Goal: Information Seeking & Learning: Learn about a topic

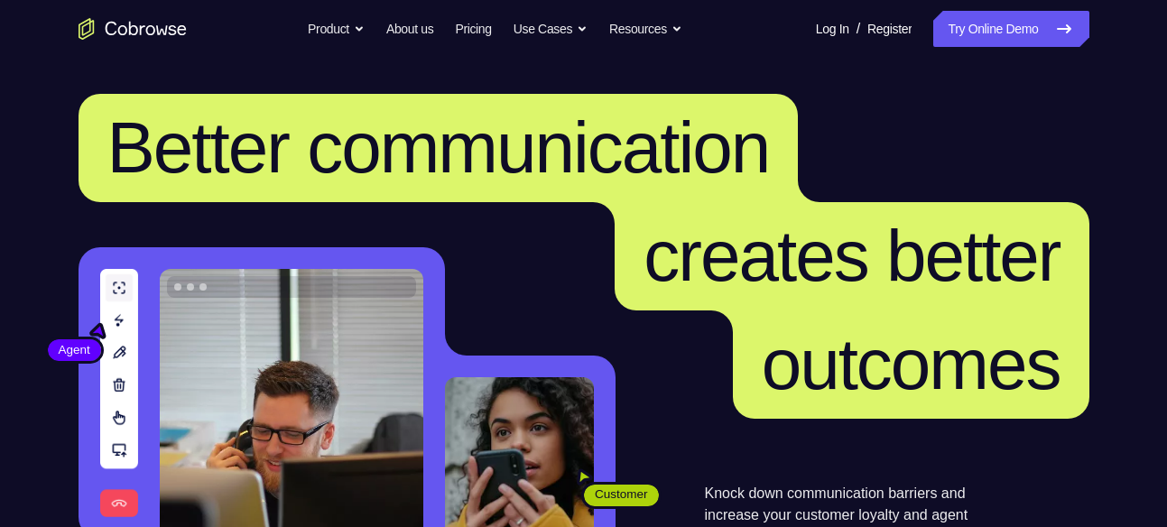
click at [1039, 21] on link "Try Online Demo" at bounding box center [1010, 29] width 155 height 36
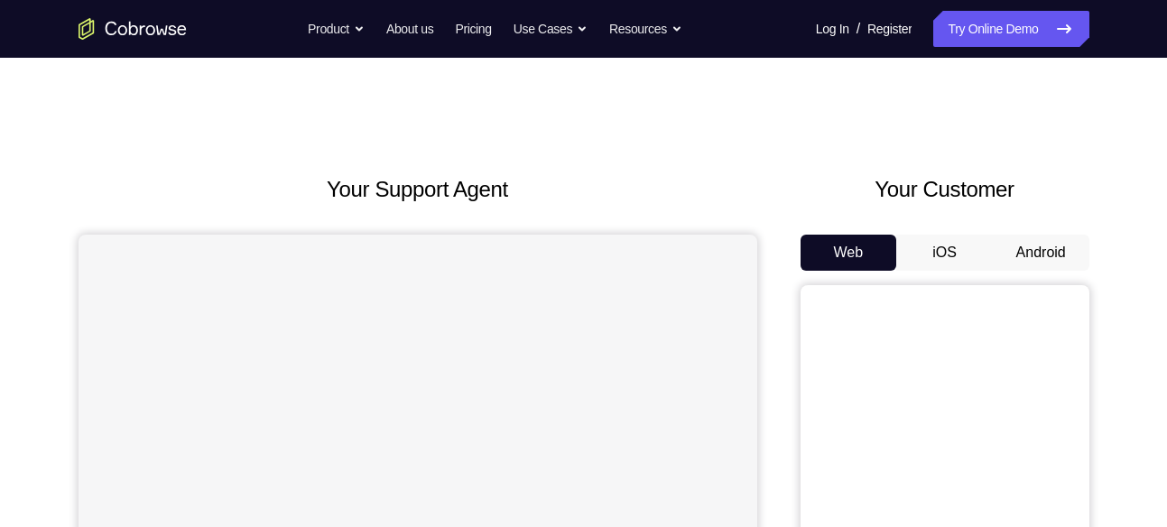
click at [1040, 241] on button "Android" at bounding box center [1041, 253] width 97 height 36
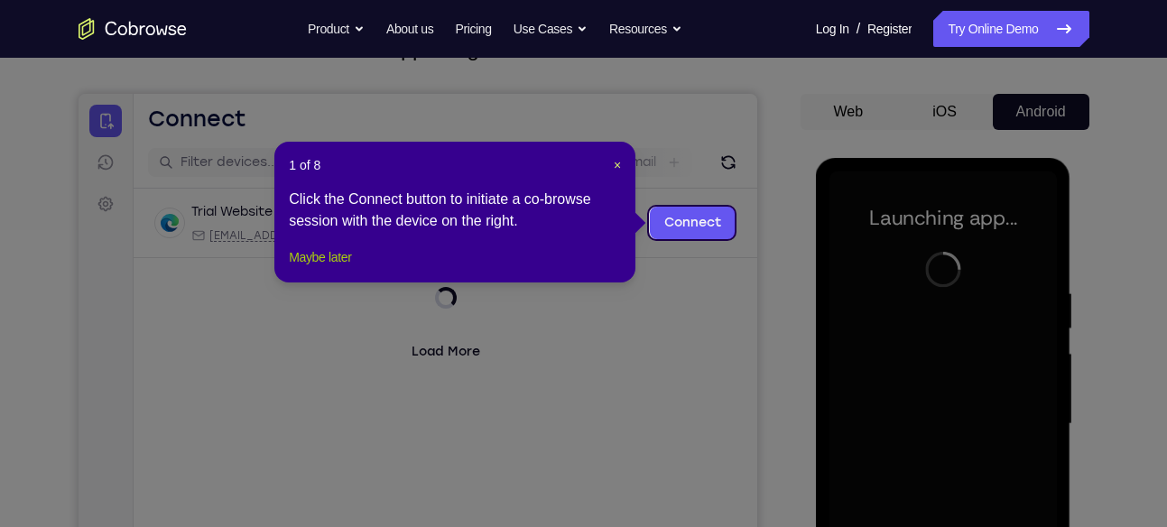
click at [315, 267] on button "Maybe later" at bounding box center [320, 257] width 62 height 22
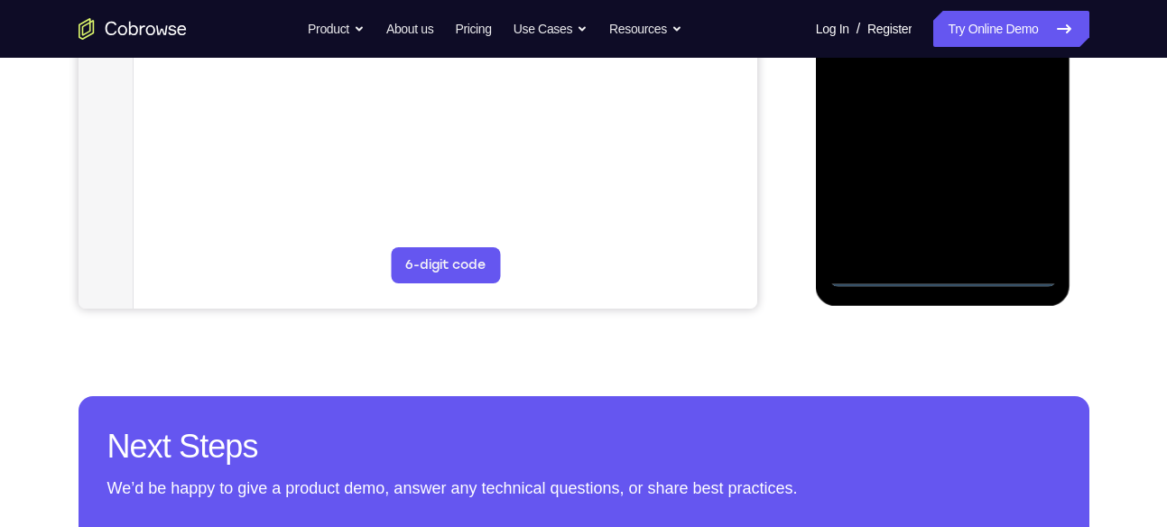
scroll to position [533, 0]
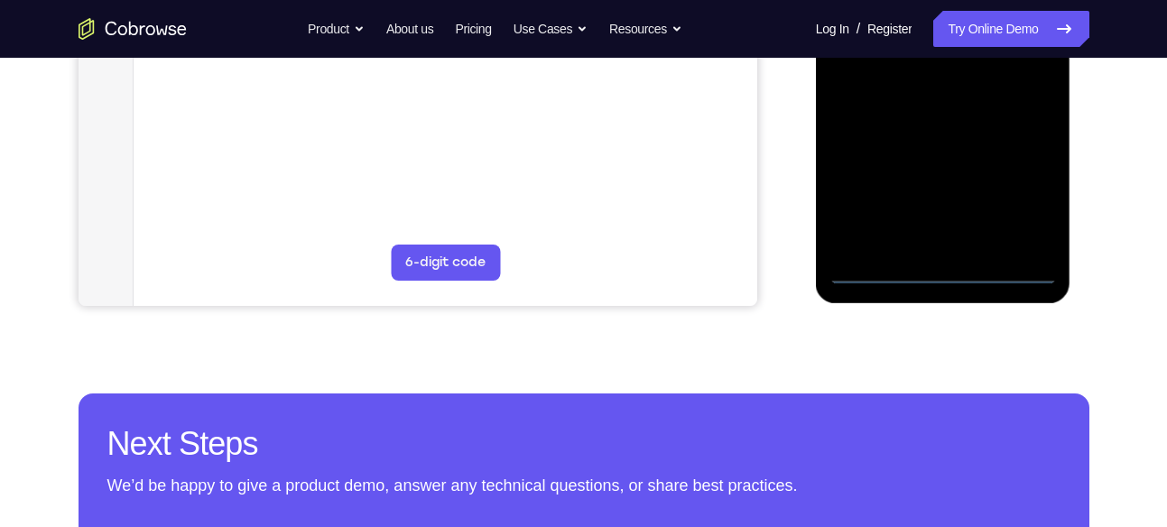
click at [945, 271] on div at bounding box center [942, 31] width 227 height 505
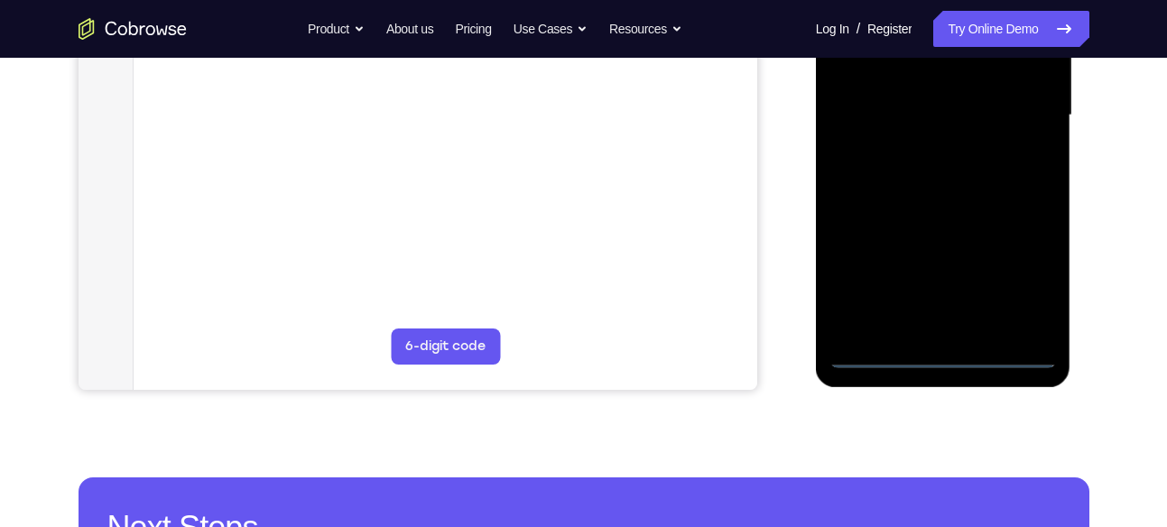
scroll to position [450, 0]
drag, startPoint x: 945, startPoint y: 354, endPoint x: 1039, endPoint y: 241, distance: 146.7
click at [1039, 241] on div at bounding box center [942, 114] width 227 height 505
click at [1027, 274] on div at bounding box center [942, 114] width 227 height 505
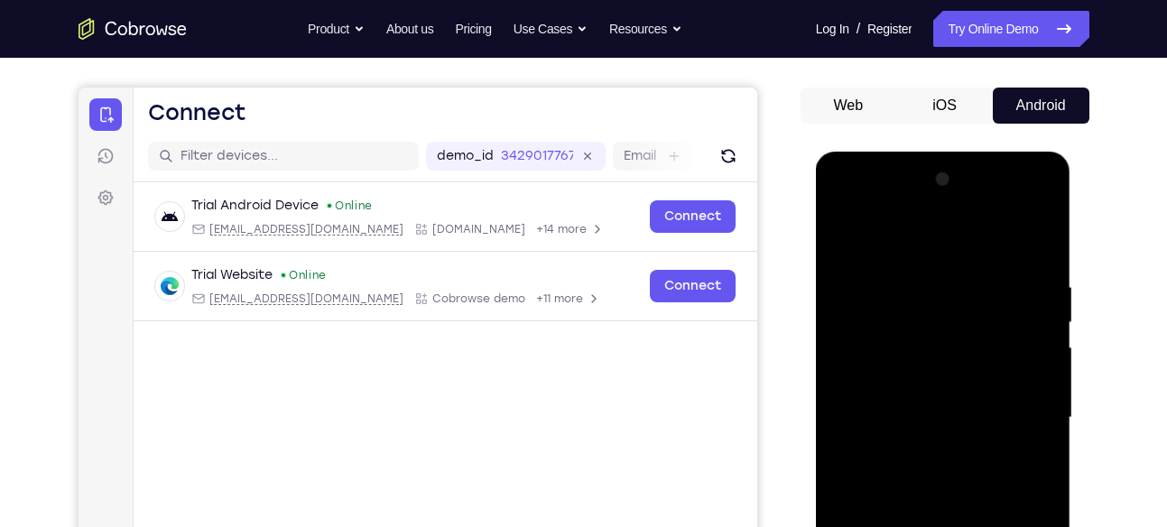
scroll to position [142, 0]
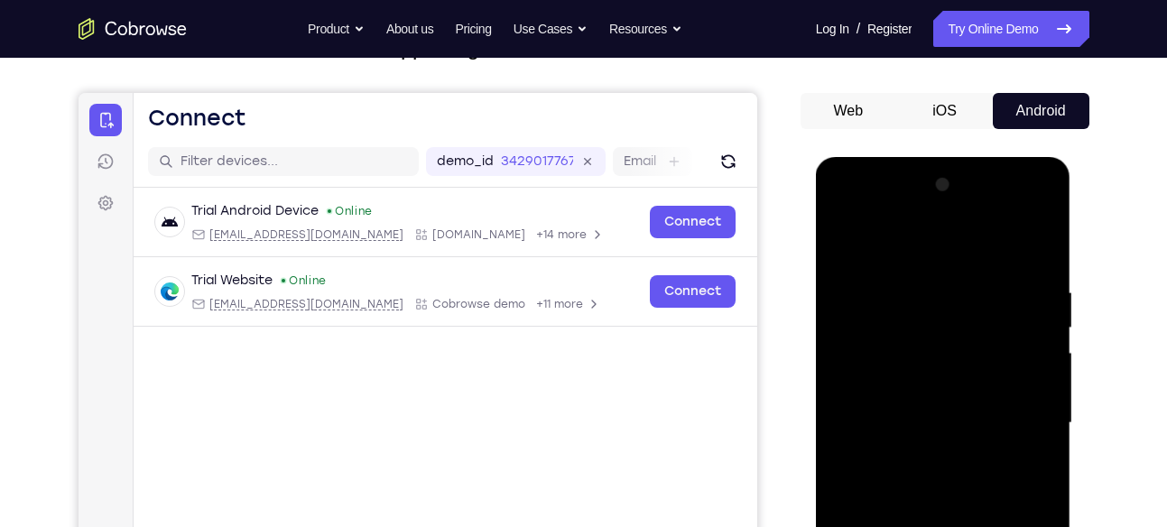
click at [935, 245] on div at bounding box center [942, 423] width 227 height 505
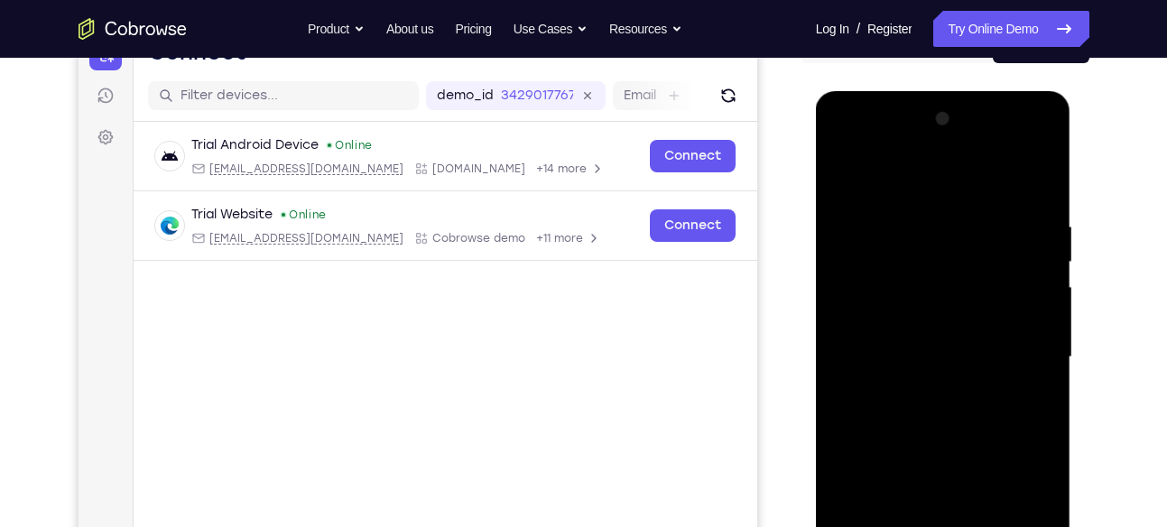
scroll to position [209, 0]
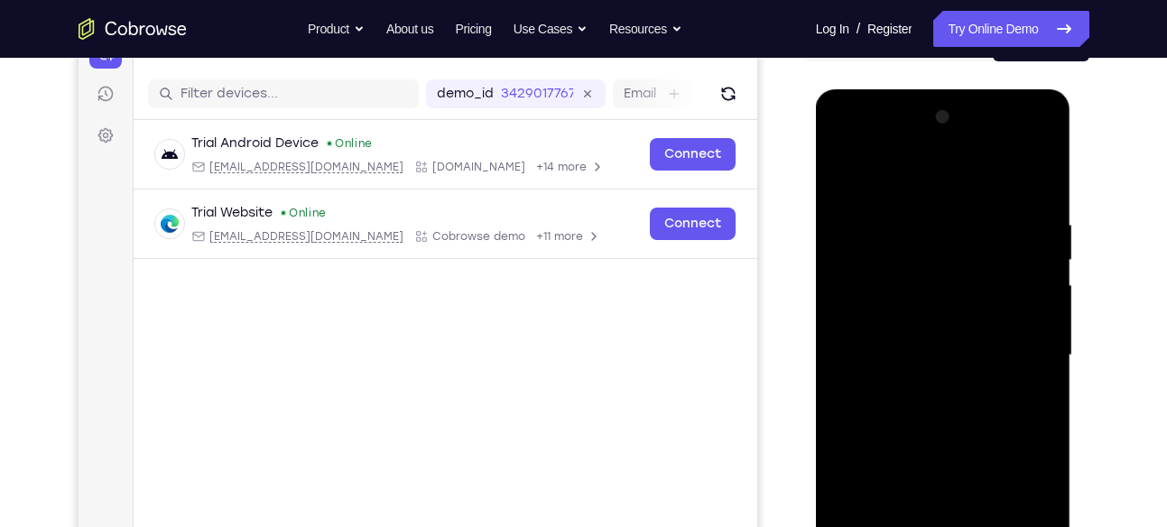
click at [1020, 339] on div at bounding box center [942, 355] width 227 height 505
click at [921, 392] on div at bounding box center [942, 355] width 227 height 505
click at [945, 343] on div at bounding box center [942, 355] width 227 height 505
click at [942, 356] on div at bounding box center [942, 355] width 227 height 505
click at [935, 422] on div at bounding box center [942, 355] width 227 height 505
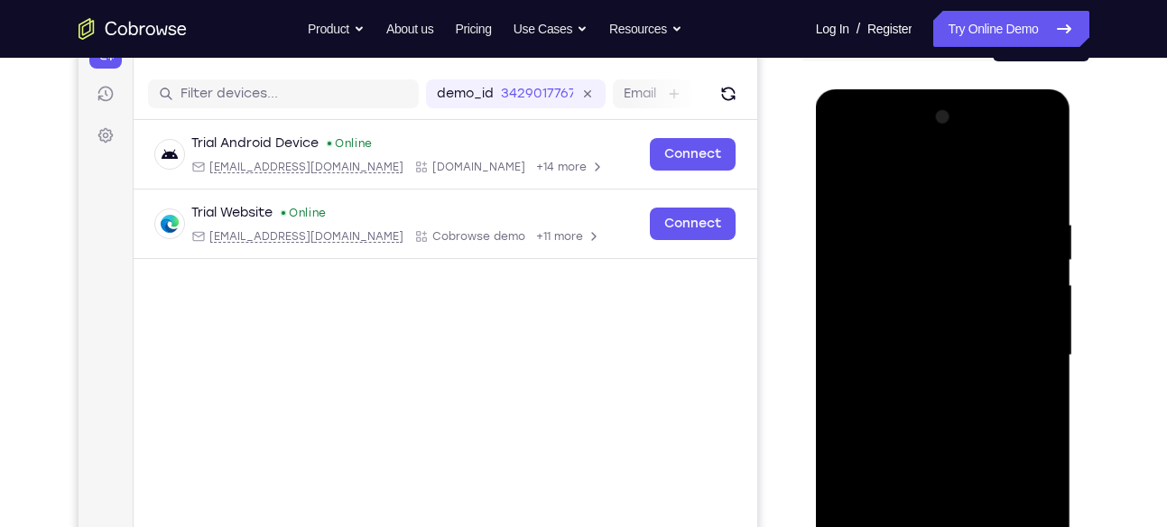
scroll to position [390, 0]
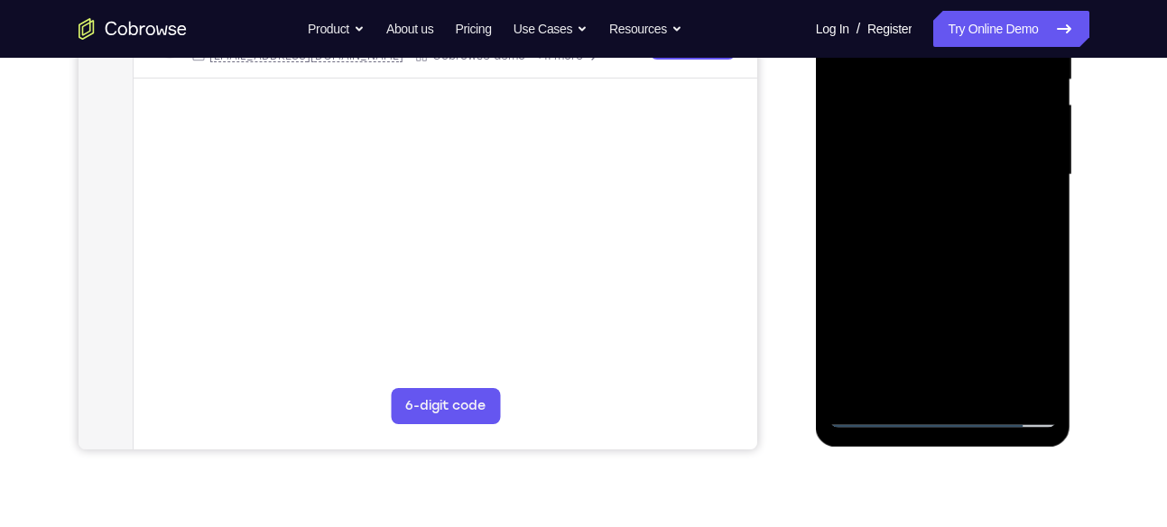
click at [985, 390] on div at bounding box center [942, 174] width 227 height 505
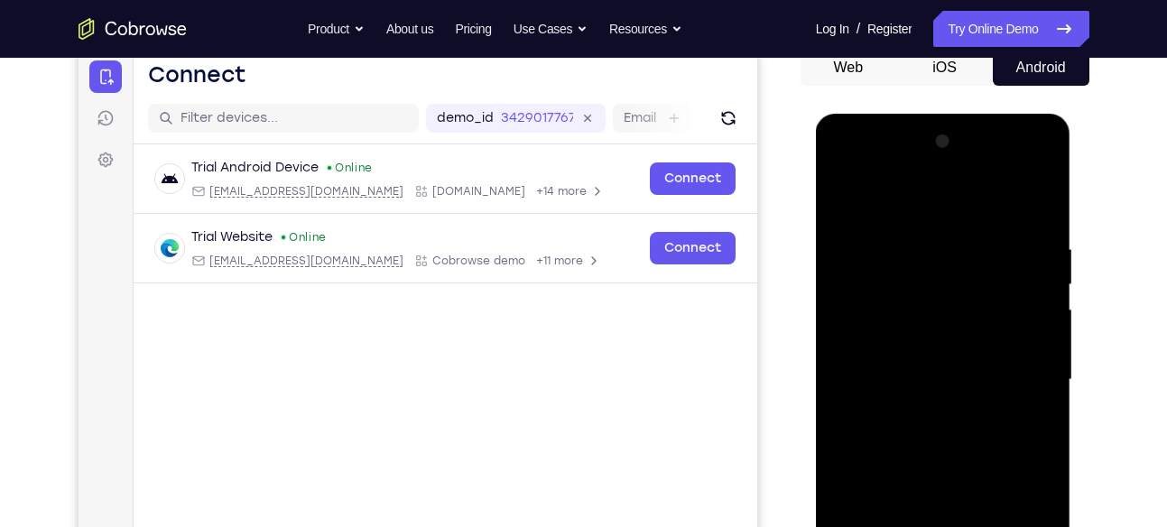
click at [985, 390] on div at bounding box center [942, 379] width 227 height 505
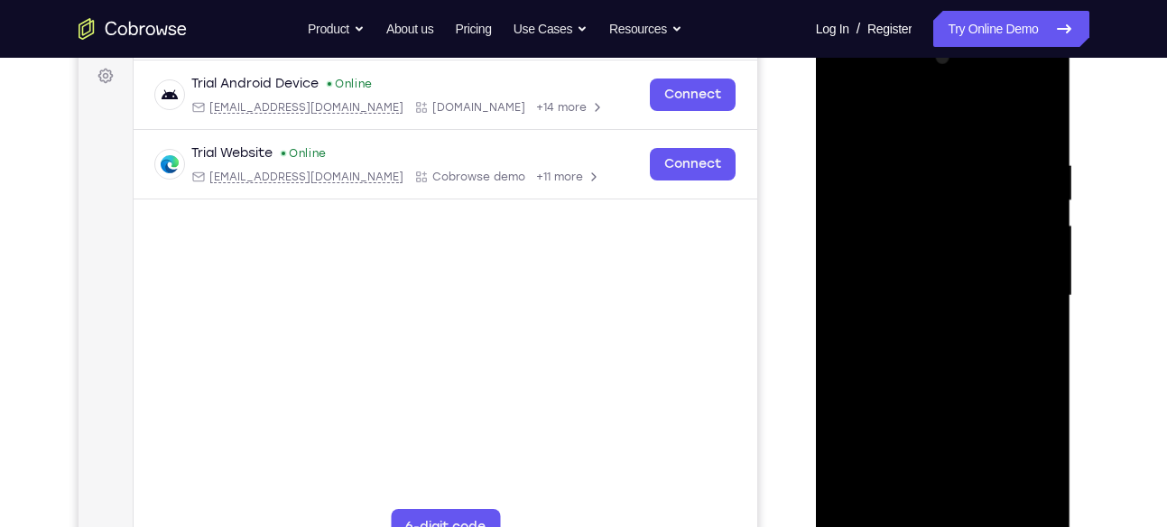
scroll to position [271, 0]
click at [956, 384] on div at bounding box center [942, 294] width 227 height 505
click at [920, 279] on div at bounding box center [942, 294] width 227 height 505
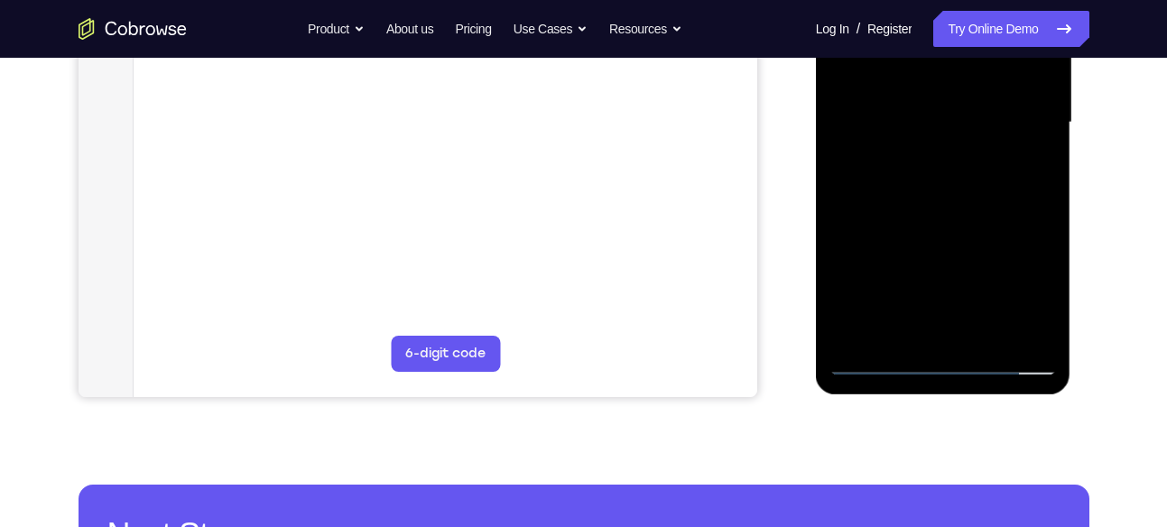
scroll to position [446, 0]
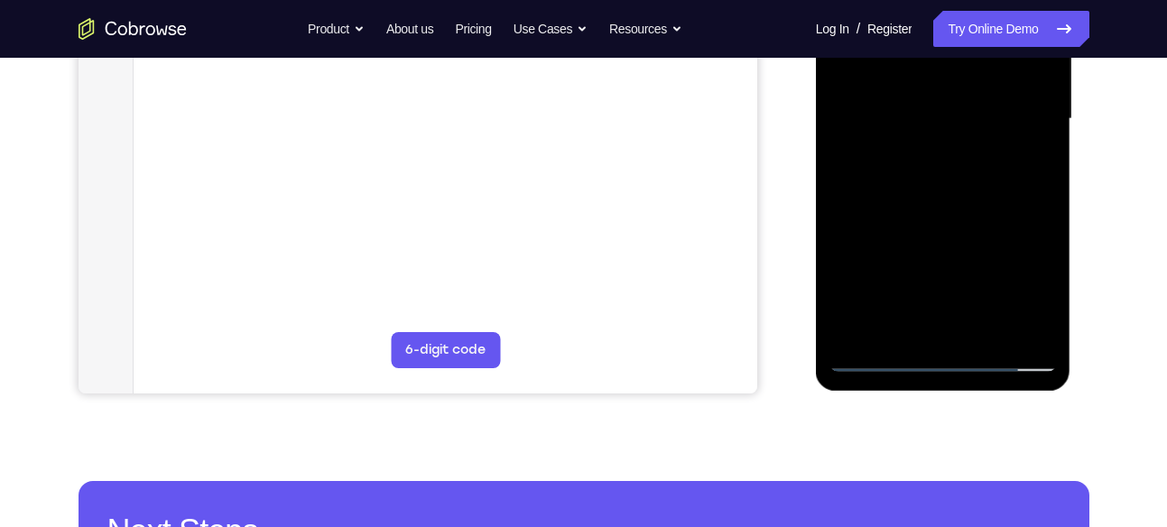
click at [898, 319] on div at bounding box center [942, 118] width 227 height 505
click at [895, 328] on div at bounding box center [942, 118] width 227 height 505
click at [890, 270] on div at bounding box center [942, 118] width 227 height 505
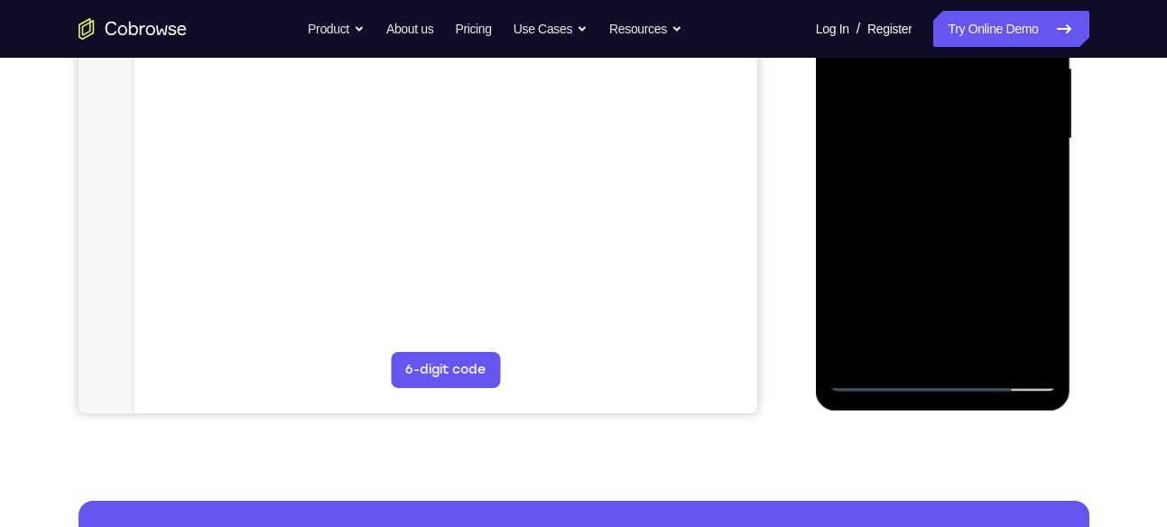
scroll to position [425, 0]
click at [1030, 175] on div at bounding box center [942, 139] width 227 height 505
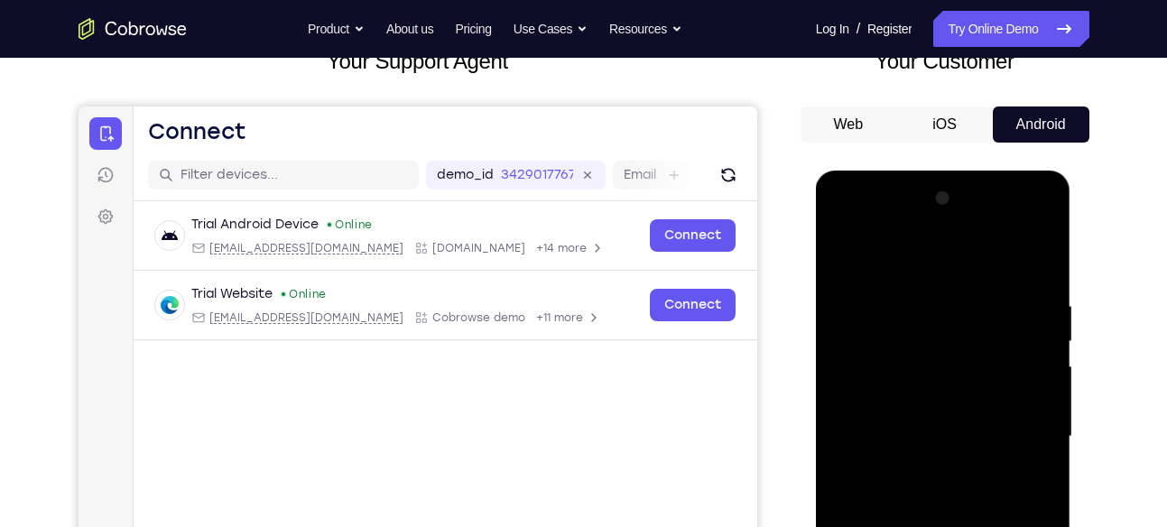
scroll to position [127, 0]
drag, startPoint x: 860, startPoint y: 258, endPoint x: 880, endPoint y: 173, distance: 87.1
click at [880, 173] on div at bounding box center [943, 440] width 255 height 538
click at [846, 265] on div at bounding box center [942, 437] width 227 height 505
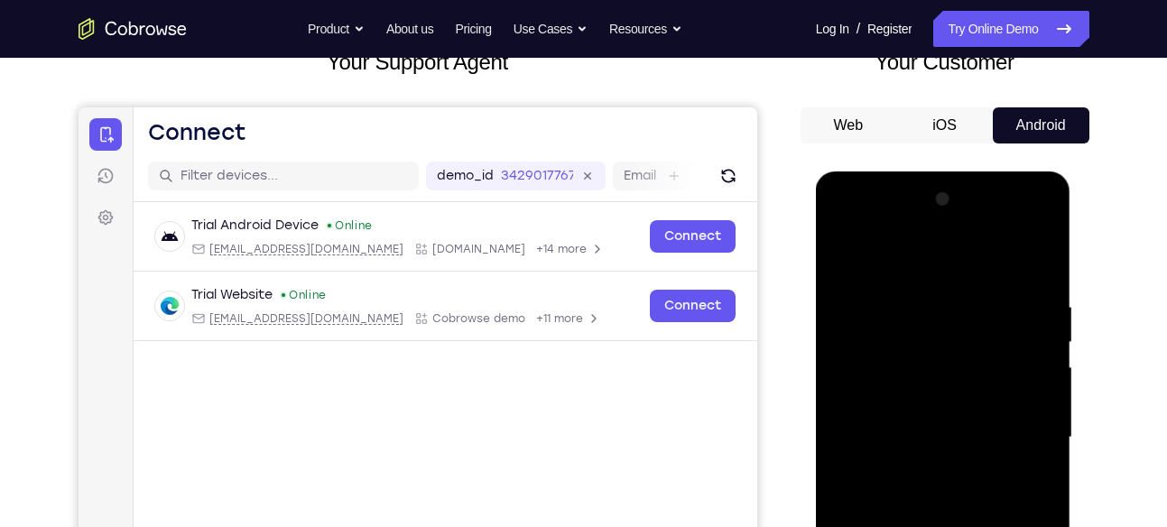
click at [920, 307] on div at bounding box center [942, 437] width 227 height 505
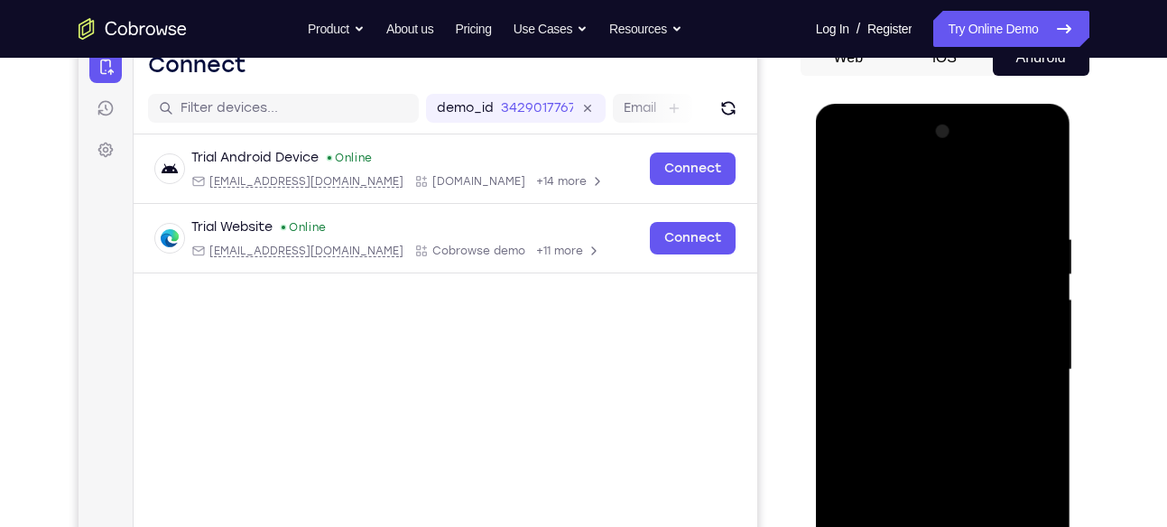
scroll to position [192, 0]
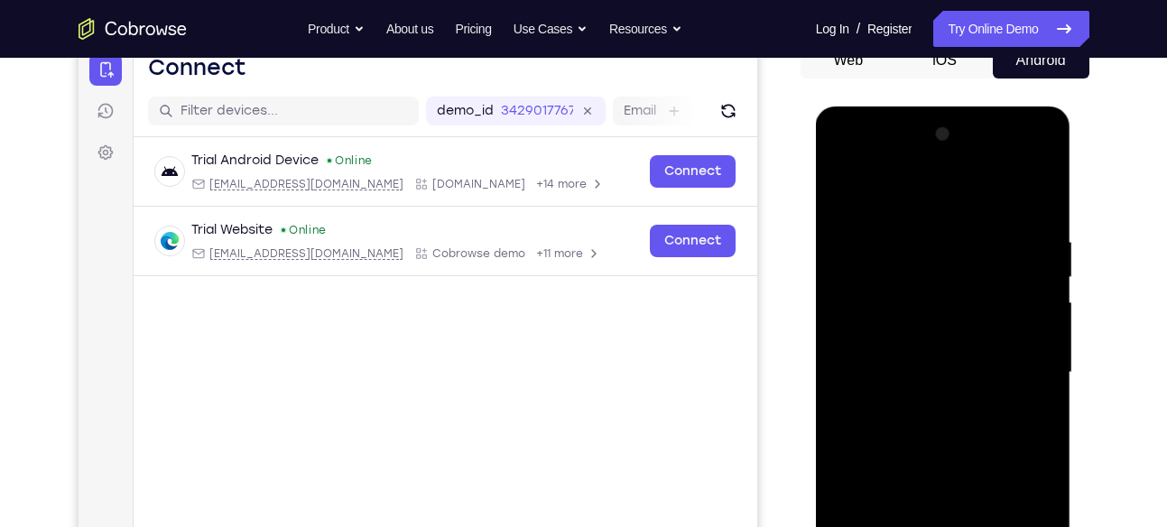
click at [1023, 272] on div at bounding box center [942, 372] width 227 height 505
click at [1030, 246] on div at bounding box center [942, 372] width 227 height 505
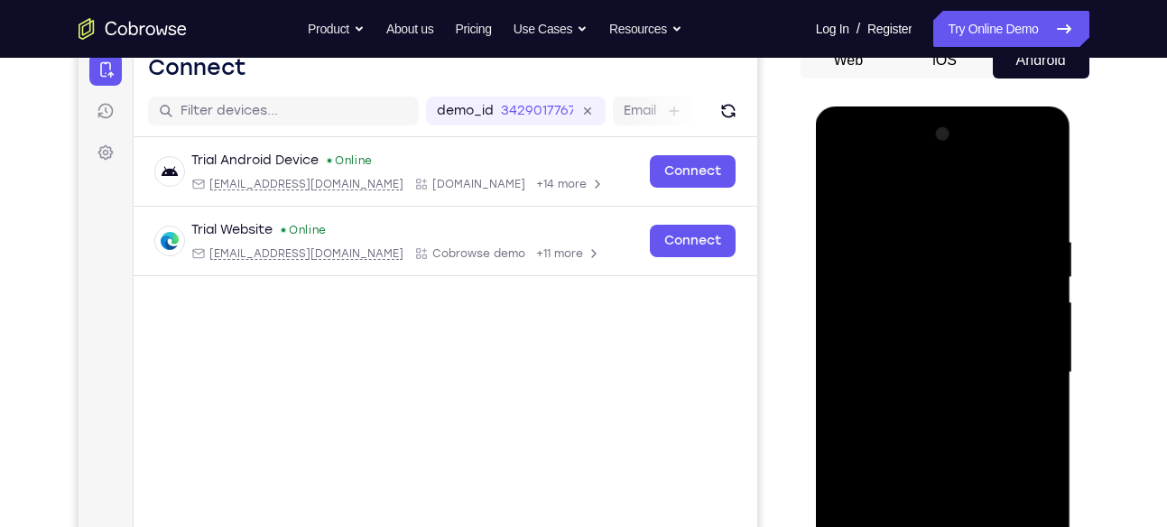
click at [837, 285] on div at bounding box center [942, 372] width 227 height 505
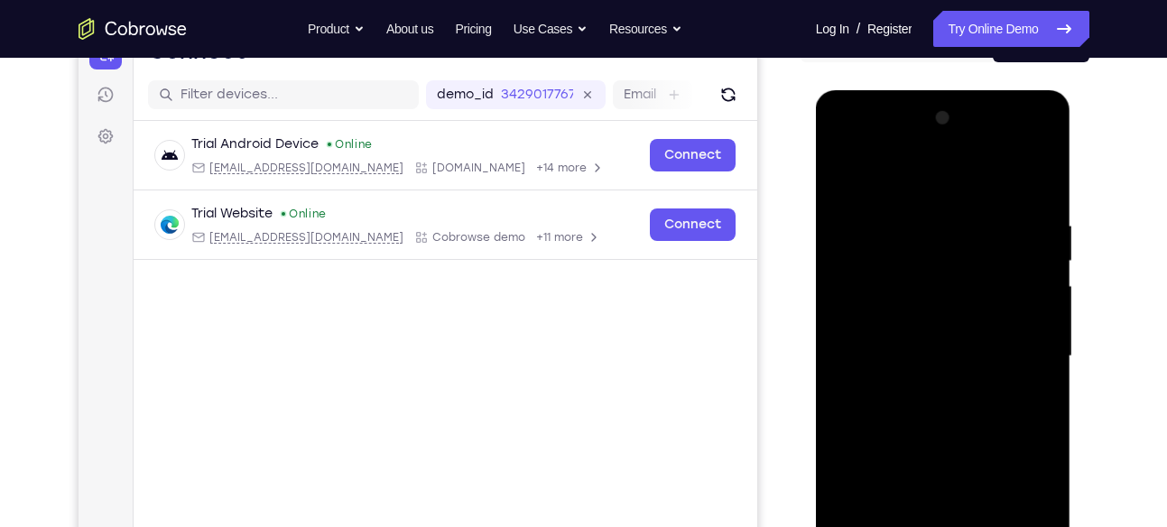
scroll to position [202, 0]
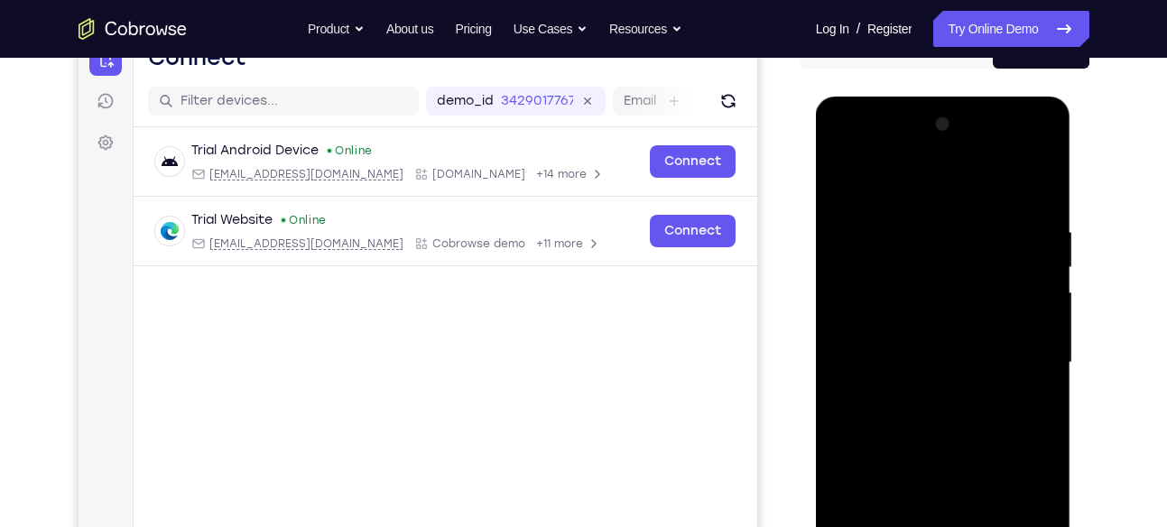
click at [1041, 191] on div at bounding box center [942, 362] width 227 height 505
drag, startPoint x: 1002, startPoint y: 234, endPoint x: 956, endPoint y: 471, distance: 241.9
click at [956, 471] on div at bounding box center [942, 362] width 227 height 505
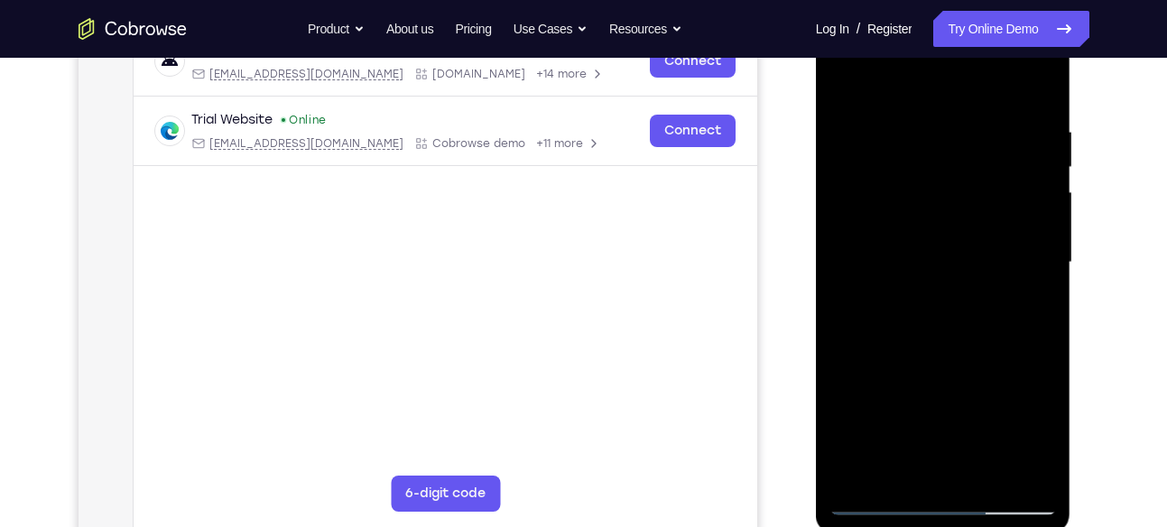
scroll to position [291, 0]
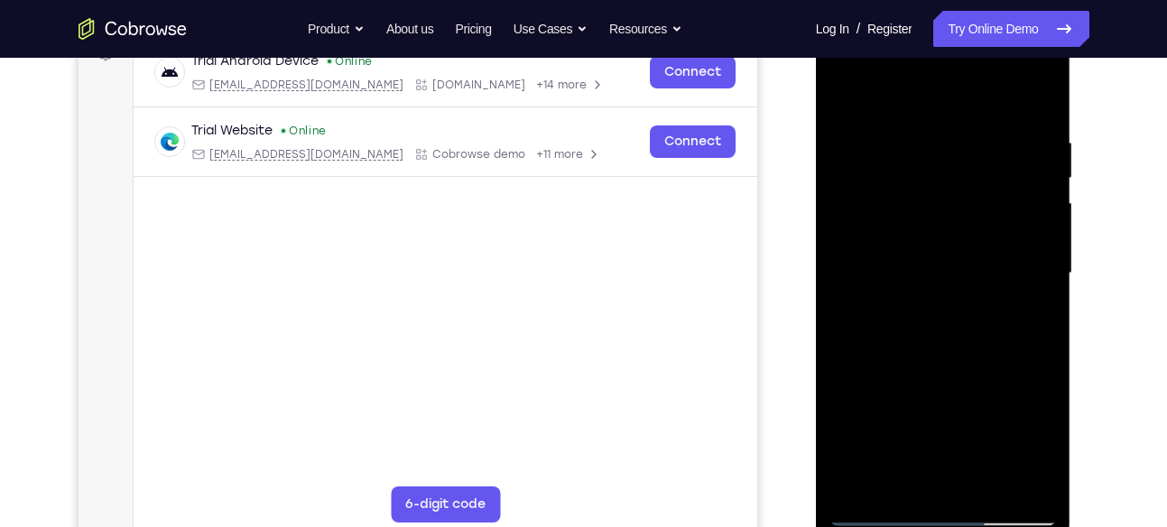
click at [1040, 345] on div at bounding box center [942, 273] width 227 height 505
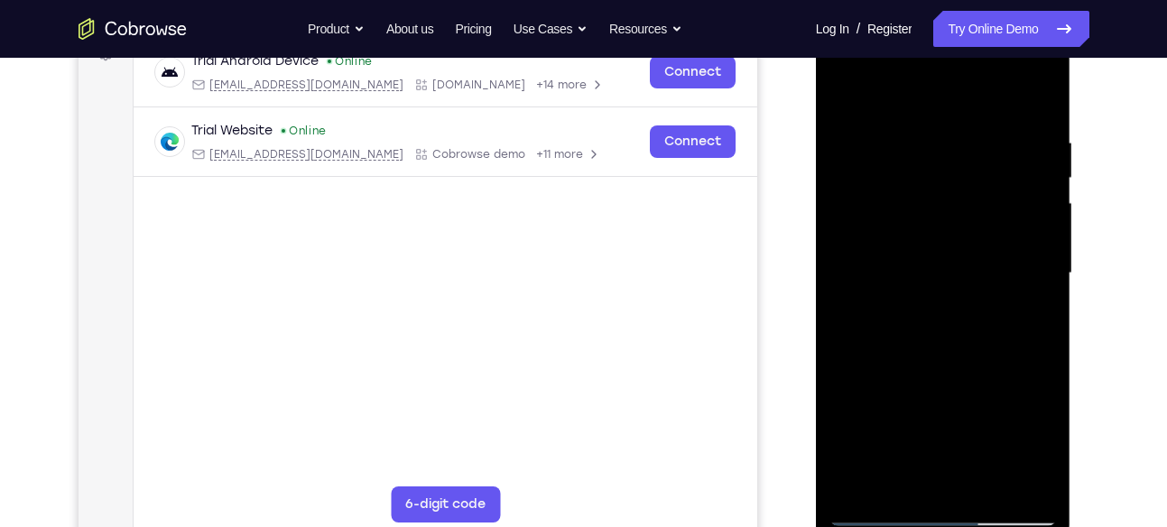
click at [1040, 345] on div at bounding box center [942, 273] width 227 height 505
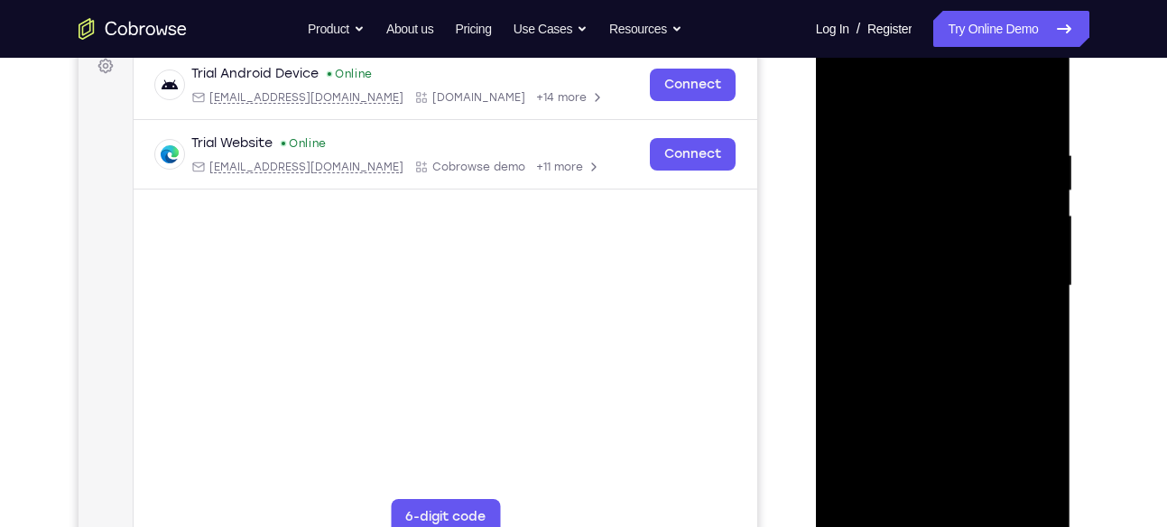
scroll to position [278, 0]
click at [888, 196] on div at bounding box center [942, 286] width 227 height 505
drag, startPoint x: 1001, startPoint y: 342, endPoint x: 990, endPoint y: 190, distance: 152.0
click at [990, 190] on div at bounding box center [942, 286] width 227 height 505
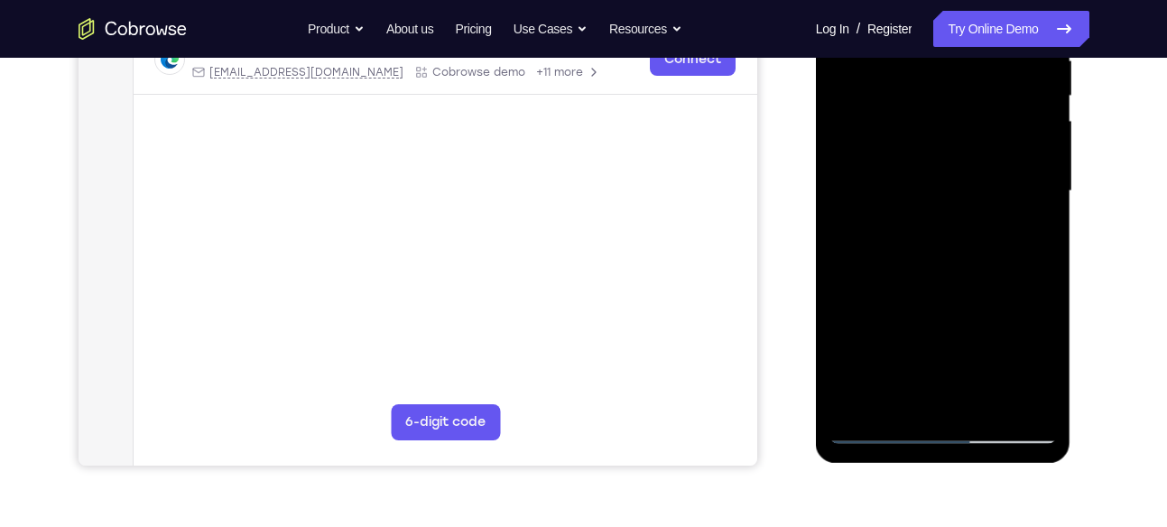
scroll to position [374, 0]
click at [852, 398] on div at bounding box center [942, 190] width 227 height 505
drag, startPoint x: 942, startPoint y: 341, endPoint x: 1002, endPoint y: 180, distance: 171.6
click at [1002, 180] on div at bounding box center [942, 190] width 227 height 505
click at [1039, 254] on div at bounding box center [942, 190] width 227 height 505
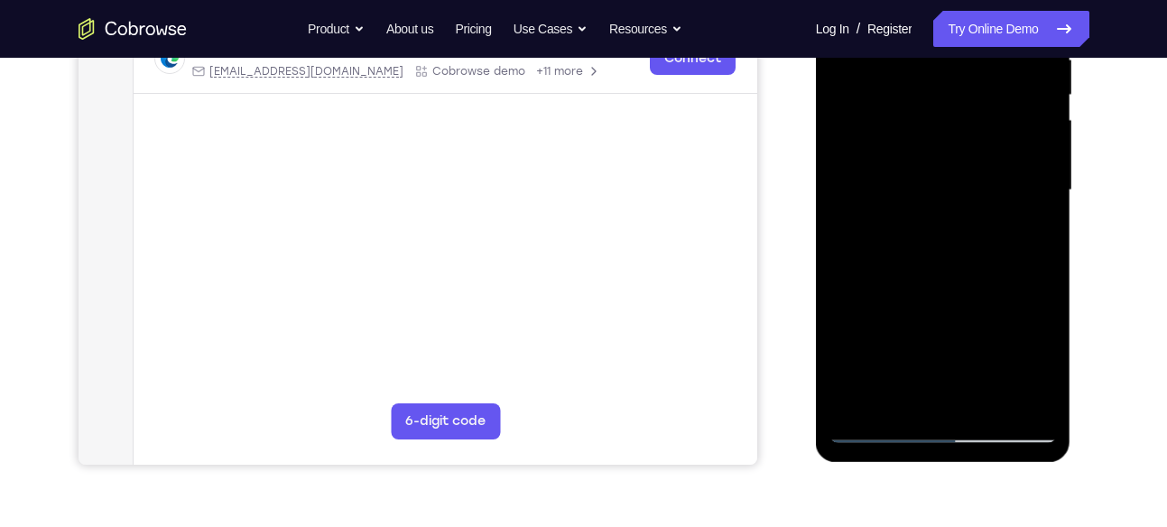
drag, startPoint x: 1002, startPoint y: 331, endPoint x: 976, endPoint y: 331, distance: 25.3
click at [976, 331] on div at bounding box center [942, 190] width 227 height 505
click at [842, 251] on div at bounding box center [942, 190] width 227 height 505
drag, startPoint x: 998, startPoint y: 353, endPoint x: 976, endPoint y: 356, distance: 22.0
click at [976, 356] on div at bounding box center [942, 190] width 227 height 505
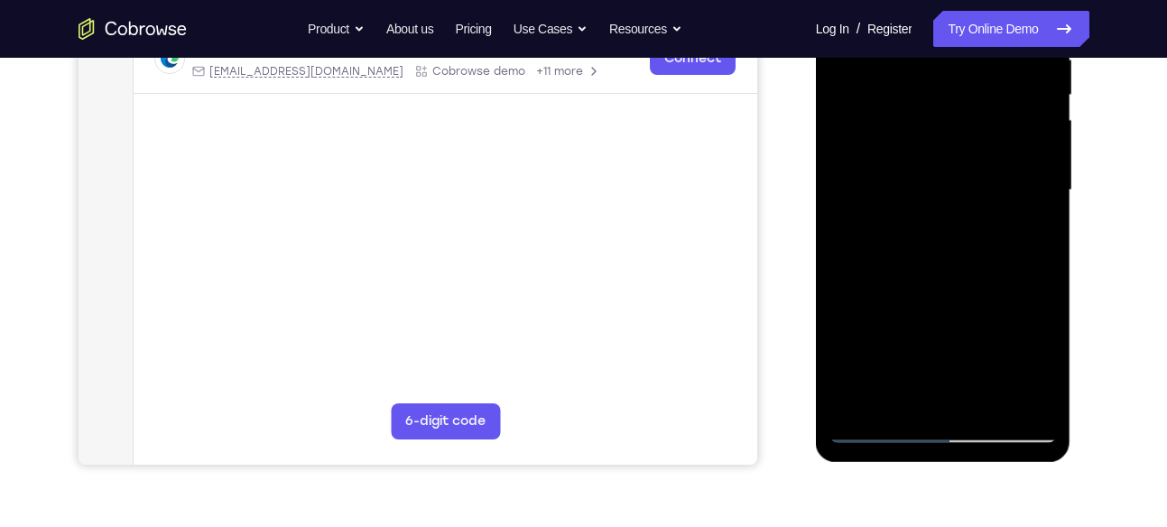
click at [1041, 262] on div at bounding box center [942, 190] width 227 height 505
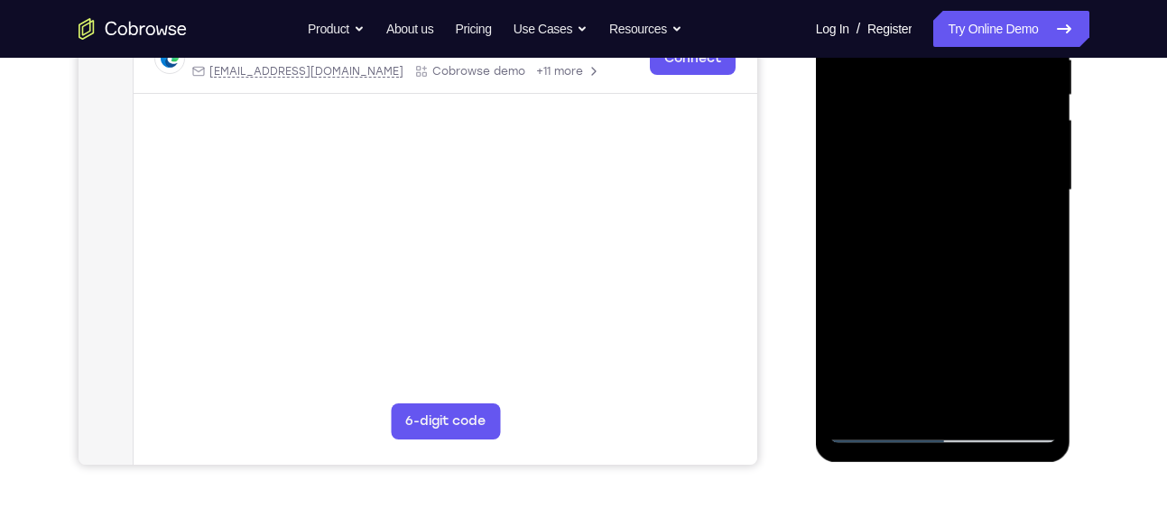
click at [1041, 262] on div at bounding box center [942, 190] width 227 height 505
drag, startPoint x: 988, startPoint y: 235, endPoint x: 1053, endPoint y: 302, distance: 93.2
click at [1053, 302] on div at bounding box center [942, 190] width 227 height 505
drag, startPoint x: 994, startPoint y: 245, endPoint x: 979, endPoint y: 328, distance: 83.5
click at [979, 328] on div at bounding box center [942, 190] width 227 height 505
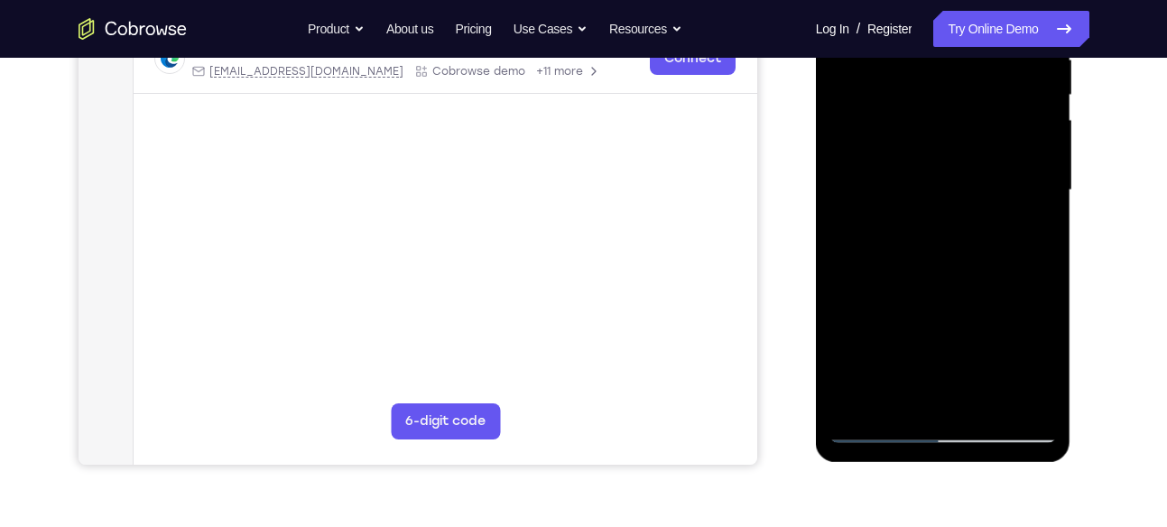
drag, startPoint x: 886, startPoint y: 263, endPoint x: 935, endPoint y: 125, distance: 145.5
click at [935, 125] on div at bounding box center [942, 190] width 227 height 505
drag, startPoint x: 962, startPoint y: 218, endPoint x: 952, endPoint y: 226, distance: 12.3
click at [952, 226] on div at bounding box center [942, 190] width 227 height 505
drag, startPoint x: 992, startPoint y: 299, endPoint x: 1001, endPoint y: 219, distance: 79.9
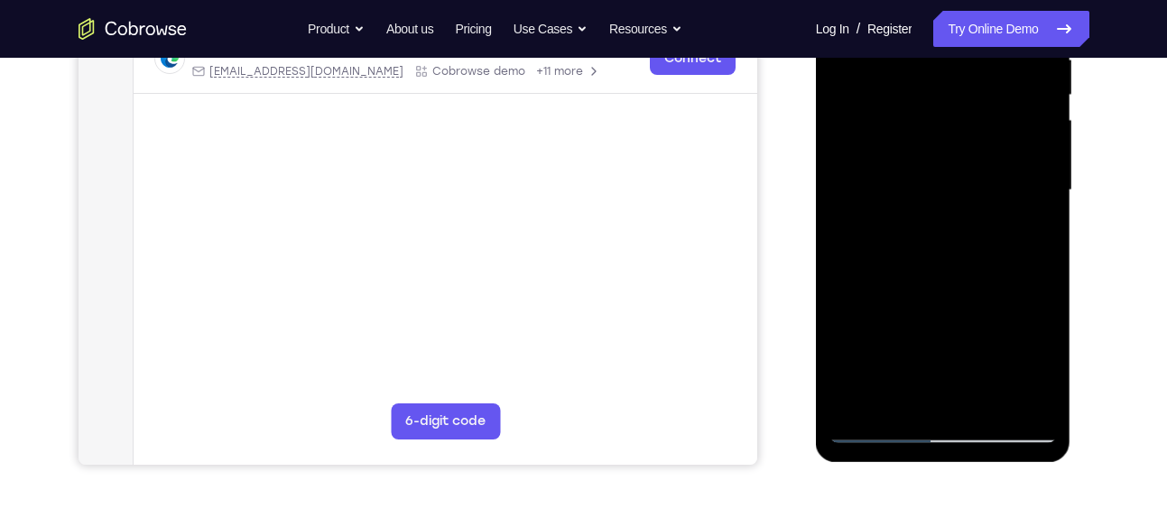
click at [1001, 219] on div at bounding box center [942, 190] width 227 height 505
drag, startPoint x: 986, startPoint y: 287, endPoint x: 1008, endPoint y: 186, distance: 103.4
click at [1008, 186] on div at bounding box center [942, 190] width 227 height 505
drag, startPoint x: 983, startPoint y: 288, endPoint x: 986, endPoint y: 215, distance: 73.2
click at [986, 215] on div at bounding box center [942, 190] width 227 height 505
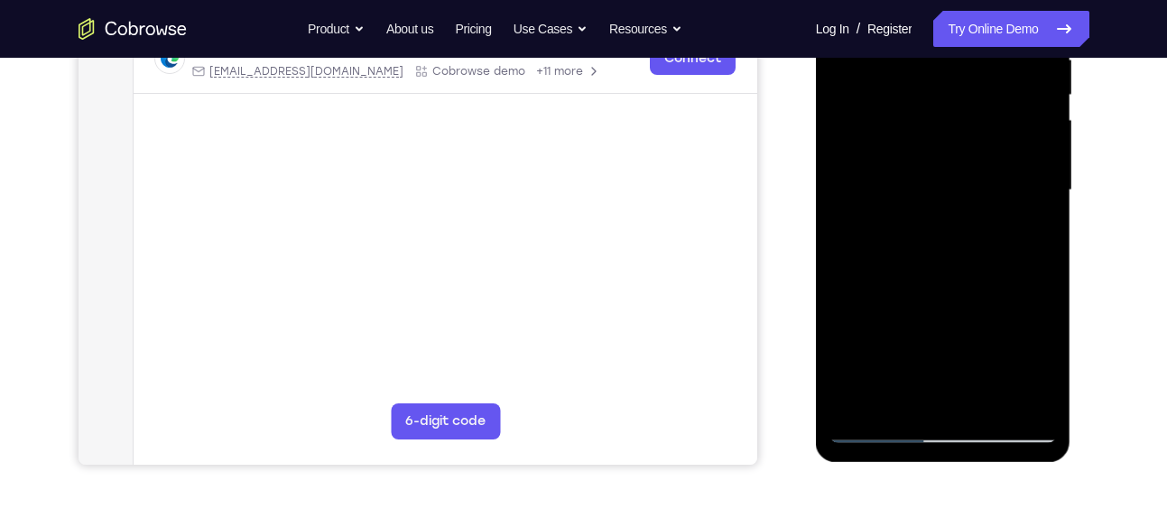
drag, startPoint x: 993, startPoint y: 282, endPoint x: 999, endPoint y: 213, distance: 68.9
click at [999, 213] on div at bounding box center [942, 190] width 227 height 505
click at [1043, 246] on div at bounding box center [942, 190] width 227 height 505
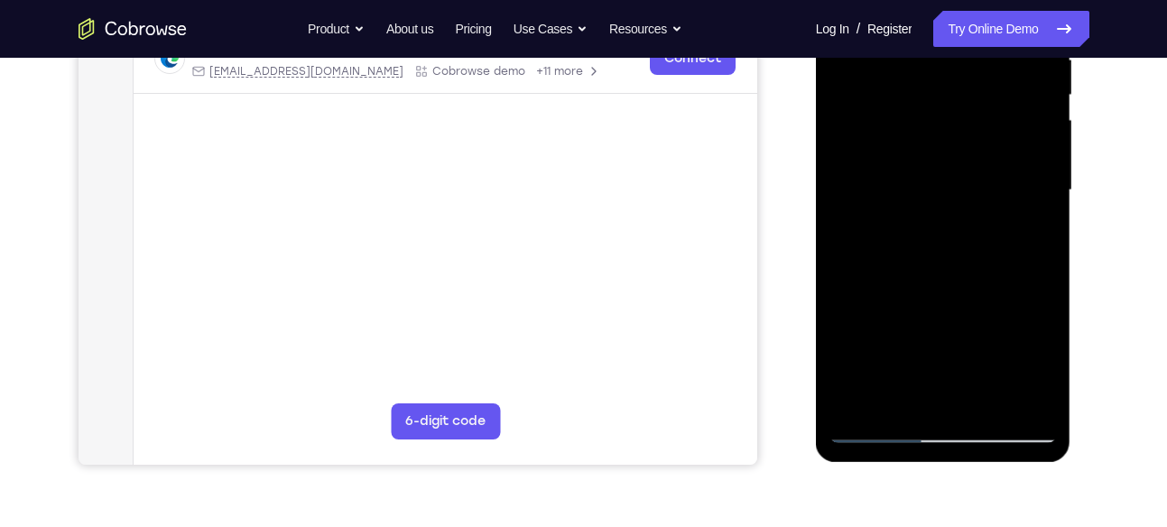
click at [1043, 246] on div at bounding box center [942, 190] width 227 height 505
drag, startPoint x: 998, startPoint y: 305, endPoint x: 900, endPoint y: 425, distance: 154.6
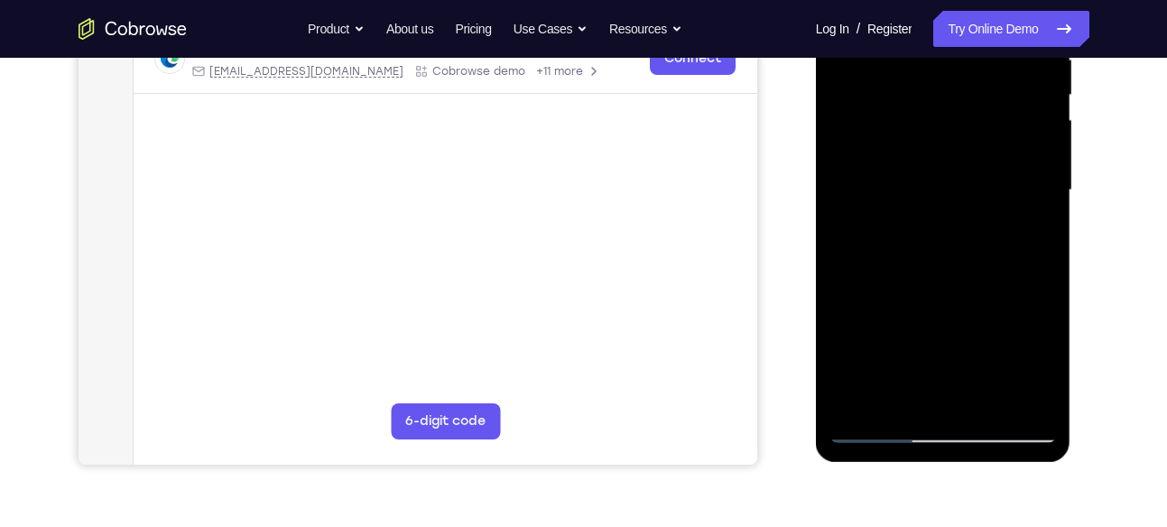
click at [900, 425] on div at bounding box center [942, 190] width 227 height 505
click at [932, 217] on div at bounding box center [942, 190] width 227 height 505
click at [859, 346] on div at bounding box center [942, 190] width 227 height 505
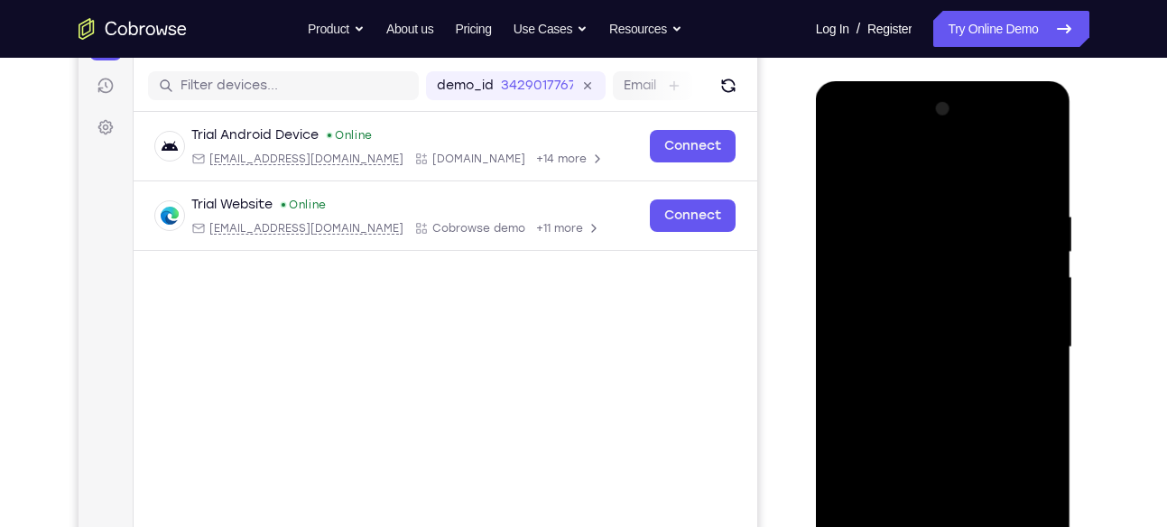
scroll to position [217, 0]
drag, startPoint x: 987, startPoint y: 258, endPoint x: 1075, endPoint y: 471, distance: 230.2
click at [1073, 471] on html "Online web based iOS Simulators and Android Emulators. Run iPhone, iPad, Mobile…" at bounding box center [944, 352] width 257 height 541
drag, startPoint x: 945, startPoint y: 212, endPoint x: 958, endPoint y: 471, distance: 259.3
click at [958, 471] on div at bounding box center [942, 348] width 227 height 505
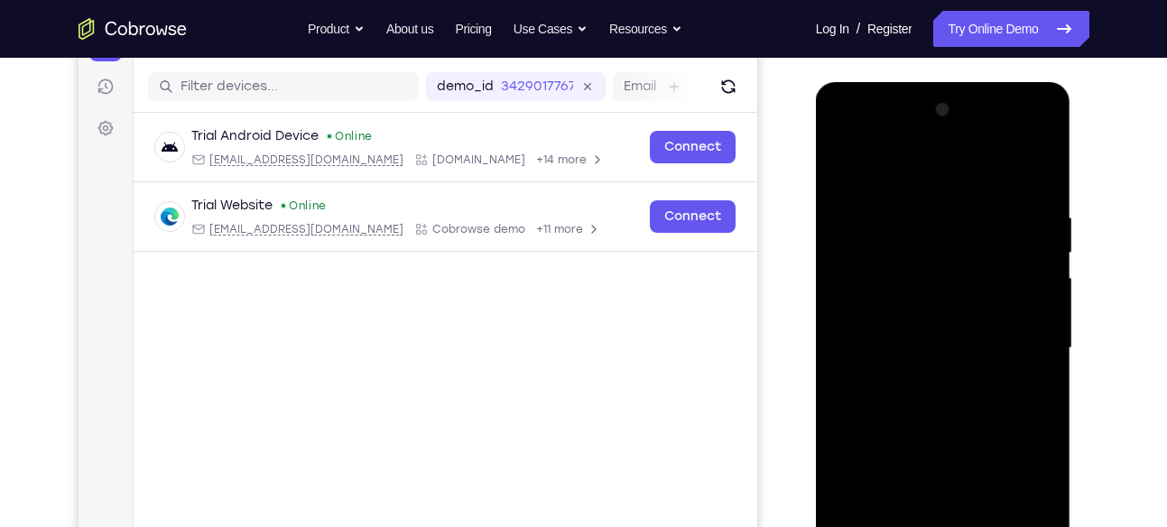
drag, startPoint x: 917, startPoint y: 301, endPoint x: 891, endPoint y: 471, distance: 171.6
click at [891, 471] on div at bounding box center [942, 348] width 227 height 505
click at [932, 266] on div at bounding box center [942, 348] width 227 height 505
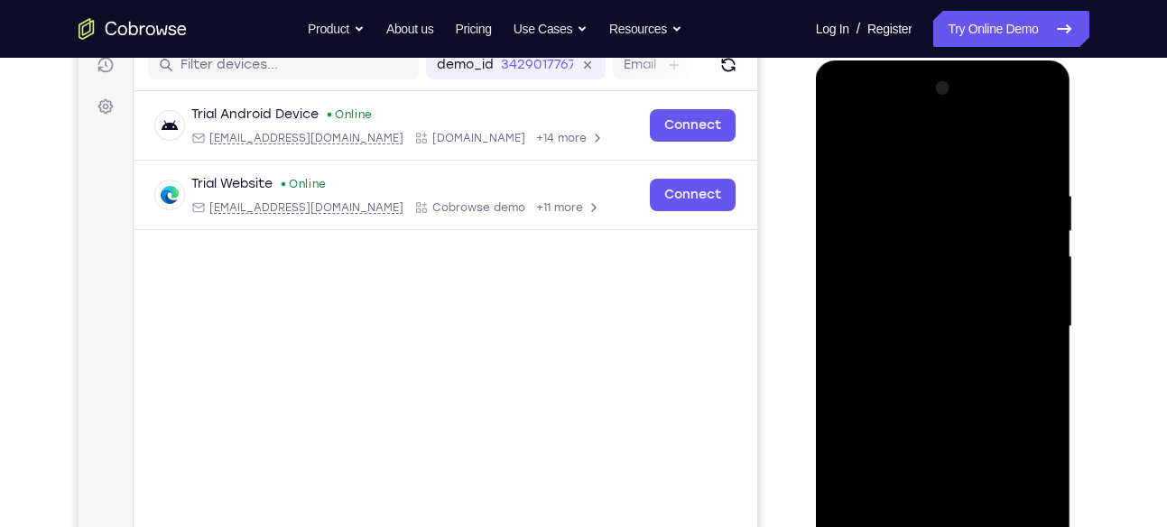
scroll to position [239, 0]
click at [844, 334] on div at bounding box center [942, 325] width 227 height 505
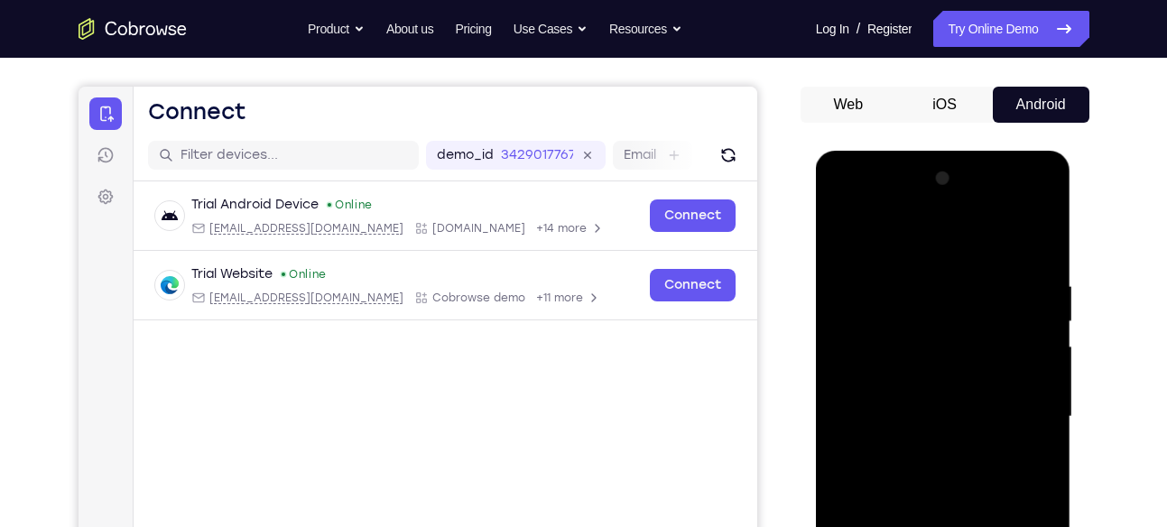
scroll to position [155, 0]
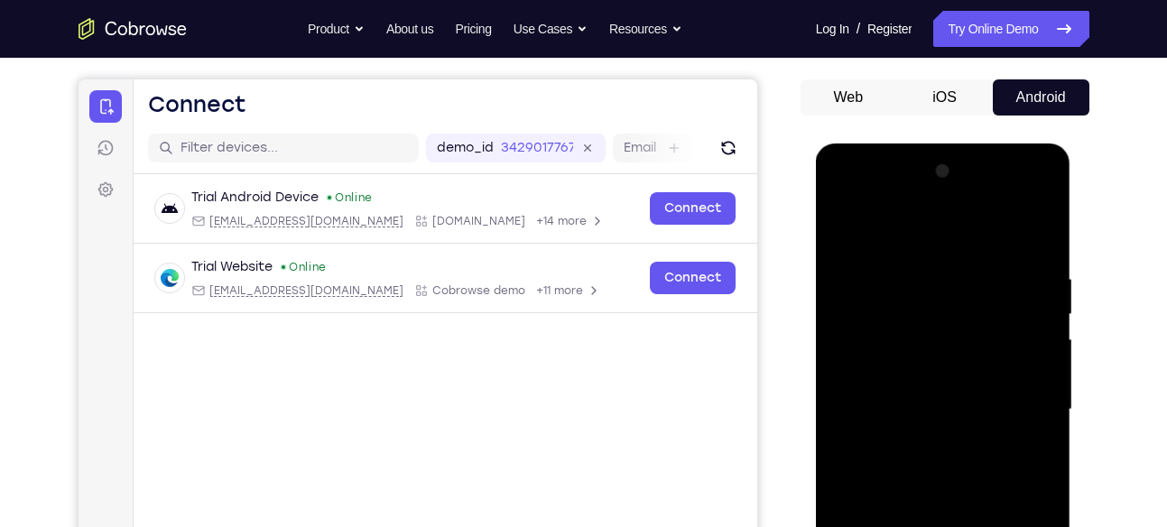
click at [844, 334] on div at bounding box center [942, 409] width 227 height 505
drag, startPoint x: 844, startPoint y: 418, endPoint x: 844, endPoint y: 334, distance: 83.9
click at [844, 334] on div at bounding box center [942, 409] width 227 height 505
click at [1015, 274] on div at bounding box center [942, 409] width 227 height 505
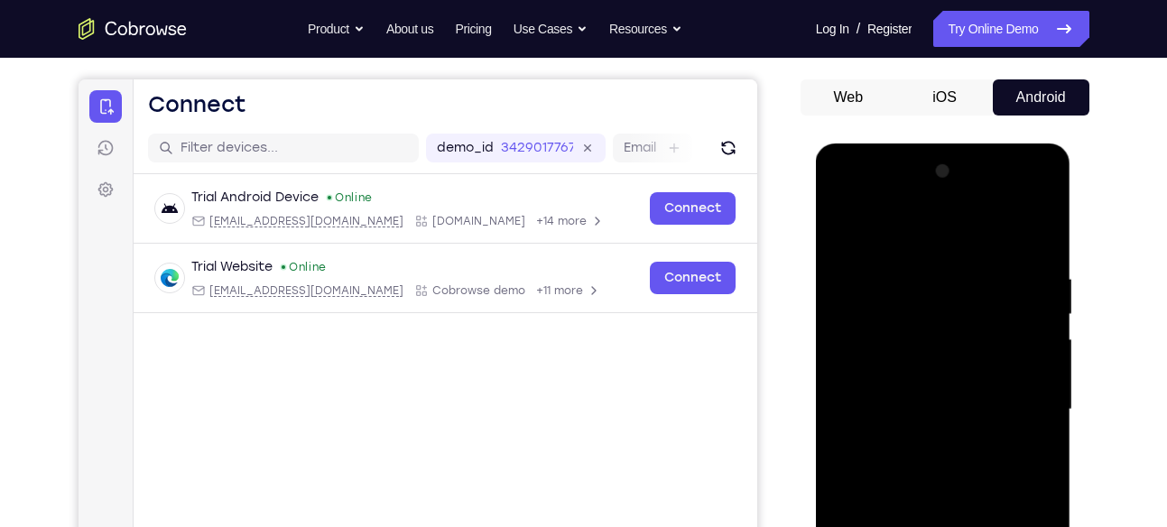
click at [1015, 274] on div at bounding box center [942, 409] width 227 height 505
click at [1015, 274] on div at bounding box center [942, 408] width 227 height 505
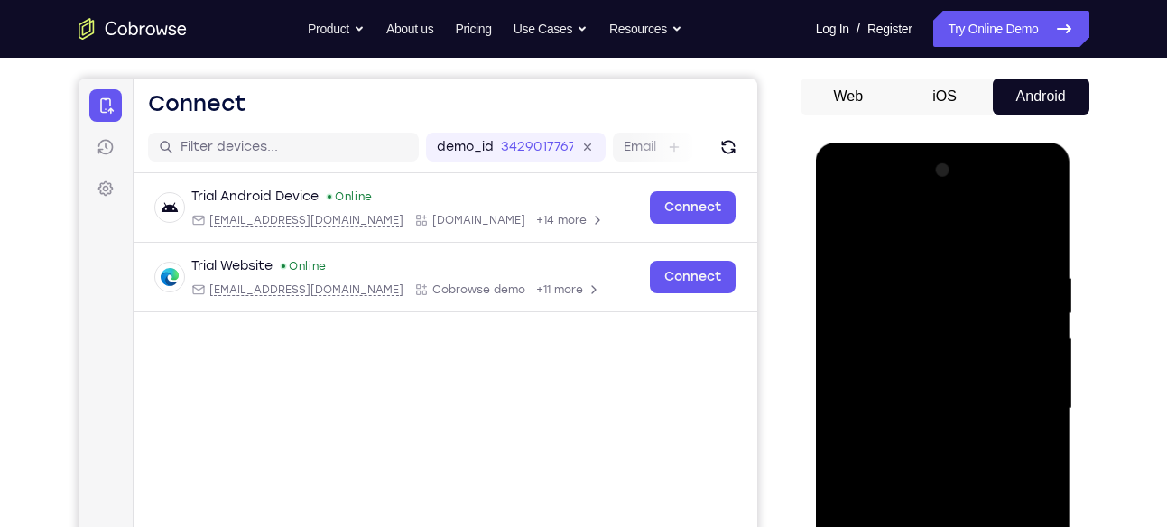
click at [1014, 274] on div at bounding box center [942, 408] width 227 height 505
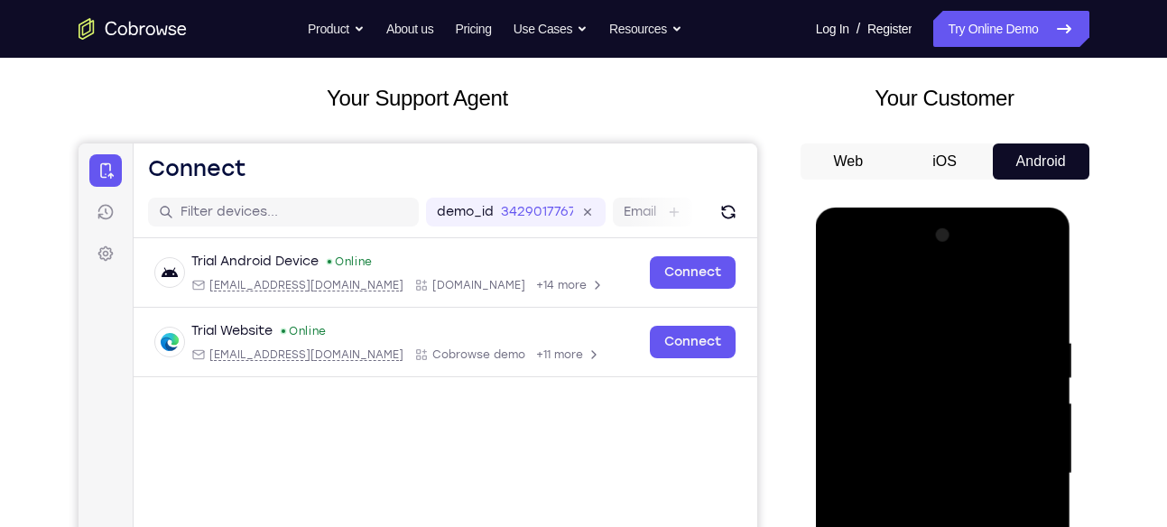
scroll to position [90, 0]
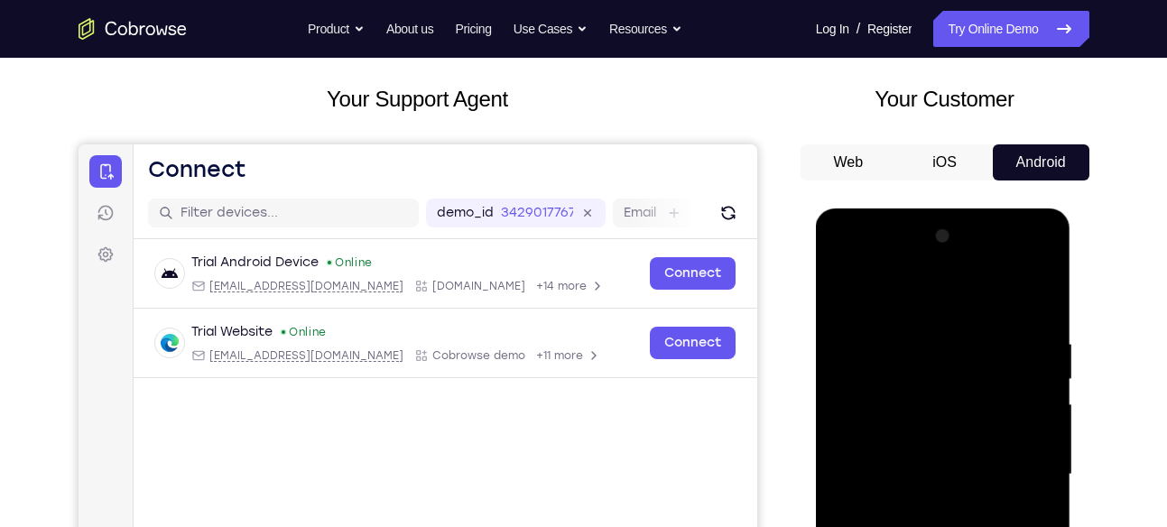
click at [1036, 242] on div at bounding box center [942, 474] width 227 height 505
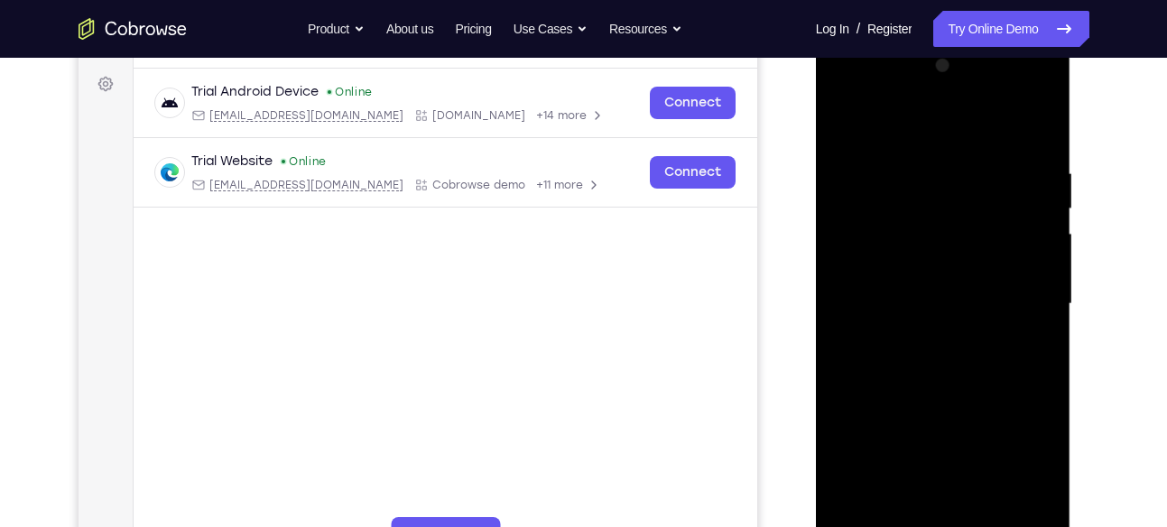
scroll to position [173, 0]
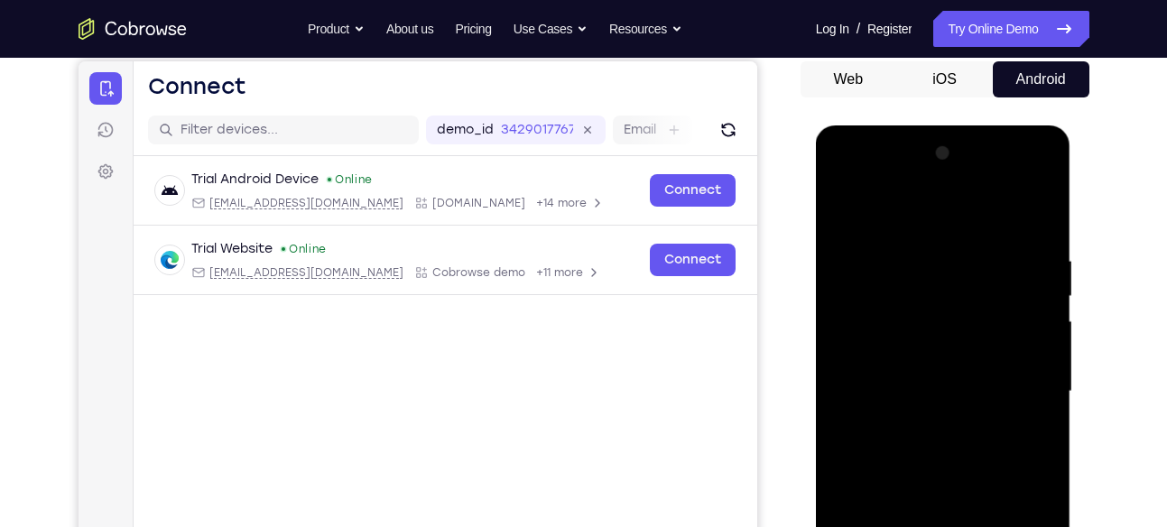
click at [845, 207] on div at bounding box center [942, 391] width 227 height 505
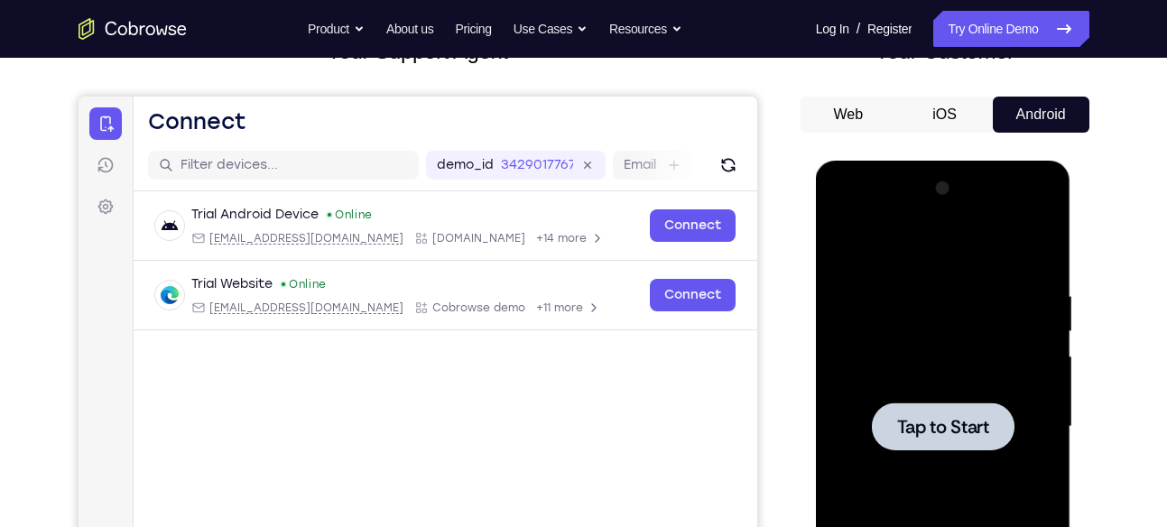
scroll to position [117, 0]
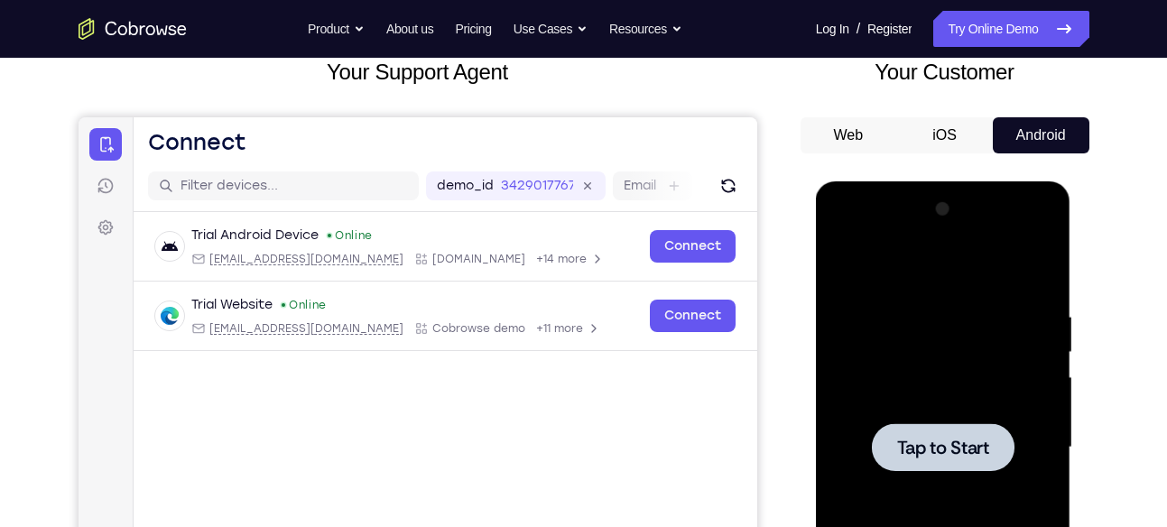
click at [950, 378] on div at bounding box center [942, 447] width 227 height 505
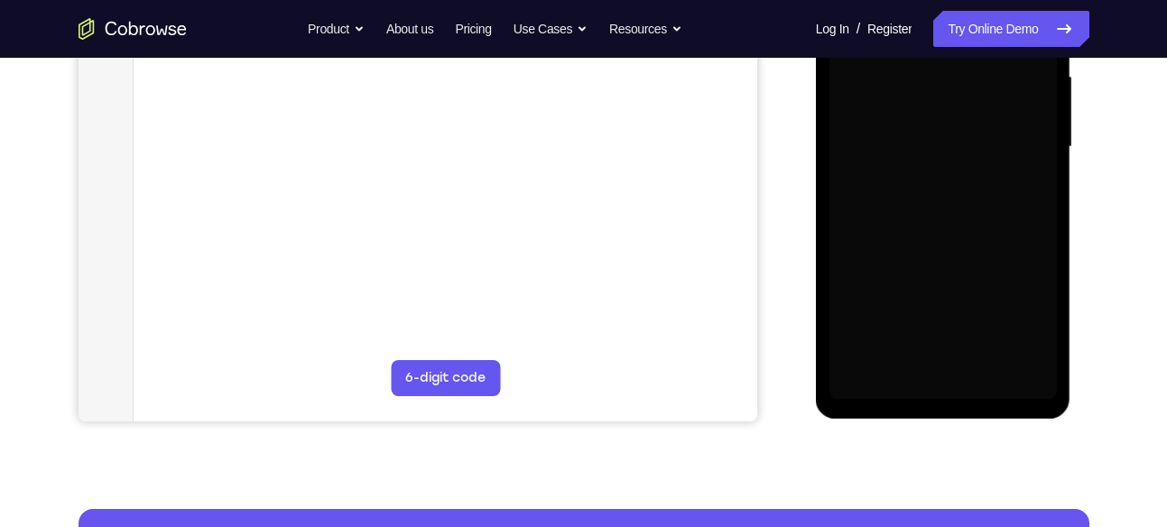
scroll to position [456, 0]
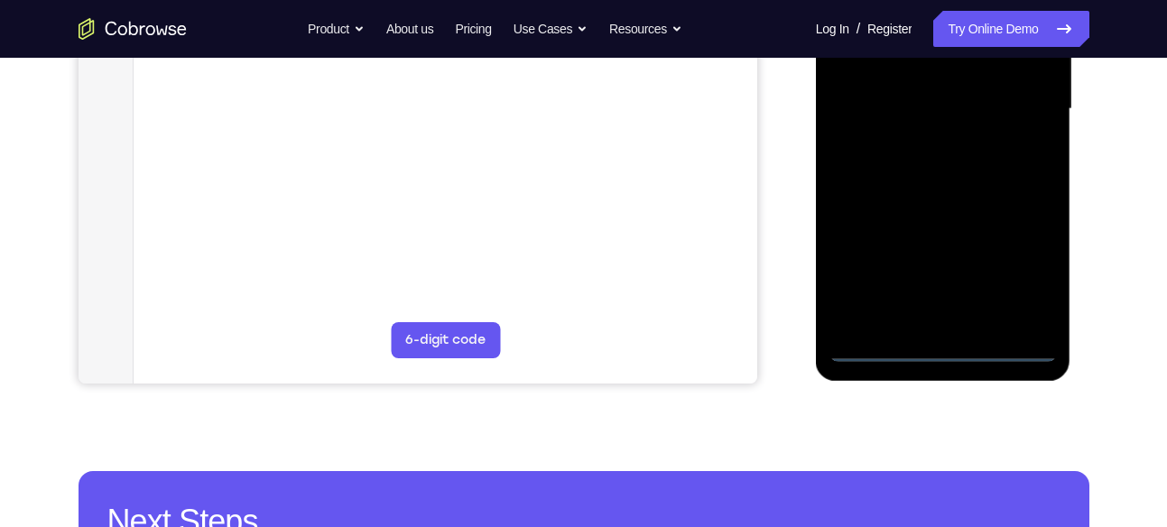
click at [944, 344] on div at bounding box center [942, 109] width 227 height 505
click at [1024, 280] on div at bounding box center [942, 109] width 227 height 505
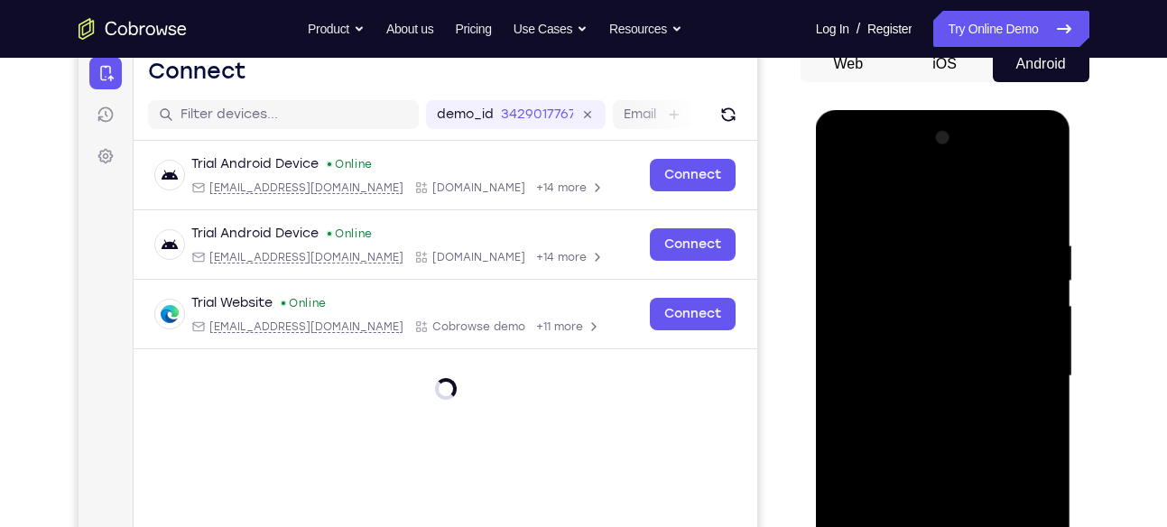
scroll to position [208, 0]
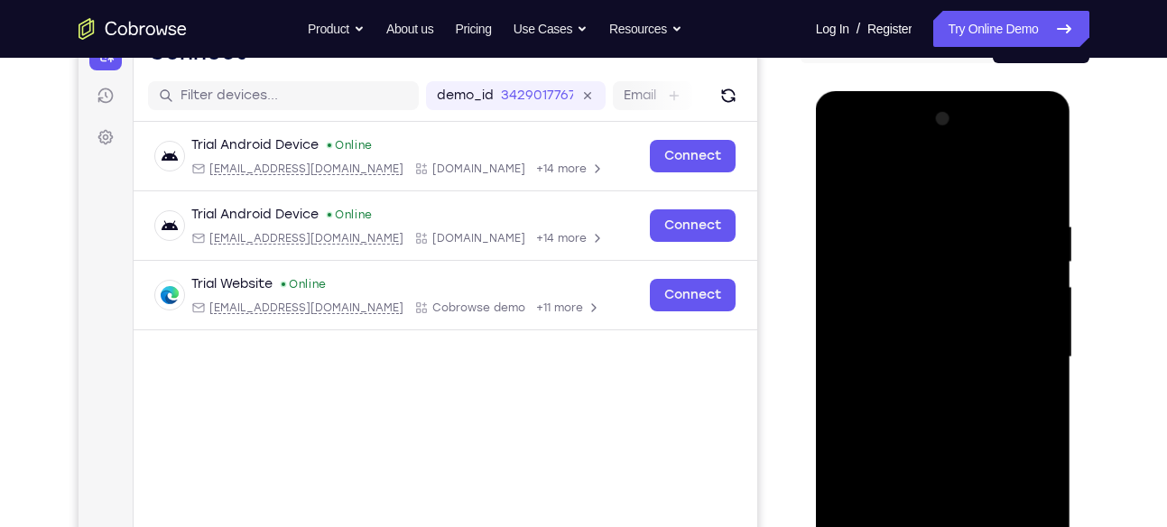
click at [934, 170] on div at bounding box center [942, 357] width 227 height 505
click at [1015, 343] on div at bounding box center [942, 357] width 227 height 505
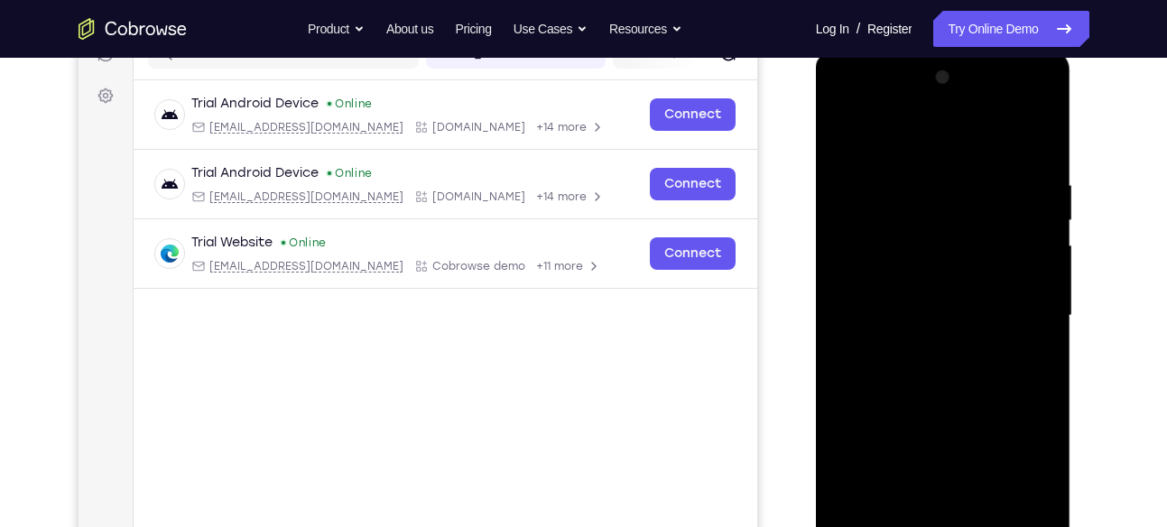
scroll to position [250, 0]
click at [922, 348] on div at bounding box center [942, 314] width 227 height 505
click at [935, 295] on div at bounding box center [942, 314] width 227 height 505
click at [927, 315] on div at bounding box center [942, 314] width 227 height 505
click at [947, 383] on div at bounding box center [942, 314] width 227 height 505
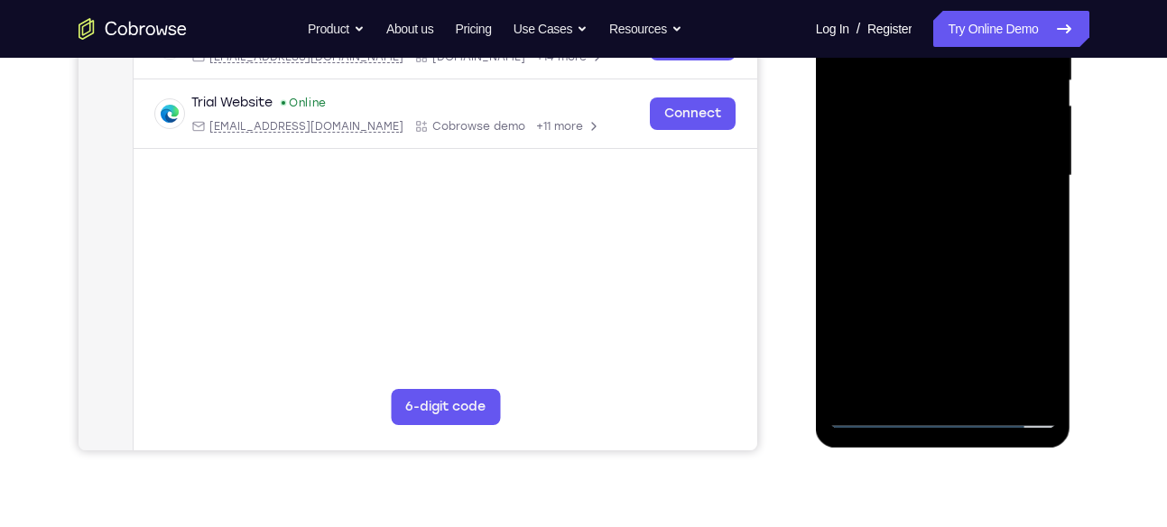
scroll to position [409, 0]
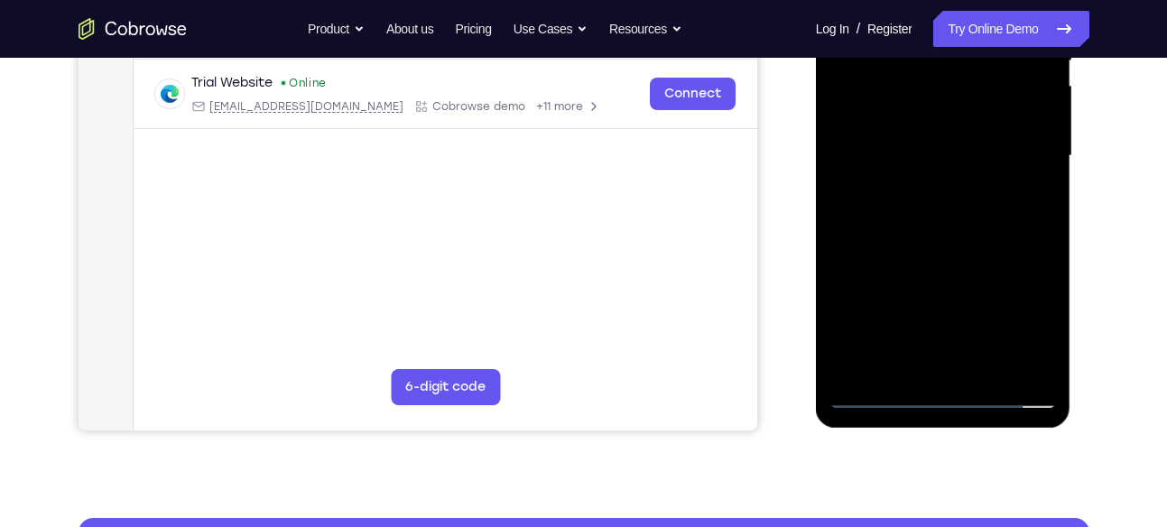
click at [991, 373] on div at bounding box center [942, 155] width 227 height 505
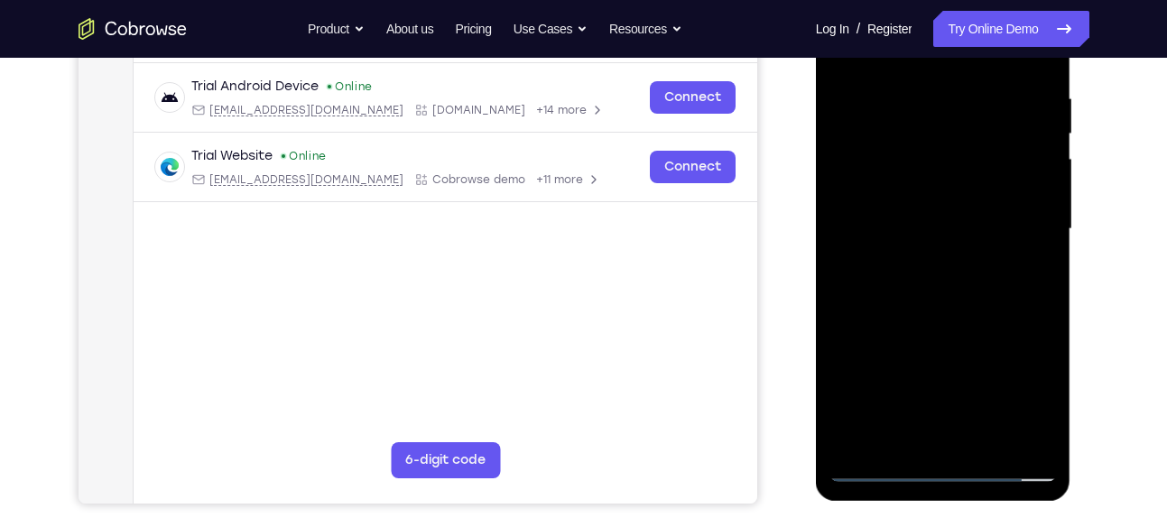
scroll to position [337, 0]
click at [946, 324] on div at bounding box center [942, 228] width 227 height 505
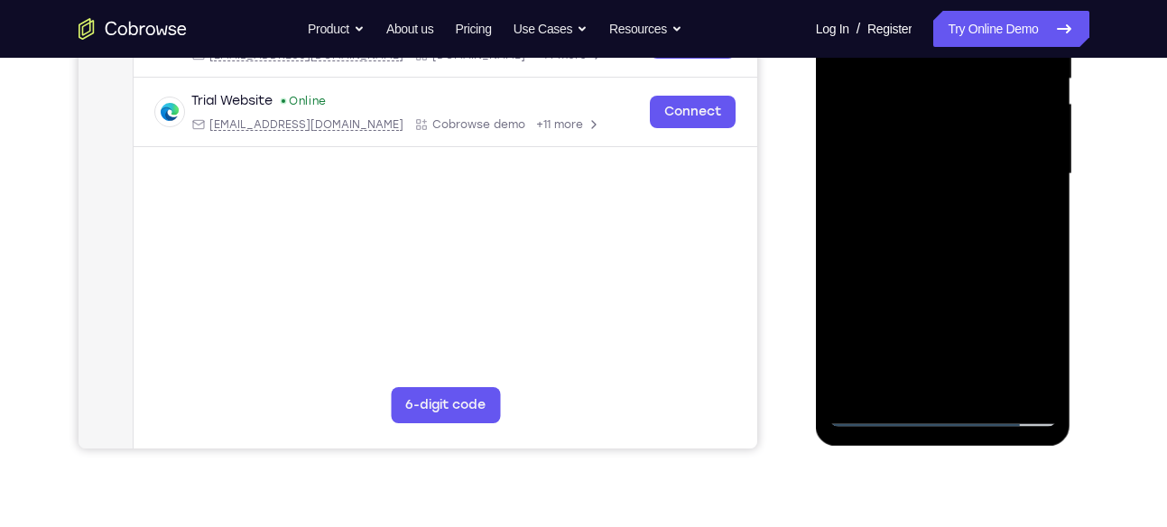
scroll to position [396, 0]
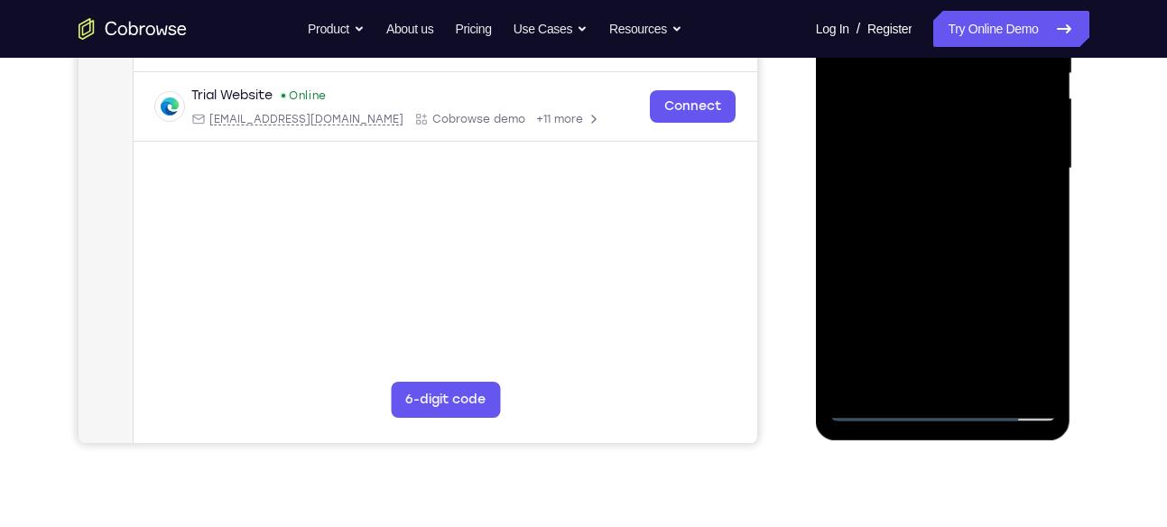
click at [924, 170] on div at bounding box center [942, 168] width 227 height 505
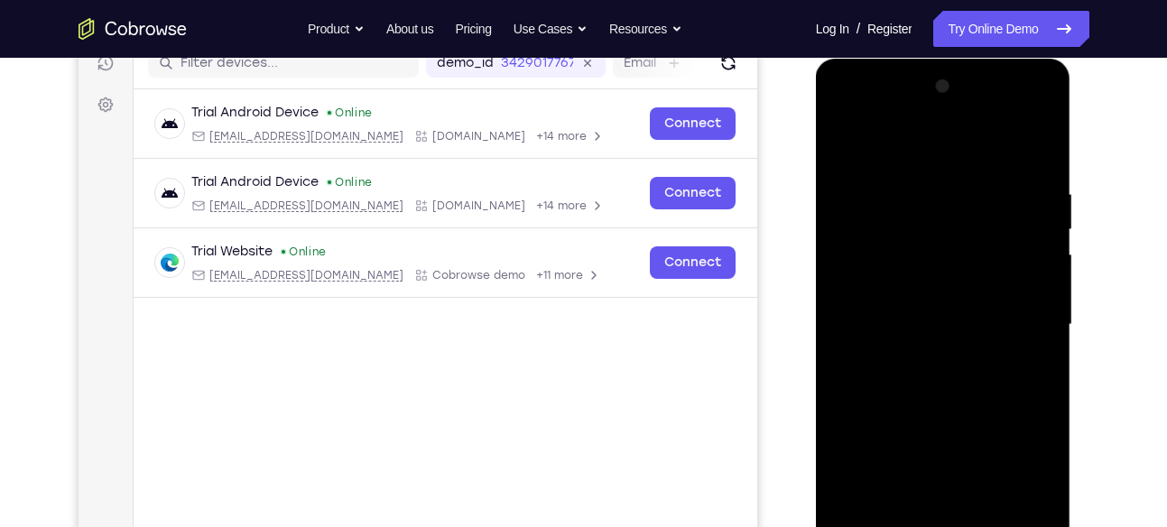
scroll to position [235, 0]
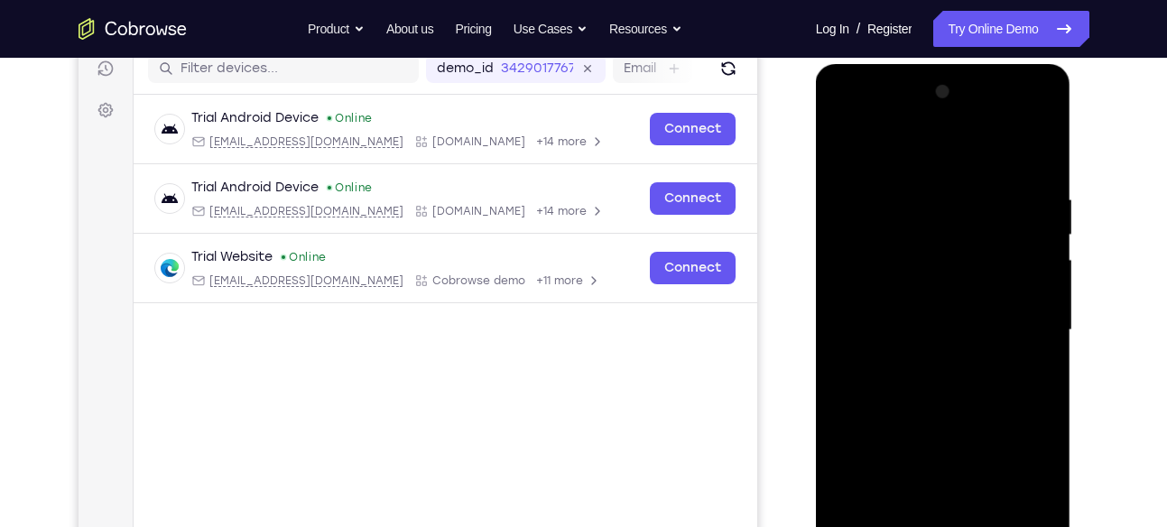
click at [901, 219] on div at bounding box center [942, 330] width 227 height 505
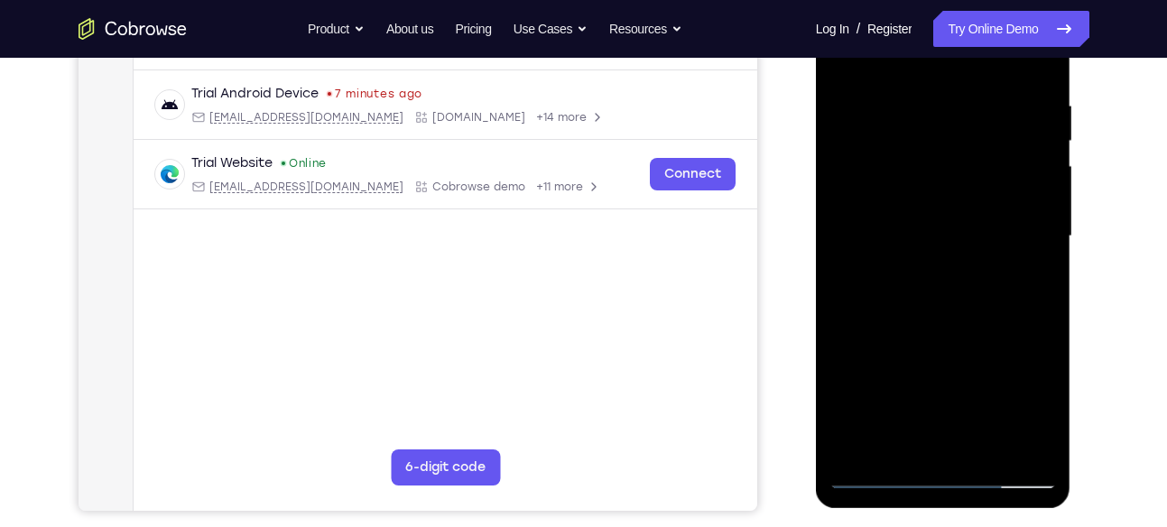
scroll to position [312, 0]
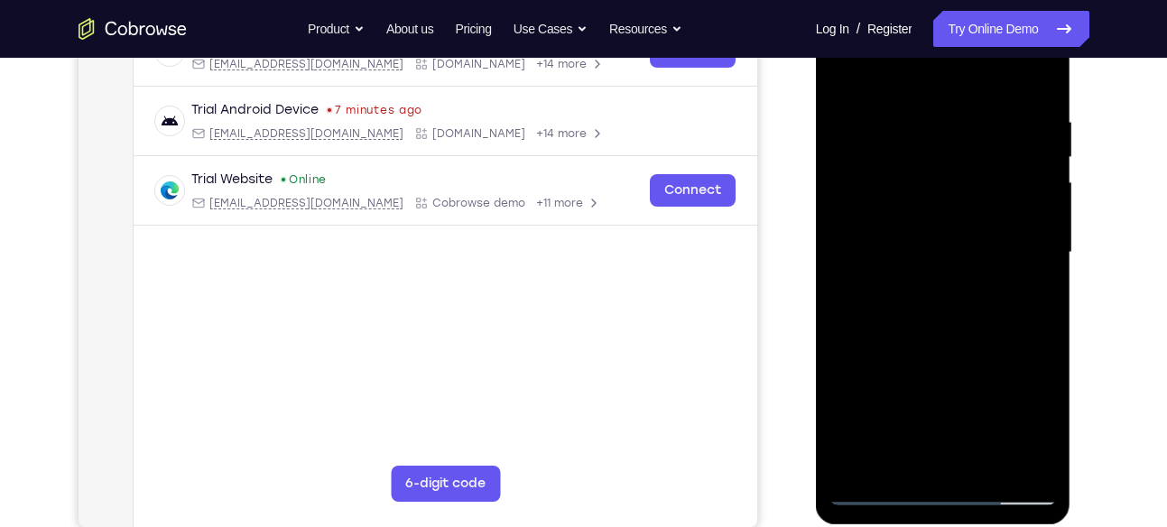
click at [1045, 276] on div at bounding box center [942, 252] width 227 height 505
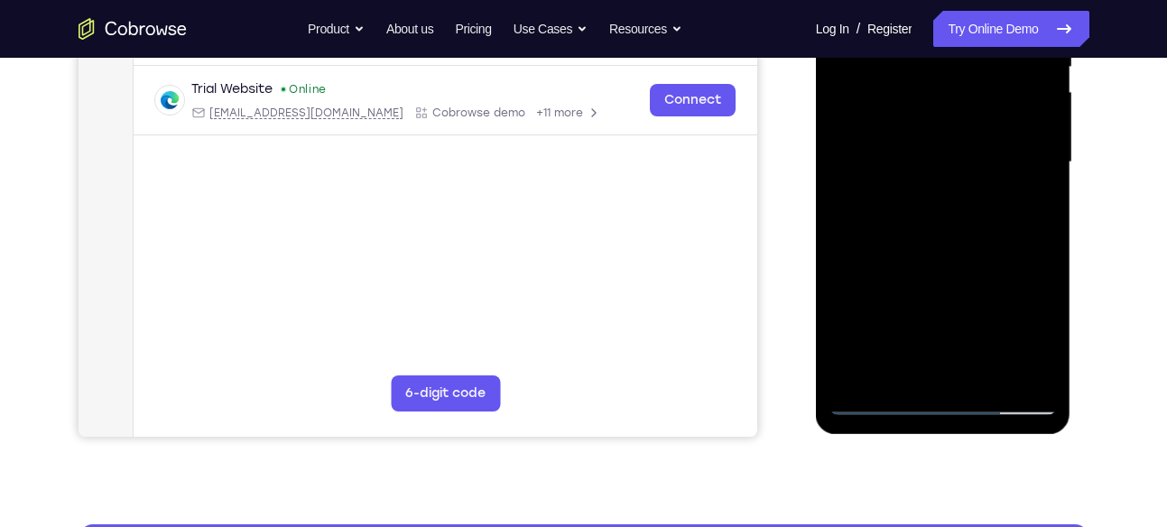
scroll to position [403, 0]
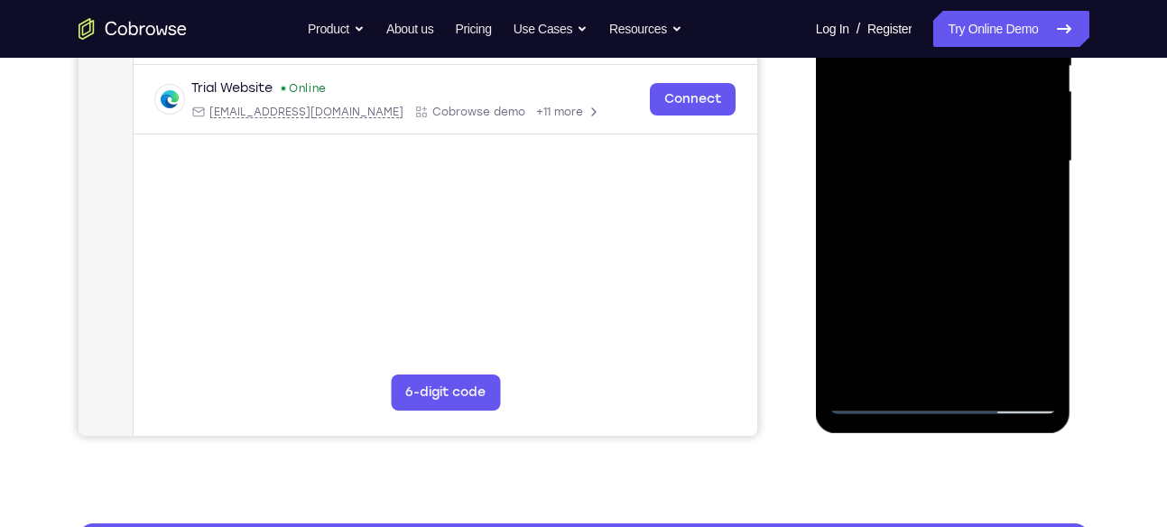
click at [897, 366] on div at bounding box center [942, 161] width 227 height 505
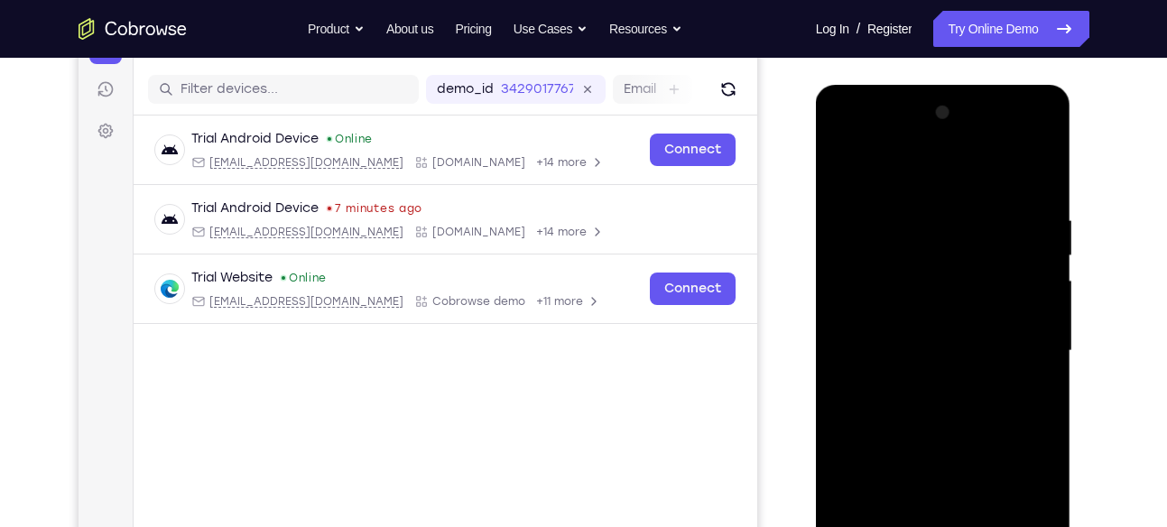
scroll to position [209, 0]
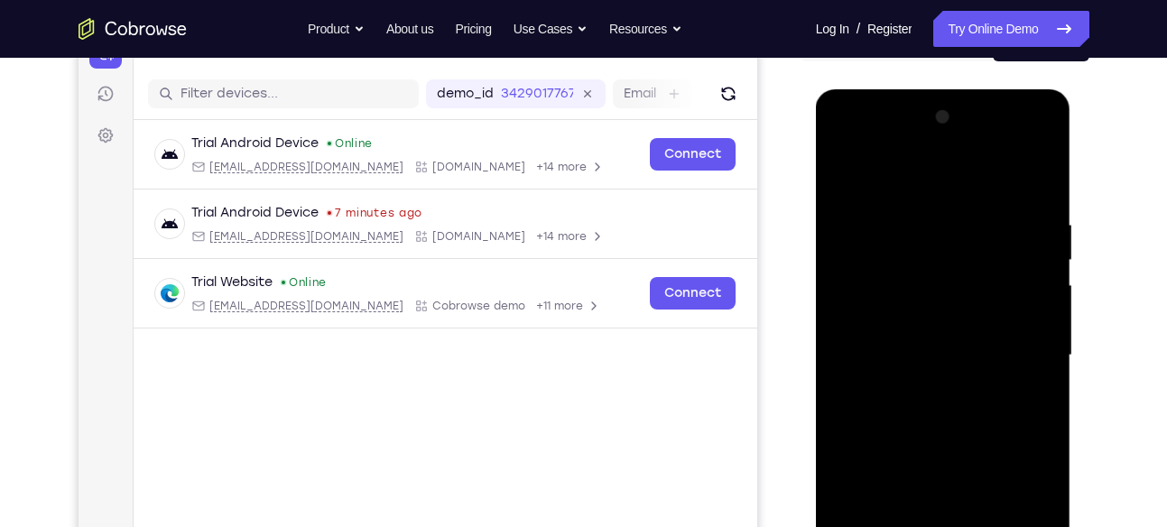
click at [836, 174] on div at bounding box center [942, 355] width 227 height 505
drag, startPoint x: 1032, startPoint y: 208, endPoint x: 852, endPoint y: 229, distance: 181.6
click at [852, 229] on div at bounding box center [942, 355] width 227 height 505
drag, startPoint x: 973, startPoint y: 365, endPoint x: 962, endPoint y: 80, distance: 284.4
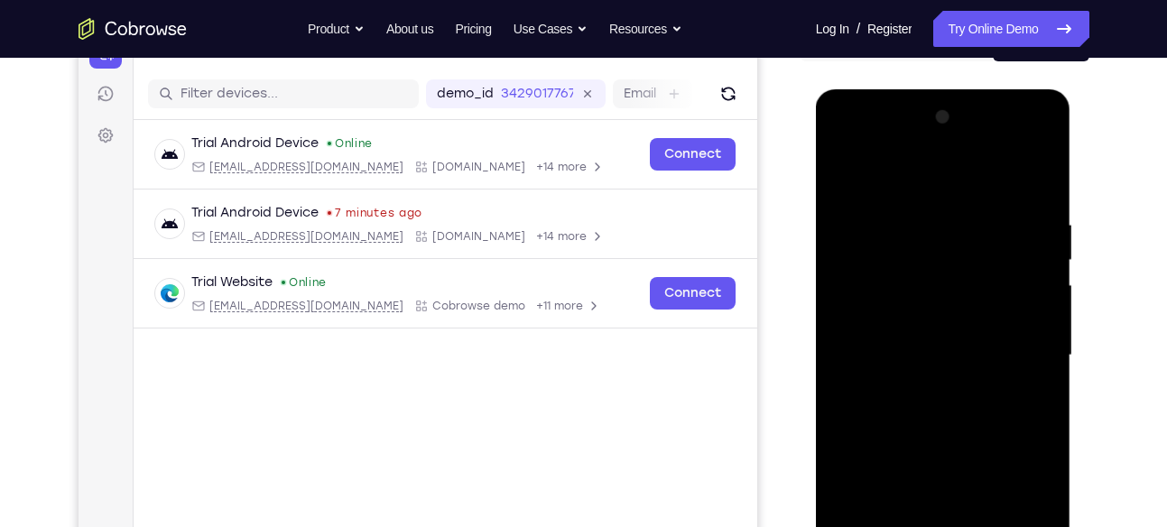
click at [962, 89] on html "Online web based iOS Simulators and Android Emulators. Run iPhone, iPad, Mobile…" at bounding box center [944, 359] width 257 height 541
drag, startPoint x: 1009, startPoint y: 304, endPoint x: 1016, endPoint y: 128, distance: 176.1
click at [1016, 128] on div at bounding box center [942, 355] width 227 height 505
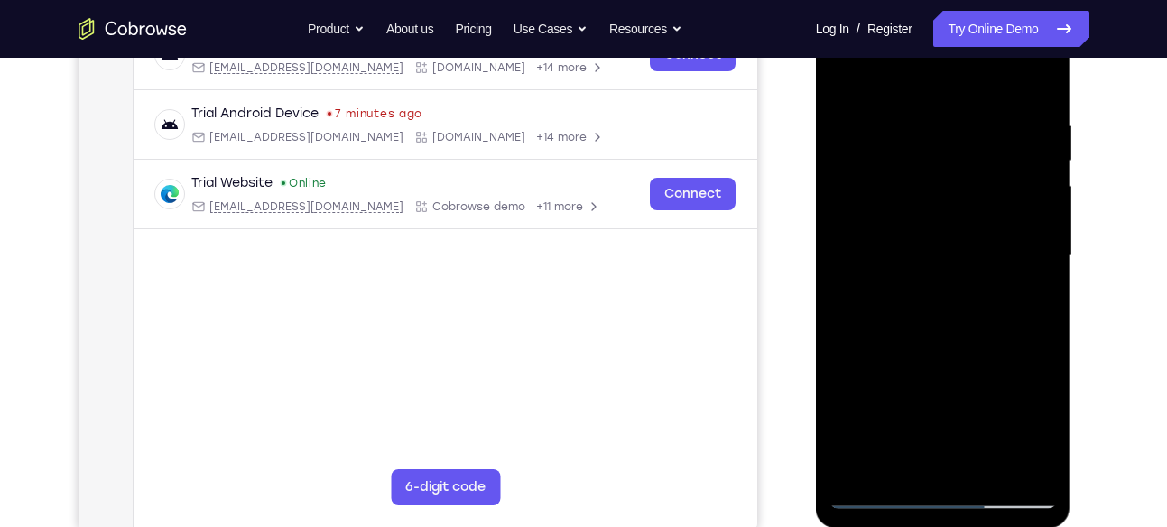
scroll to position [309, 0]
drag, startPoint x: 996, startPoint y: 169, endPoint x: 1000, endPoint y: 359, distance: 190.4
click at [1000, 359] on div at bounding box center [942, 255] width 227 height 505
click at [1042, 253] on div at bounding box center [942, 255] width 227 height 505
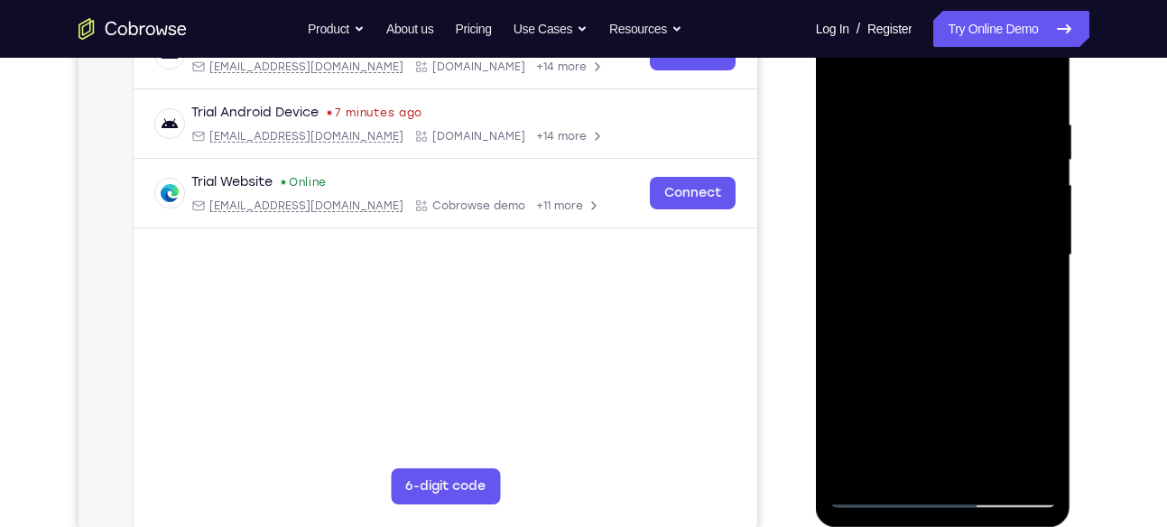
click at [1042, 253] on div at bounding box center [942, 255] width 227 height 505
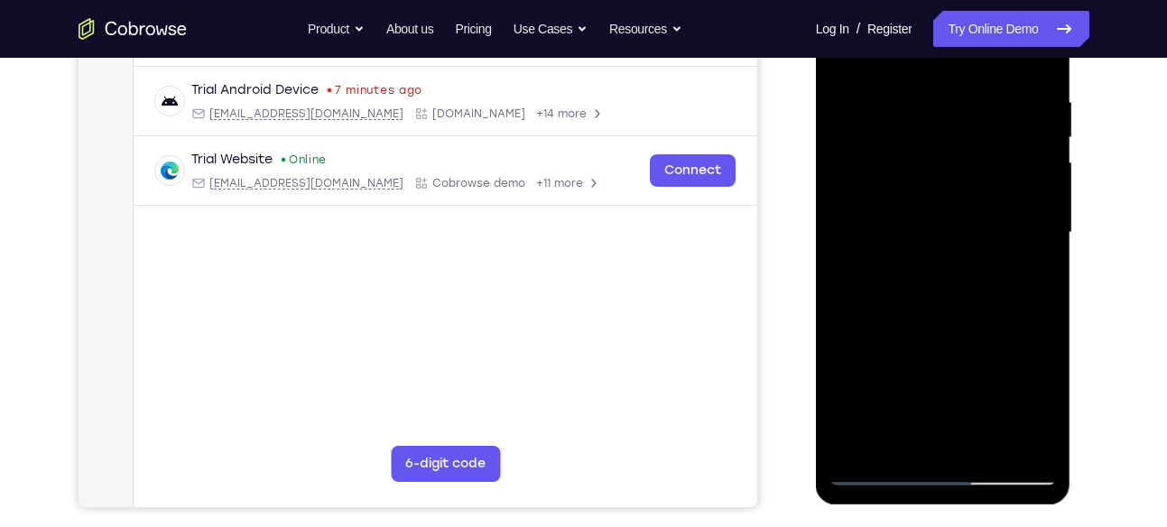
scroll to position [333, 0]
click at [985, 438] on div at bounding box center [942, 231] width 227 height 505
click at [976, 229] on div at bounding box center [942, 231] width 227 height 505
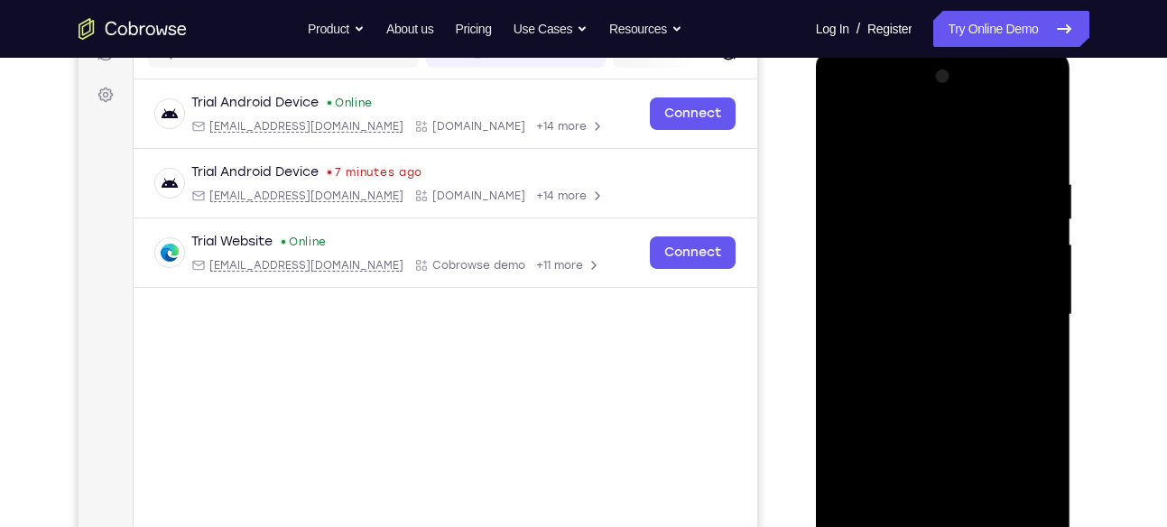
scroll to position [239, 0]
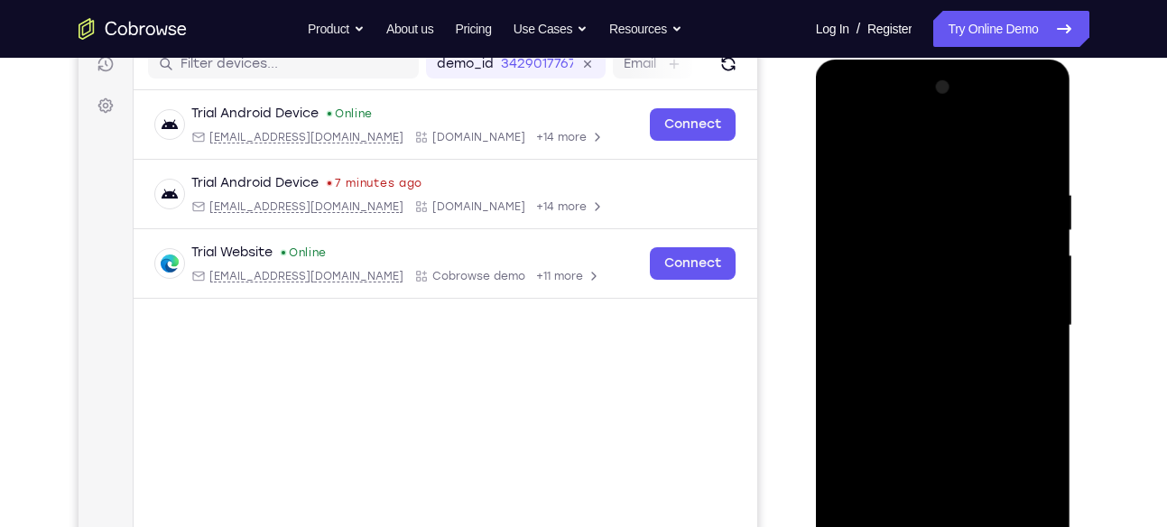
click at [836, 138] on div at bounding box center [942, 325] width 227 height 505
drag, startPoint x: 976, startPoint y: 235, endPoint x: 984, endPoint y: 245, distance: 12.8
click at [984, 245] on div at bounding box center [942, 325] width 227 height 505
click at [1044, 286] on div at bounding box center [942, 325] width 227 height 505
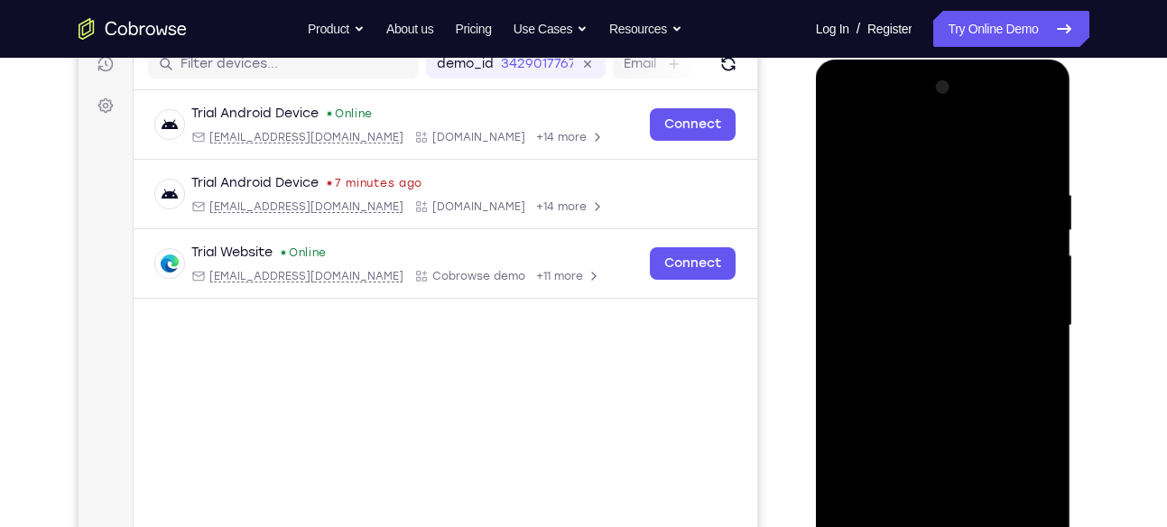
click at [1044, 286] on div at bounding box center [942, 325] width 227 height 505
drag, startPoint x: 977, startPoint y: 252, endPoint x: 999, endPoint y: 460, distance: 209.6
click at [999, 460] on div at bounding box center [942, 325] width 227 height 505
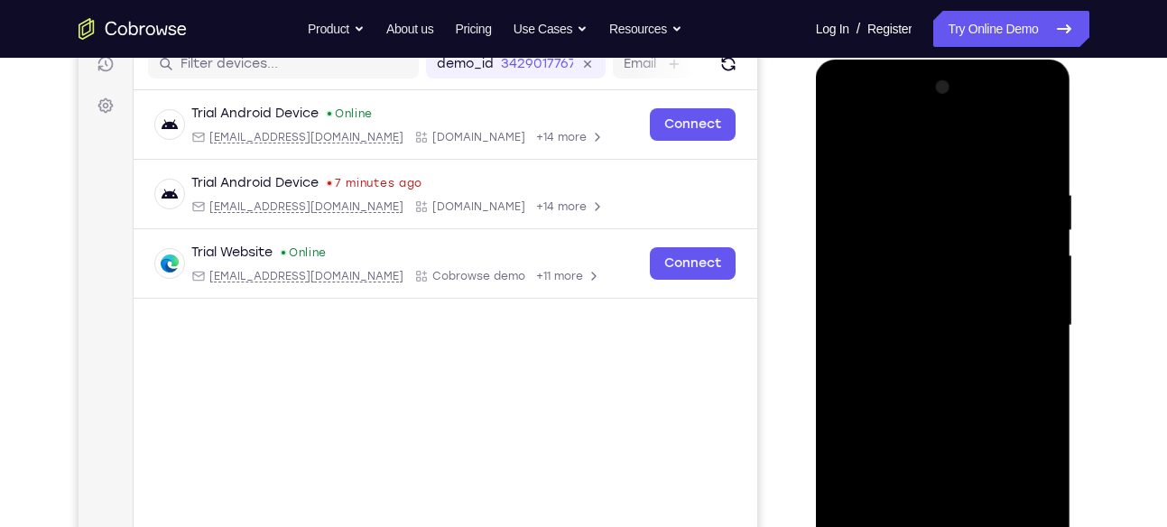
drag, startPoint x: 972, startPoint y: 243, endPoint x: 915, endPoint y: 364, distance: 133.6
click at [915, 364] on div at bounding box center [942, 325] width 227 height 505
click at [1040, 315] on div at bounding box center [942, 325] width 227 height 505
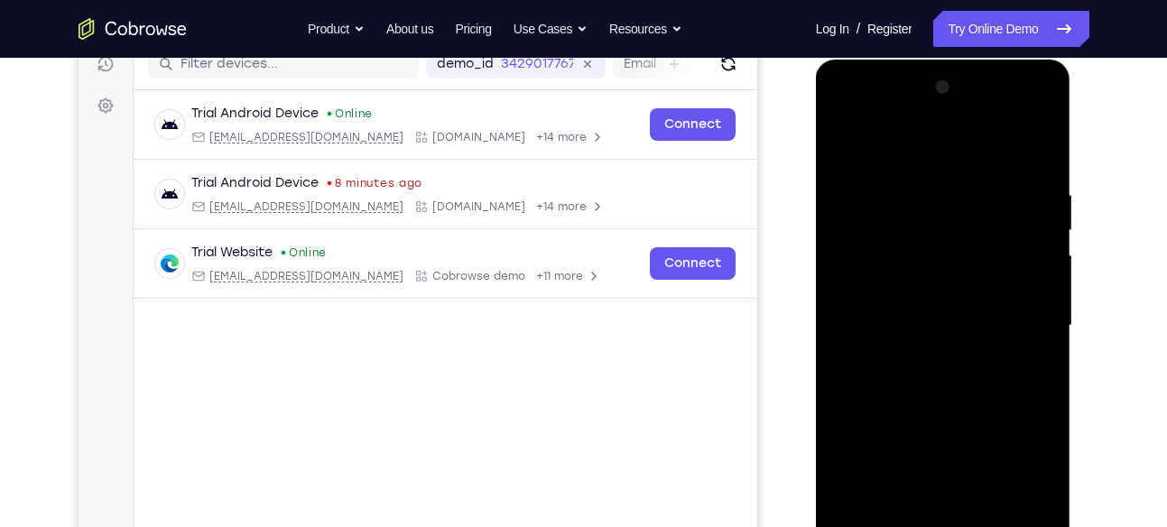
click at [1040, 315] on div at bounding box center [942, 325] width 227 height 505
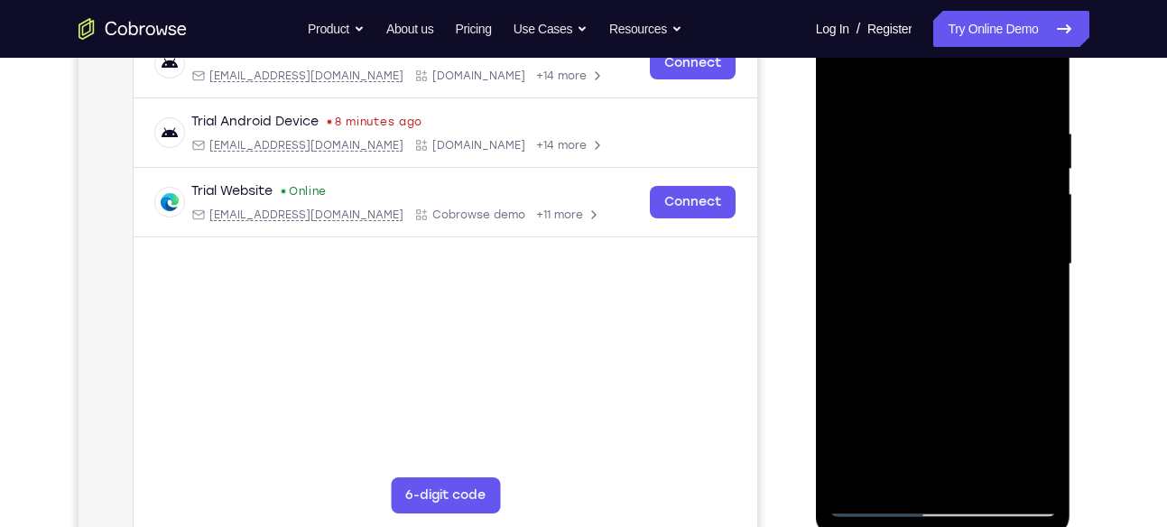
scroll to position [301, 0]
click at [1032, 269] on div at bounding box center [942, 263] width 227 height 505
drag, startPoint x: 974, startPoint y: 328, endPoint x: 988, endPoint y: 235, distance: 93.0
click at [988, 235] on div at bounding box center [942, 263] width 227 height 505
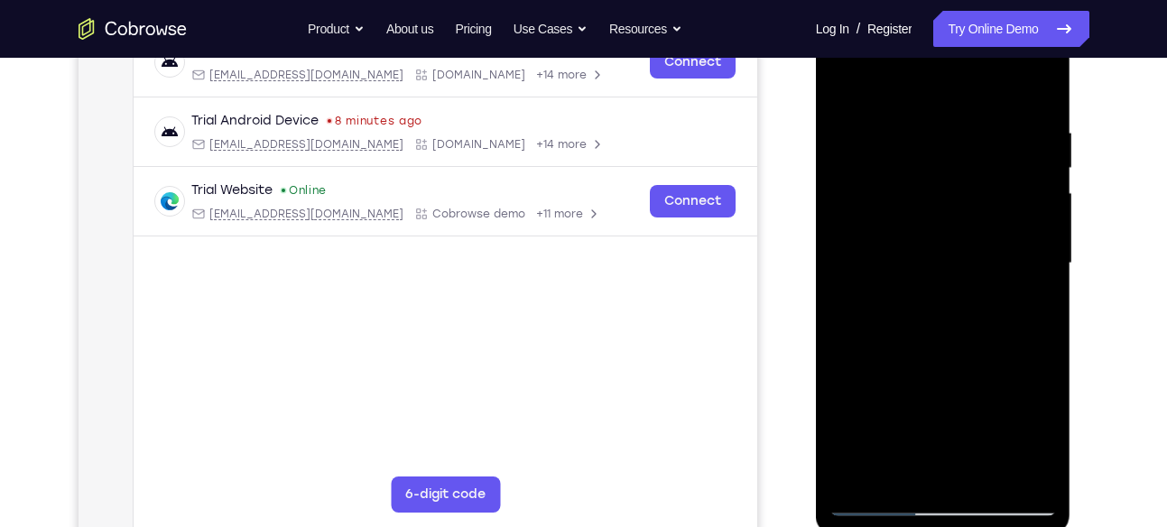
drag, startPoint x: 965, startPoint y: 156, endPoint x: 948, endPoint y: 464, distance: 308.2
click at [948, 464] on div at bounding box center [942, 263] width 227 height 505
click at [1044, 325] on div at bounding box center [942, 263] width 227 height 505
click at [841, 323] on div at bounding box center [942, 263] width 227 height 505
drag, startPoint x: 956, startPoint y: 404, endPoint x: 972, endPoint y: 178, distance: 227.1
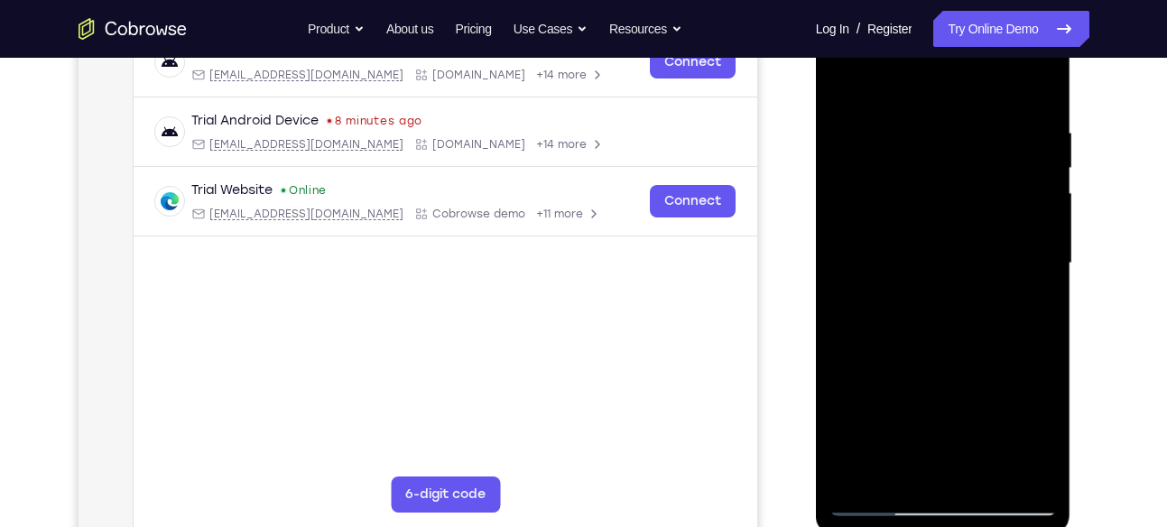
click at [972, 178] on div at bounding box center [942, 263] width 227 height 505
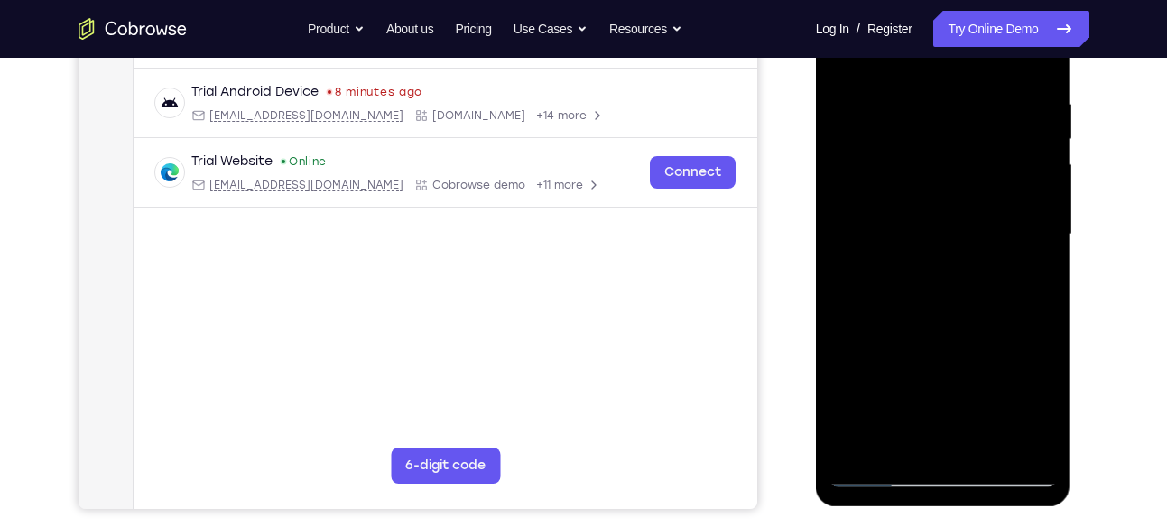
scroll to position [333, 0]
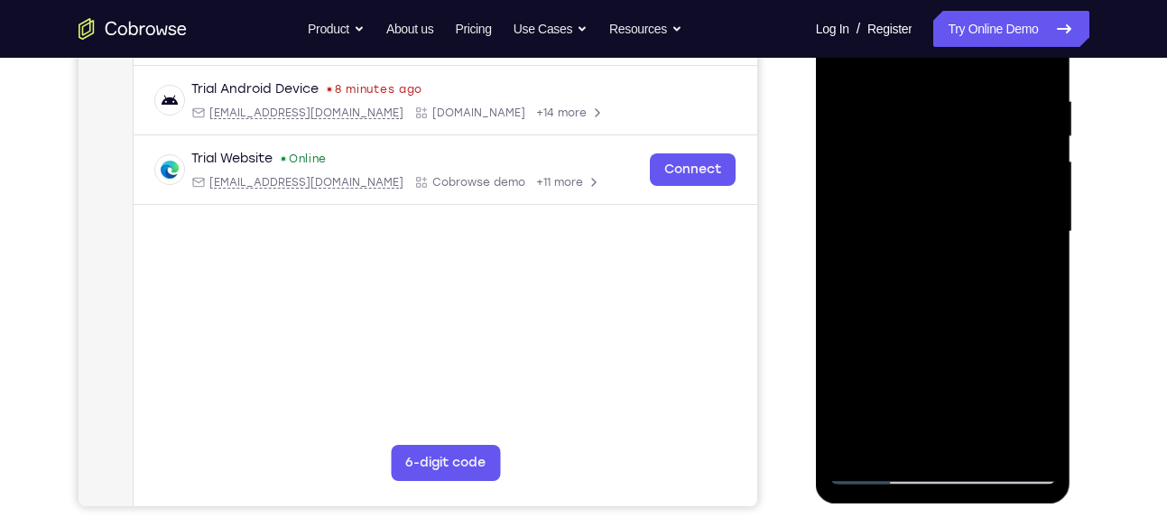
click at [1049, 382] on div at bounding box center [942, 231] width 227 height 505
drag, startPoint x: 973, startPoint y: 359, endPoint x: 997, endPoint y: 260, distance: 102.2
click at [997, 260] on div at bounding box center [942, 231] width 227 height 505
click at [1047, 283] on div at bounding box center [942, 231] width 227 height 505
drag, startPoint x: 1002, startPoint y: 296, endPoint x: 1007, endPoint y: 277, distance: 19.5
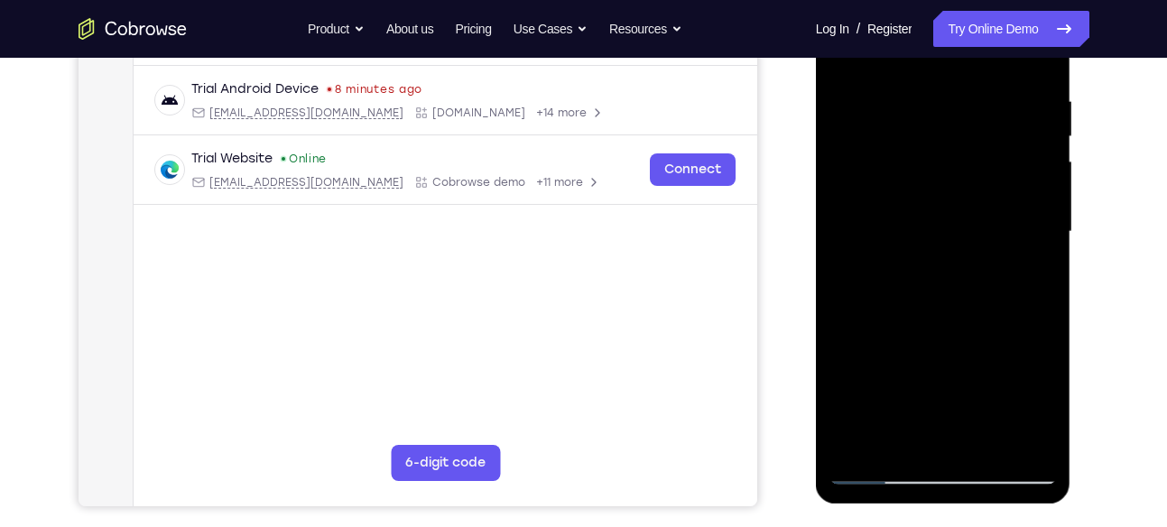
click at [1007, 277] on div at bounding box center [942, 231] width 227 height 505
click at [1046, 261] on div at bounding box center [942, 231] width 227 height 505
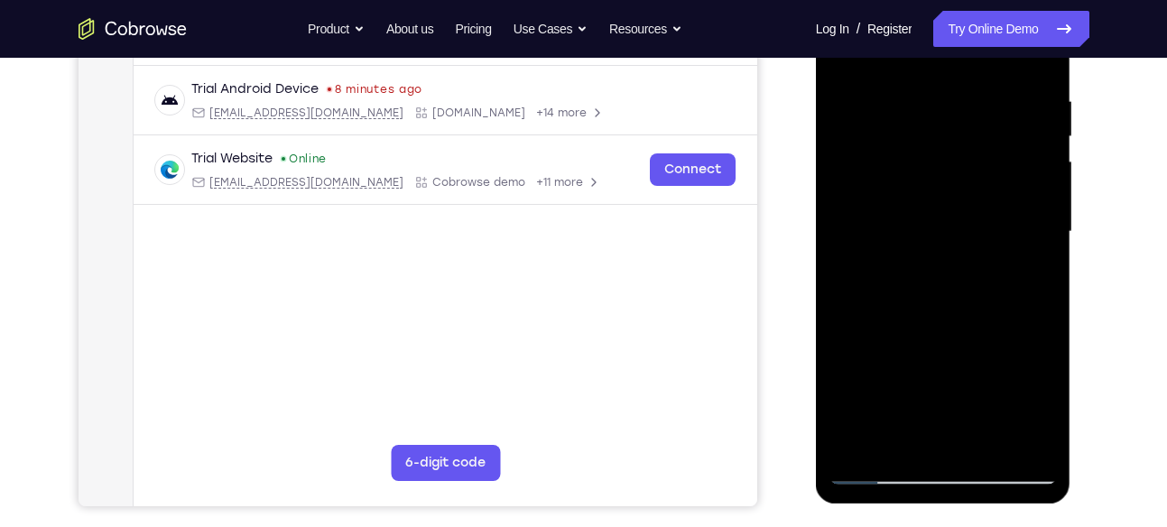
click at [1046, 261] on div at bounding box center [942, 231] width 227 height 505
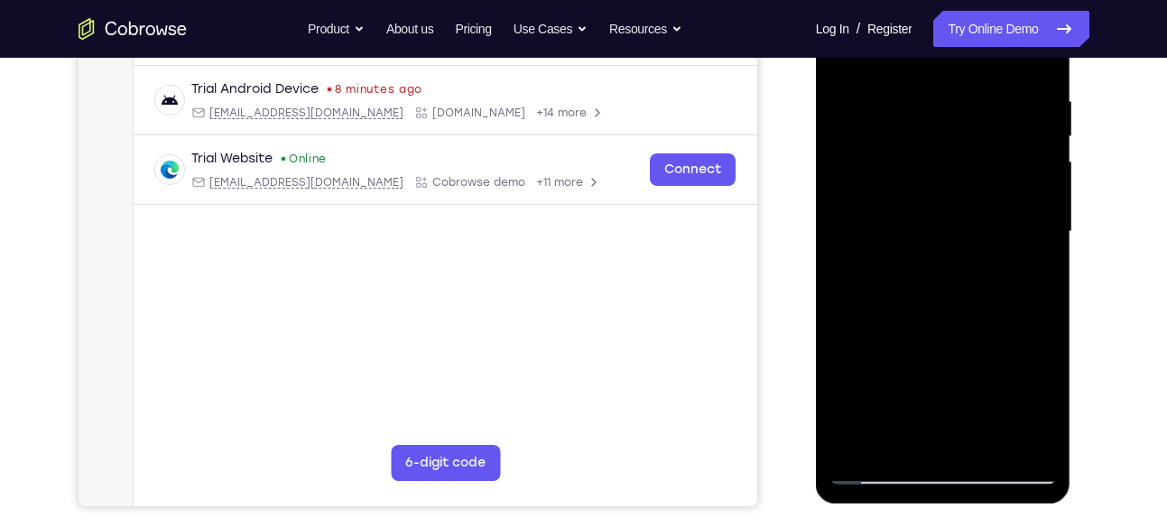
drag, startPoint x: 909, startPoint y: 144, endPoint x: 977, endPoint y: 319, distance: 188.0
click at [977, 319] on div at bounding box center [942, 231] width 227 height 505
drag, startPoint x: 931, startPoint y: 176, endPoint x: 931, endPoint y: 360, distance: 184.1
click at [931, 360] on div at bounding box center [942, 231] width 227 height 505
drag, startPoint x: 915, startPoint y: 188, endPoint x: 896, endPoint y: 291, distance: 104.6
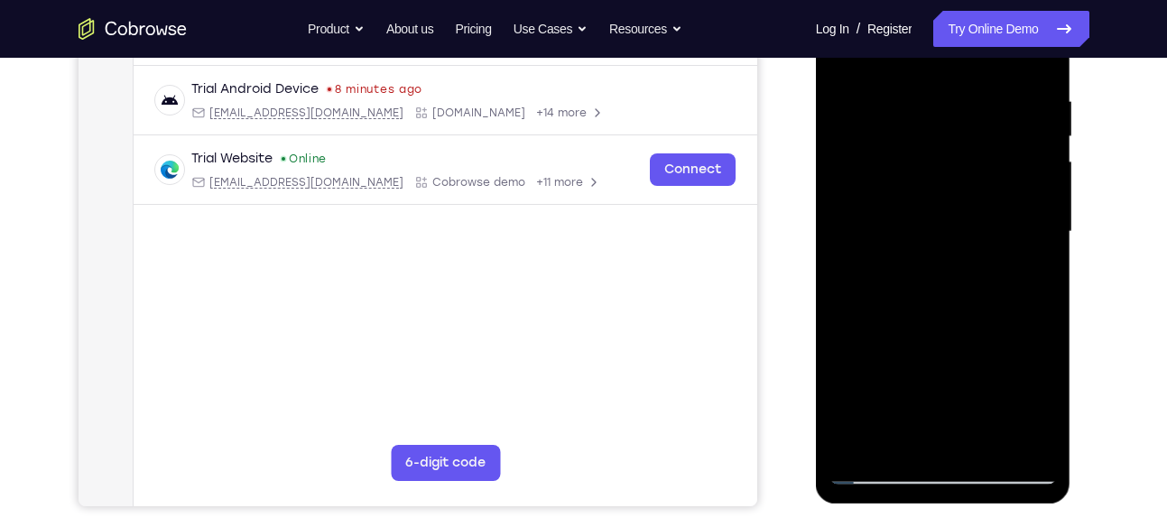
click at [896, 291] on div at bounding box center [942, 231] width 227 height 505
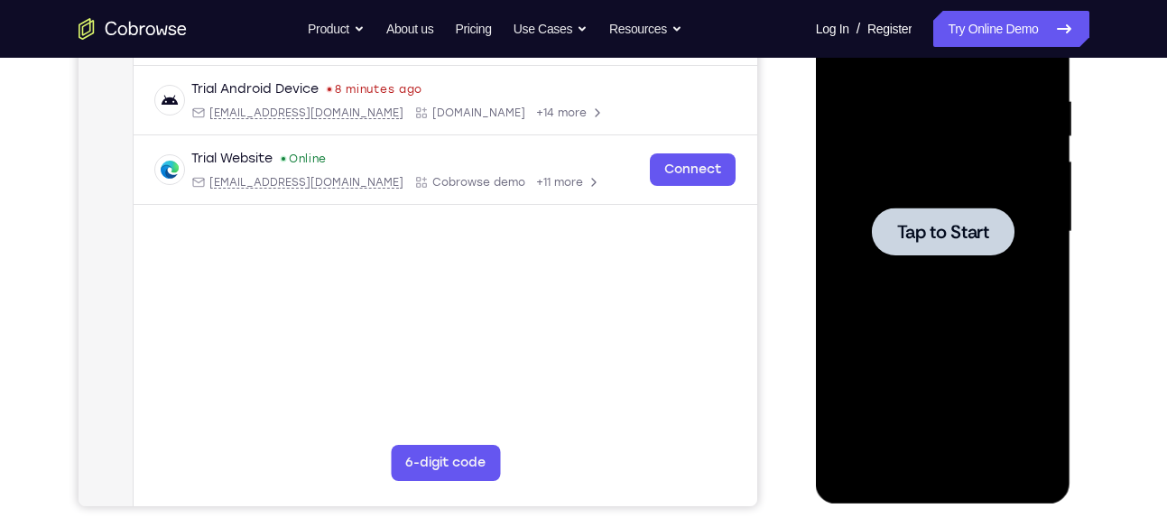
click at [915, 217] on div at bounding box center [943, 232] width 143 height 48
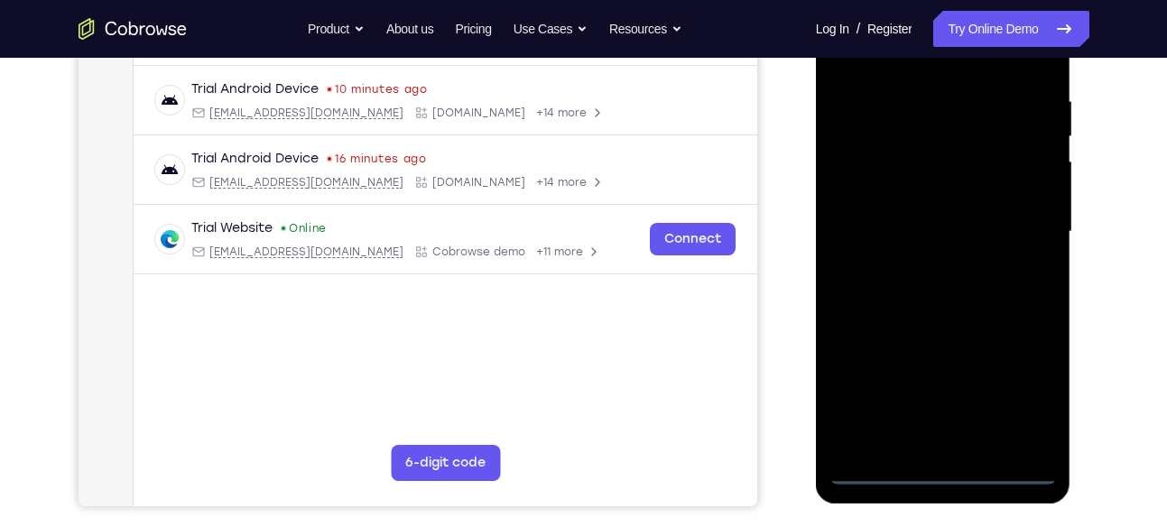
click at [946, 471] on div at bounding box center [942, 231] width 227 height 505
click at [1030, 391] on div at bounding box center [942, 231] width 227 height 505
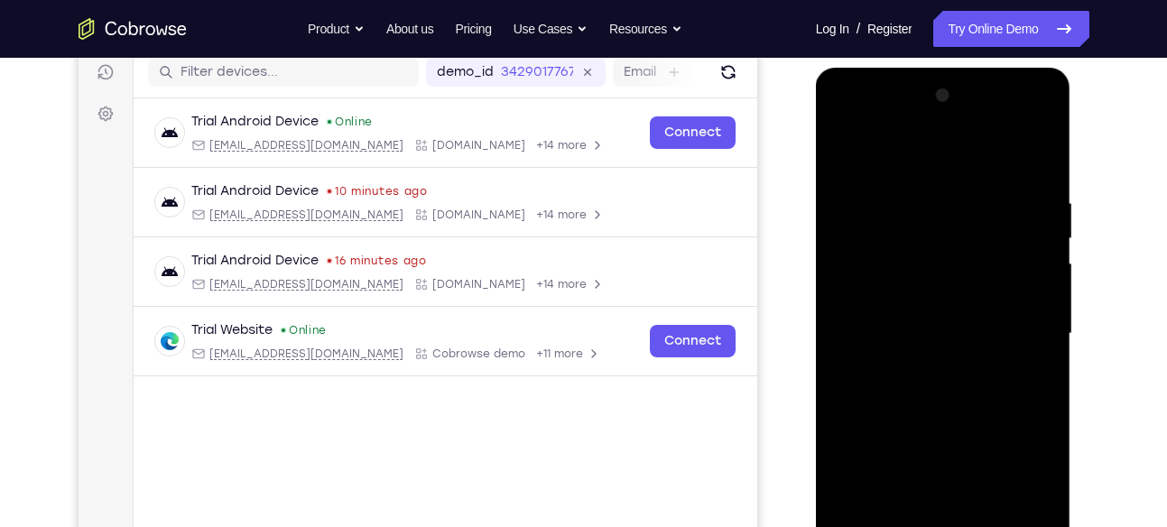
scroll to position [226, 0]
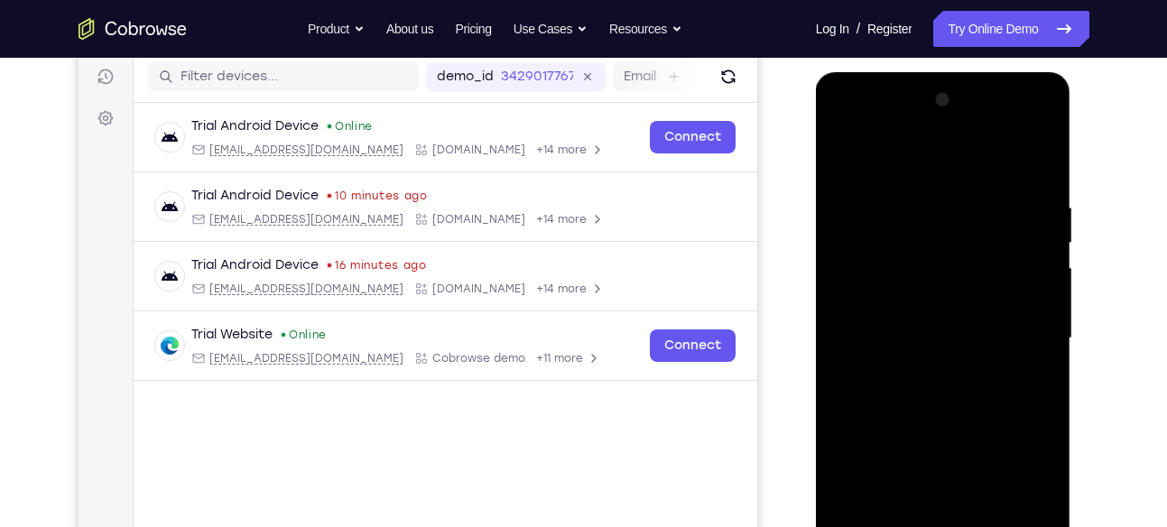
click at [922, 162] on div at bounding box center [942, 338] width 227 height 505
click at [1026, 332] on div at bounding box center [942, 338] width 227 height 505
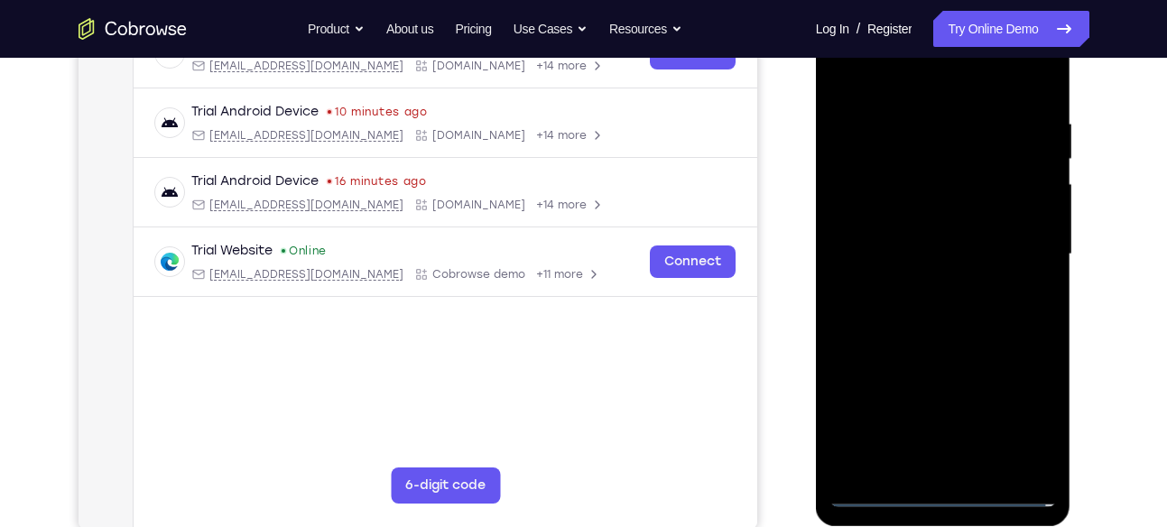
scroll to position [311, 0]
click at [923, 291] on div at bounding box center [942, 253] width 227 height 505
click at [935, 236] on div at bounding box center [942, 253] width 227 height 505
click at [923, 257] on div at bounding box center [942, 253] width 227 height 505
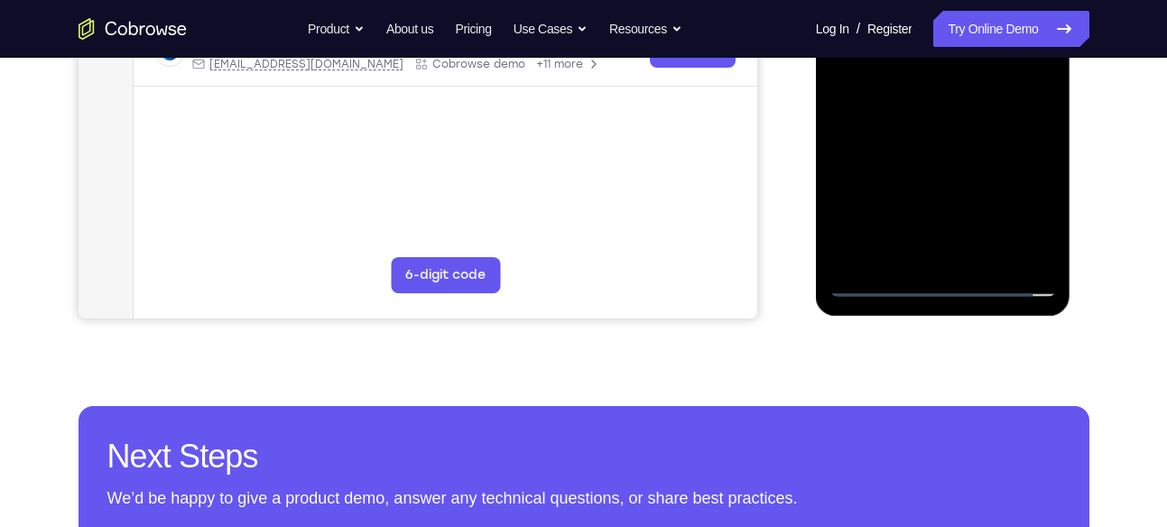
scroll to position [505, 0]
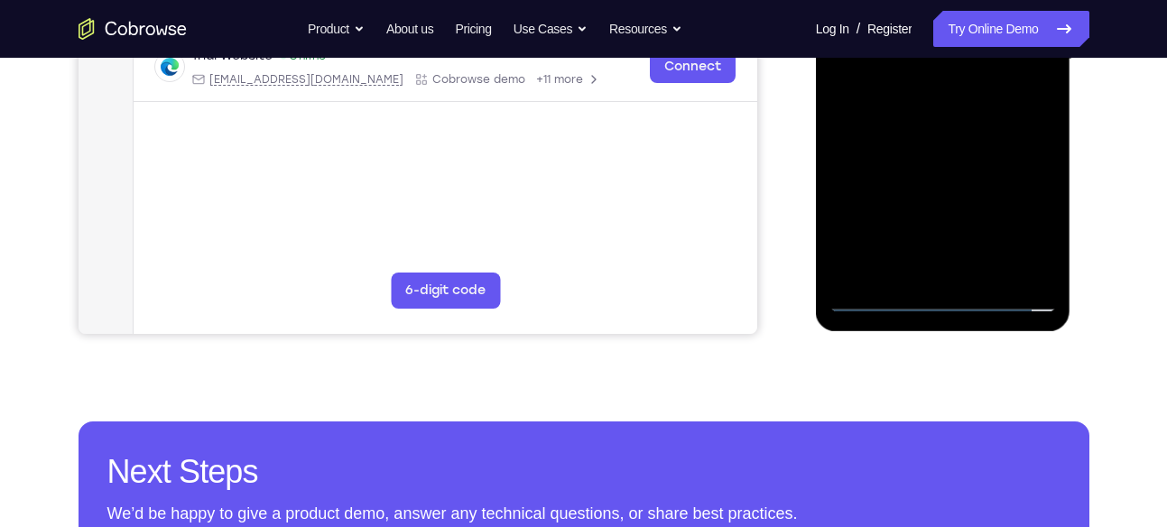
click at [962, 120] on div at bounding box center [942, 59] width 227 height 505
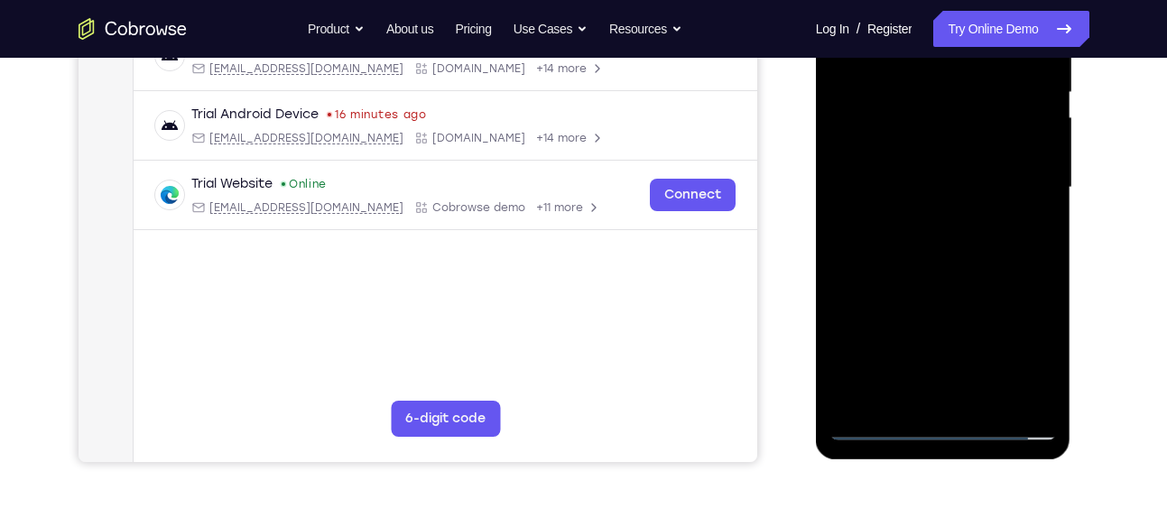
scroll to position [375, 0]
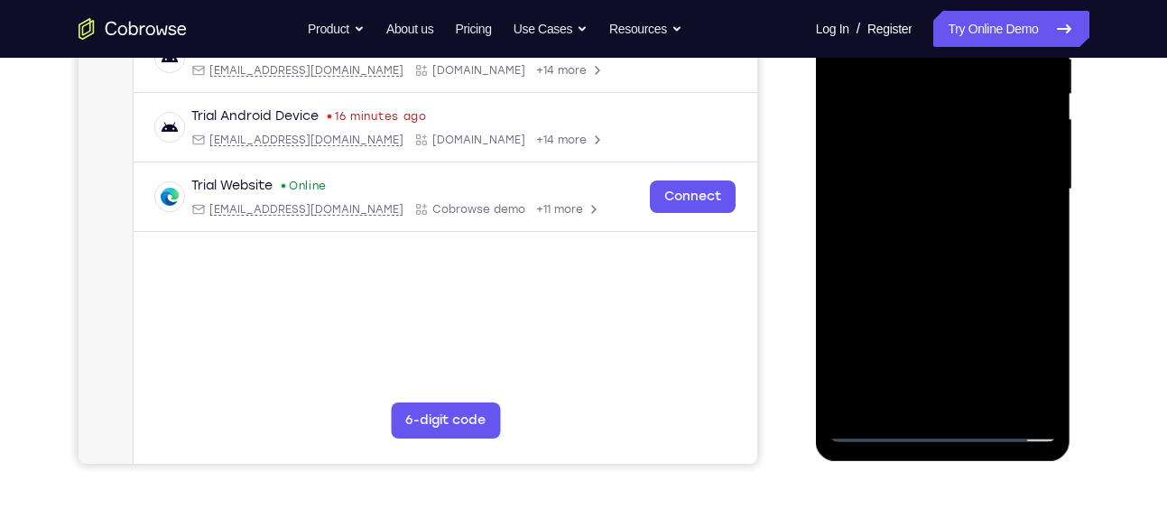
click at [941, 263] on div at bounding box center [942, 189] width 227 height 505
click at [1041, 237] on div at bounding box center [942, 189] width 227 height 505
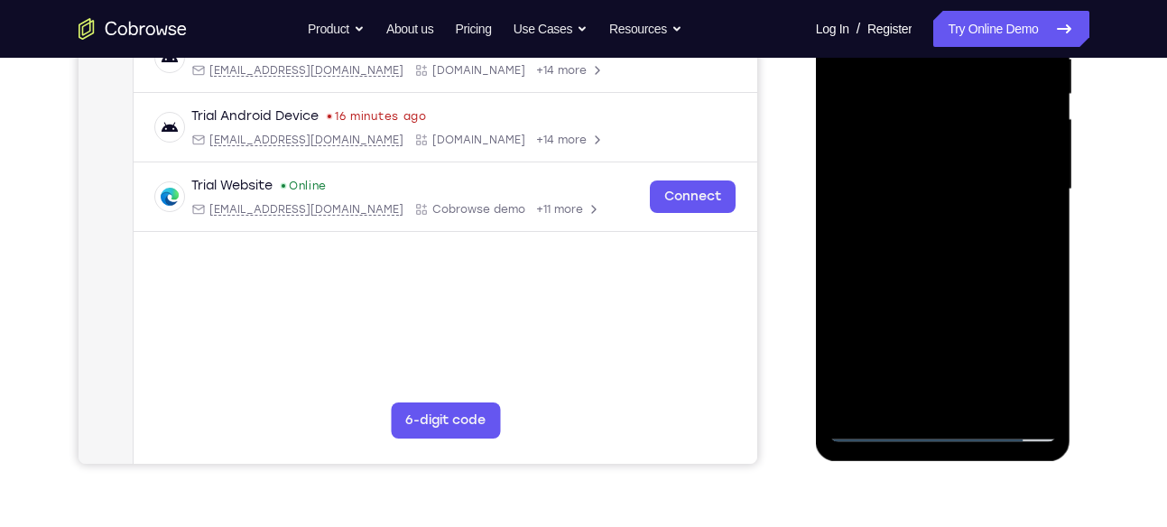
click at [1041, 237] on div at bounding box center [942, 189] width 227 height 505
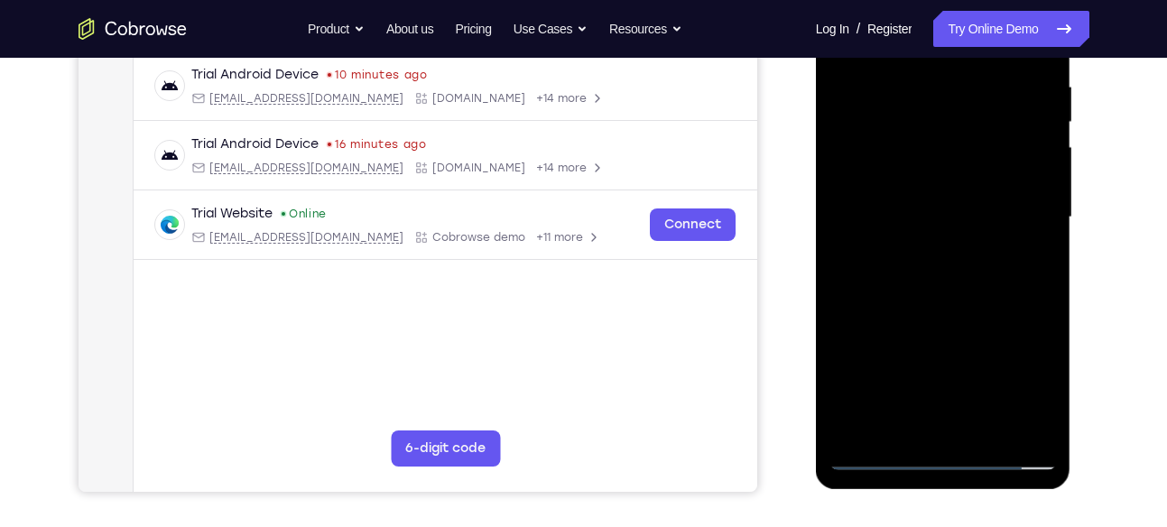
scroll to position [342, 0]
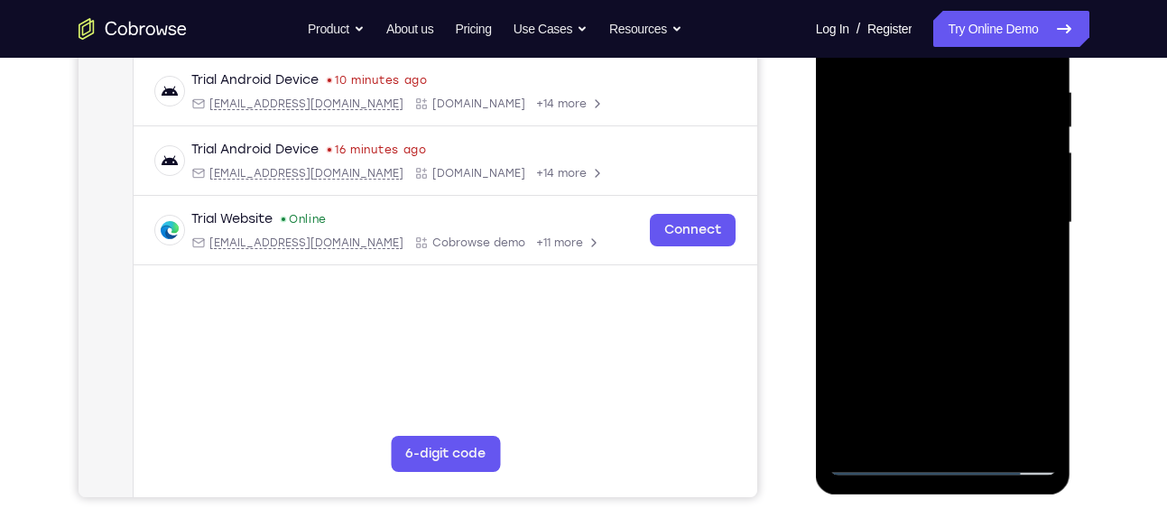
click at [932, 67] on div at bounding box center [942, 222] width 227 height 505
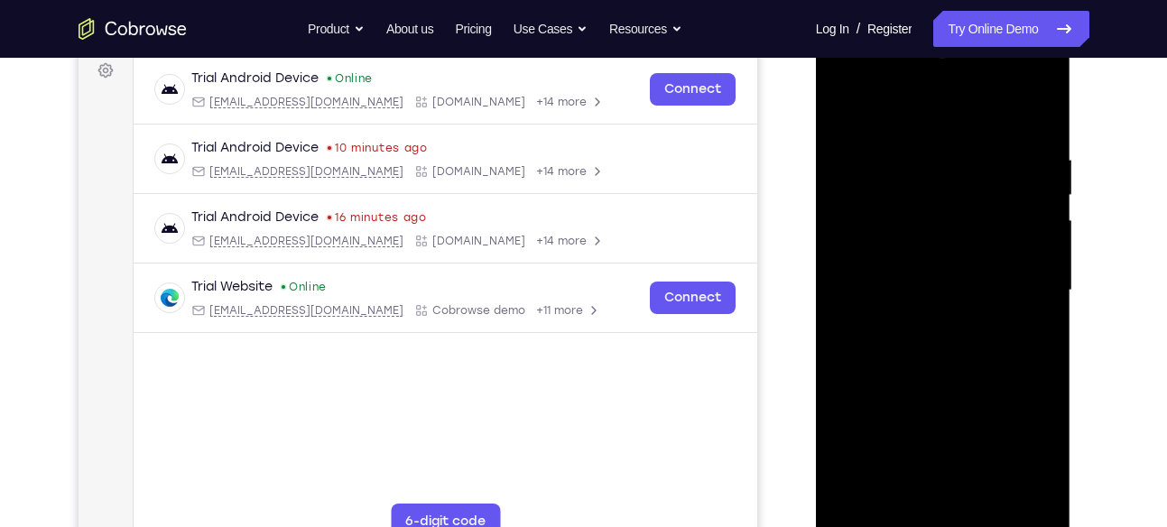
scroll to position [271, 0]
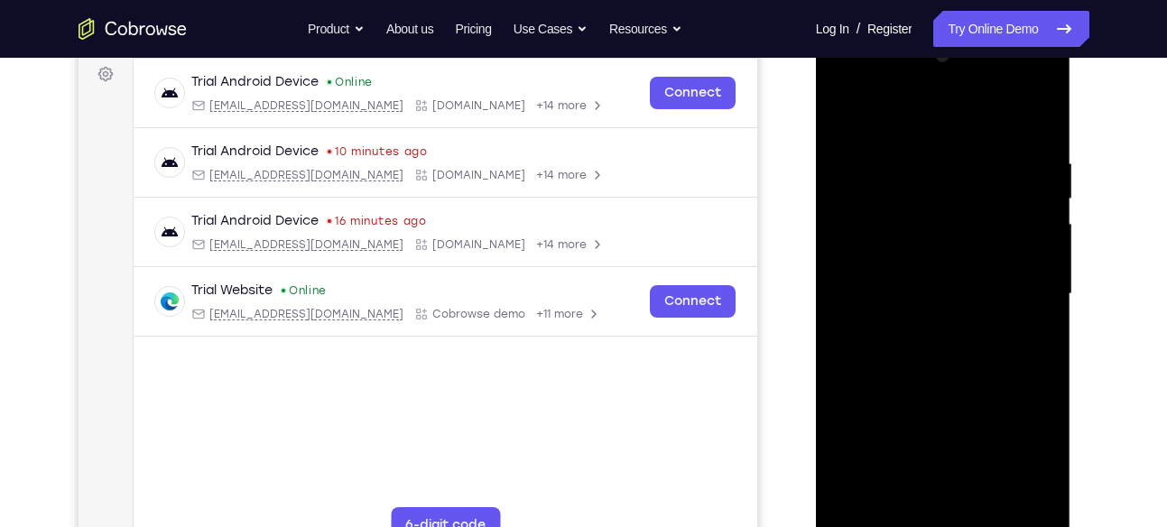
click at [1036, 117] on div at bounding box center [942, 294] width 227 height 505
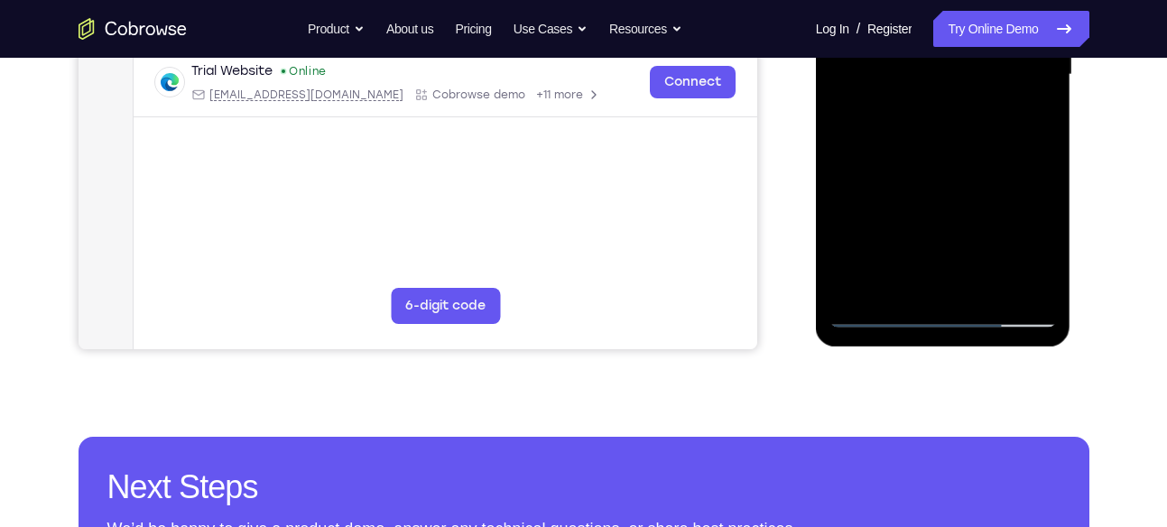
click at [993, 198] on div at bounding box center [942, 74] width 227 height 505
click at [985, 285] on div at bounding box center [942, 74] width 227 height 505
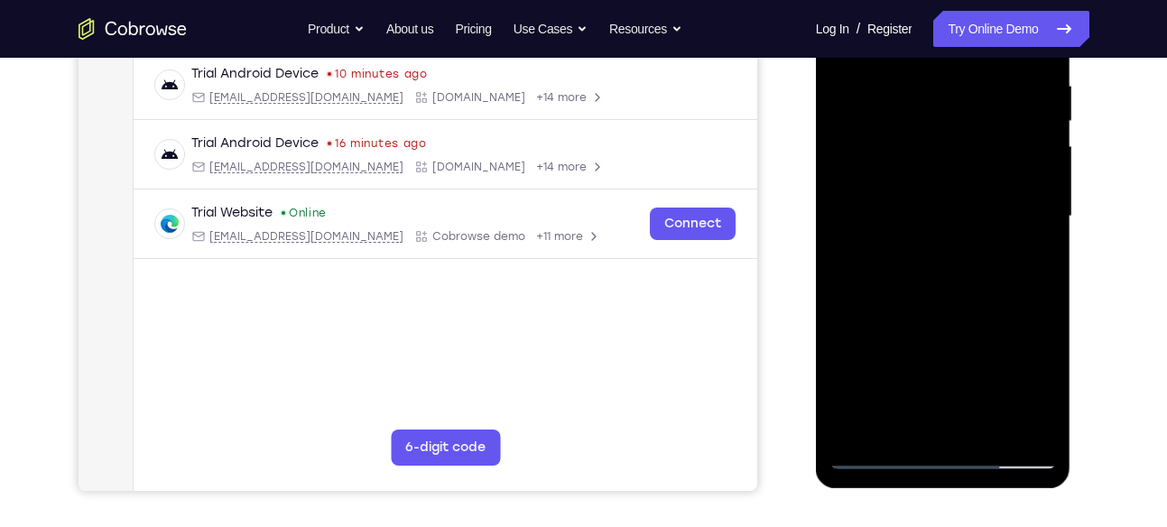
scroll to position [347, 0]
click at [919, 317] on div at bounding box center [942, 217] width 227 height 505
click at [983, 208] on div at bounding box center [942, 217] width 227 height 505
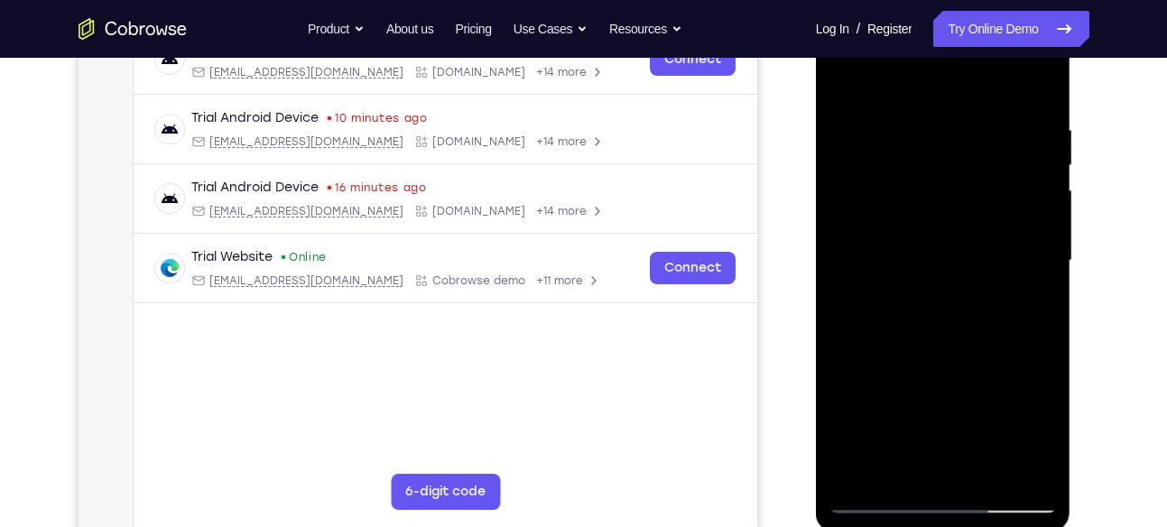
scroll to position [303, 0]
click at [844, 84] on div at bounding box center [942, 261] width 227 height 505
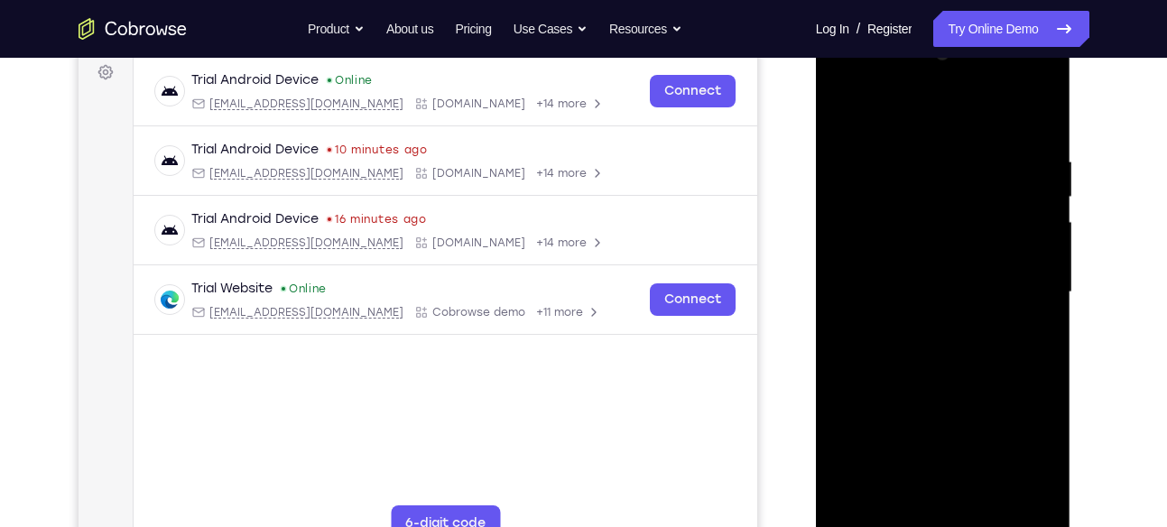
scroll to position [272, 0]
click at [844, 111] on div at bounding box center [942, 293] width 227 height 505
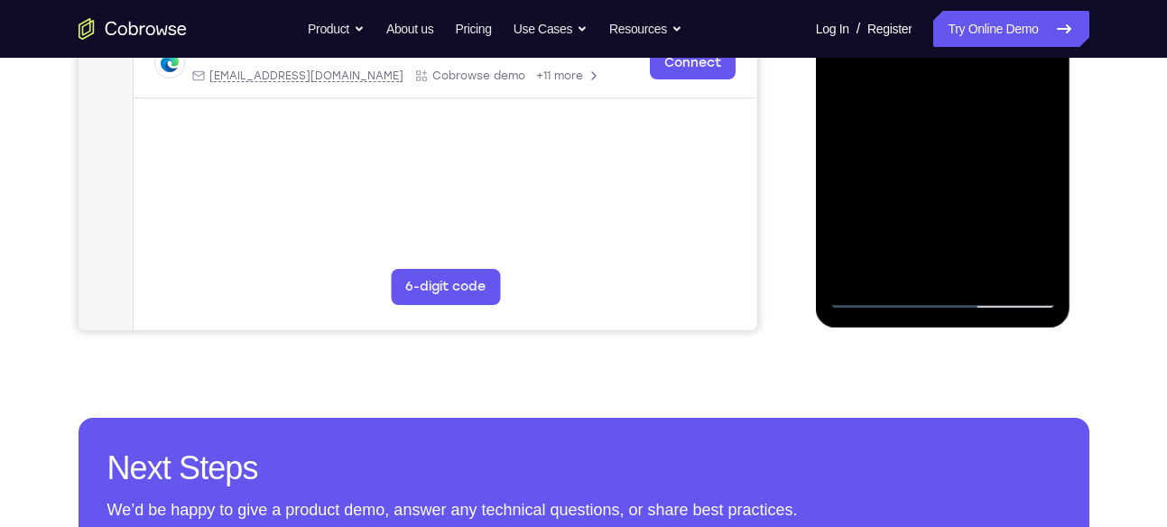
scroll to position [514, 0]
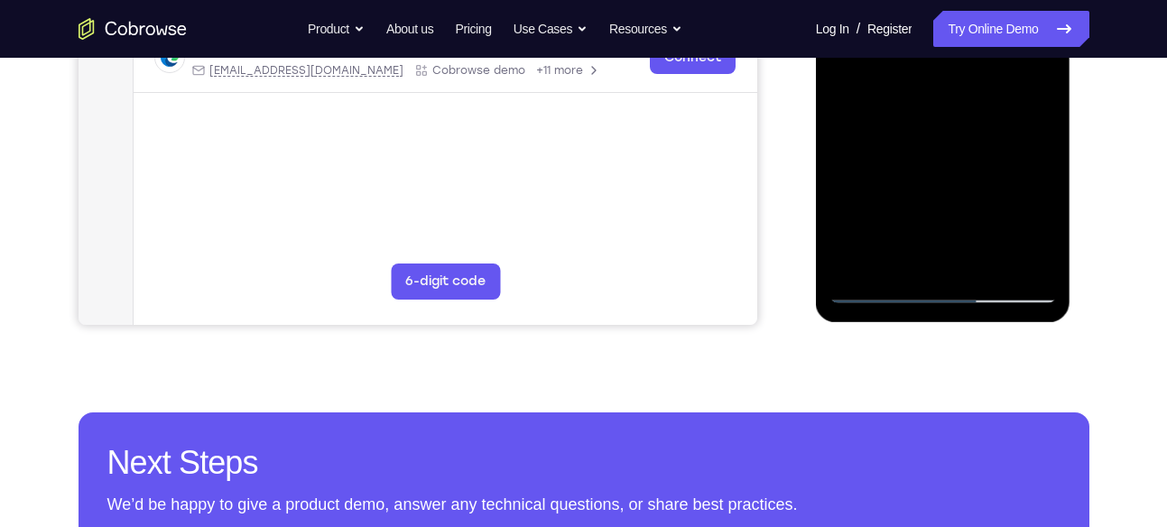
click at [1047, 97] on div at bounding box center [942, 50] width 227 height 505
click at [845, 270] on div at bounding box center [942, 50] width 227 height 505
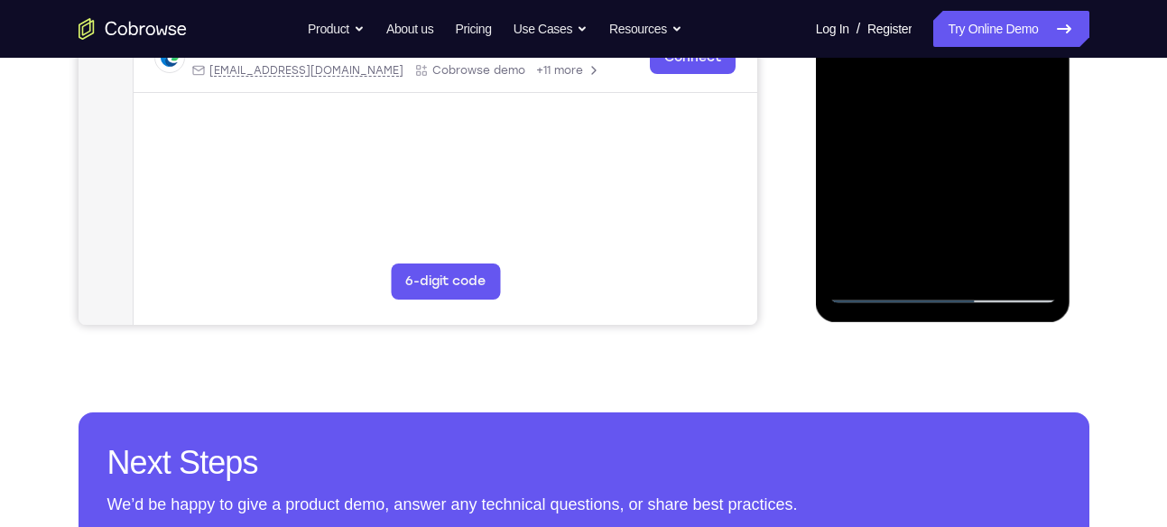
click at [845, 270] on div at bounding box center [942, 50] width 227 height 505
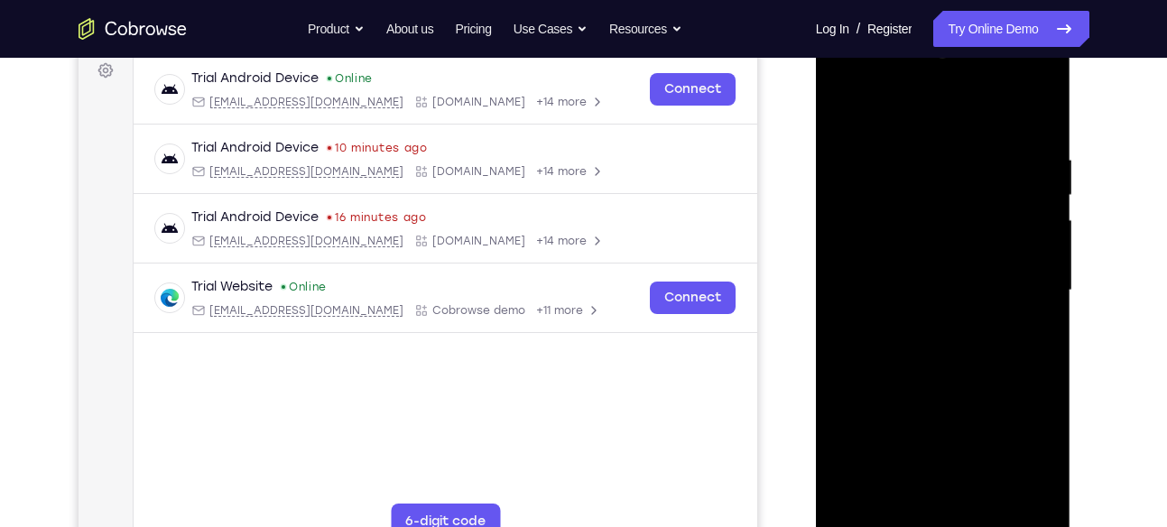
scroll to position [273, 0]
drag, startPoint x: 918, startPoint y: 203, endPoint x: 885, endPoint y: 405, distance: 204.7
click at [885, 405] on div at bounding box center [942, 291] width 227 height 505
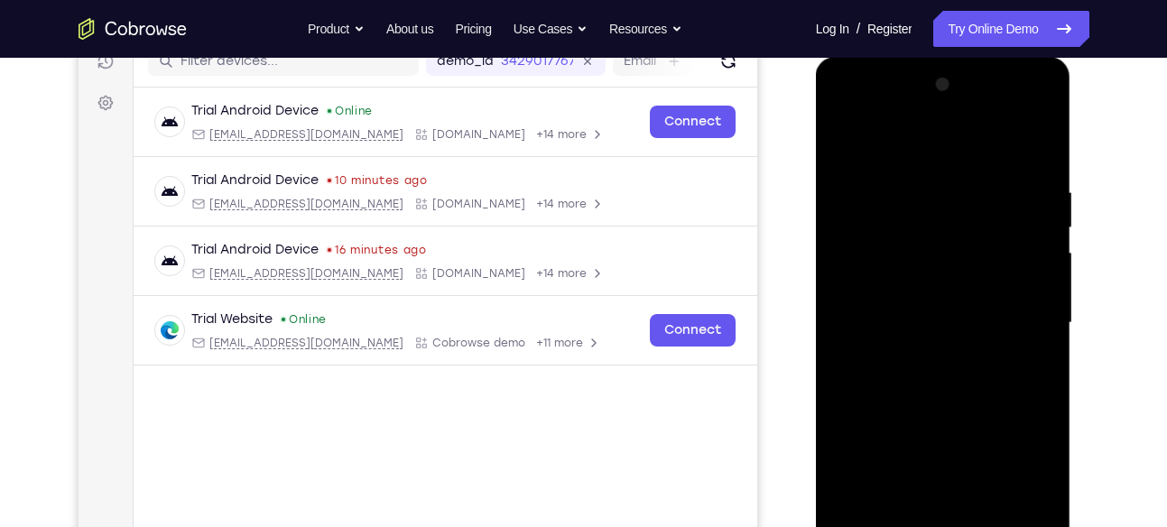
scroll to position [331, 0]
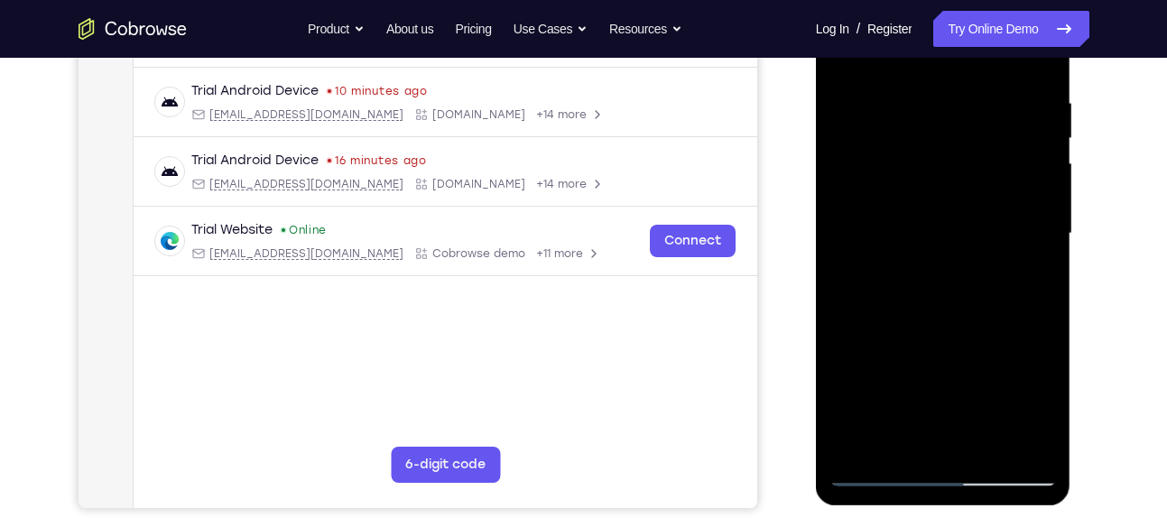
drag, startPoint x: 1012, startPoint y: 83, endPoint x: 656, endPoint y: 172, distance: 367.4
click at [816, 172] on html "Online web based iOS Simulators and Android Emulators. Run iPhone, iPad, Mobile…" at bounding box center [944, 238] width 257 height 541
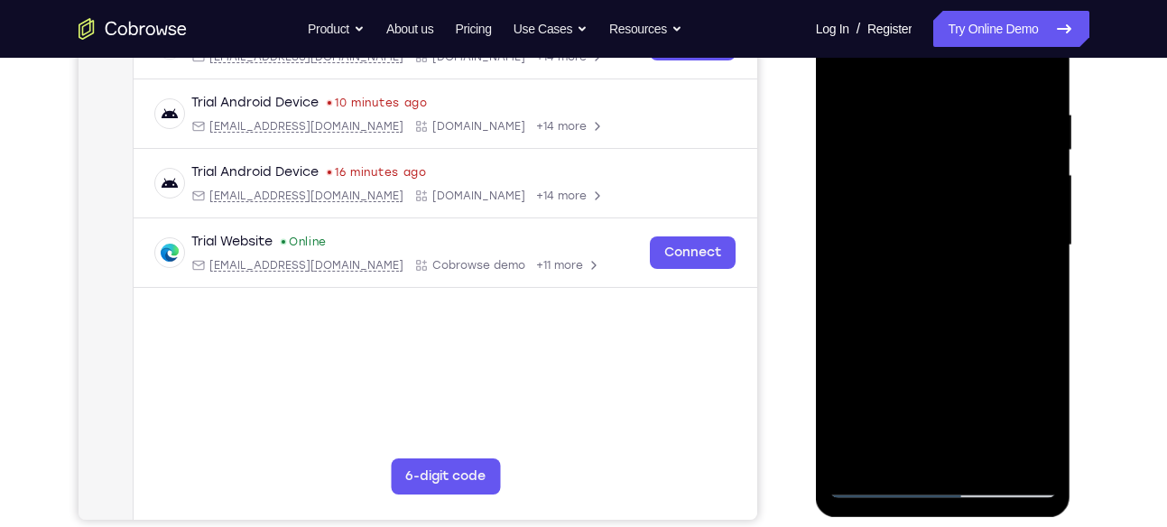
scroll to position [321, 0]
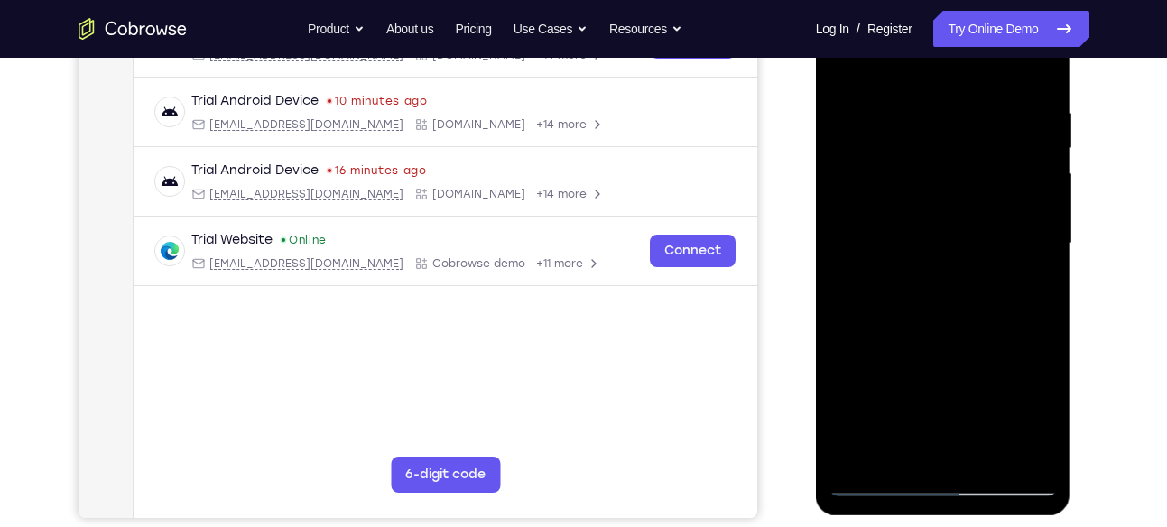
drag, startPoint x: 1003, startPoint y: 99, endPoint x: 634, endPoint y: 131, distance: 370.4
click at [816, 131] on html "Online web based iOS Simulators and Android Emulators. Run iPhone, iPad, Mobile…" at bounding box center [944, 247] width 257 height 541
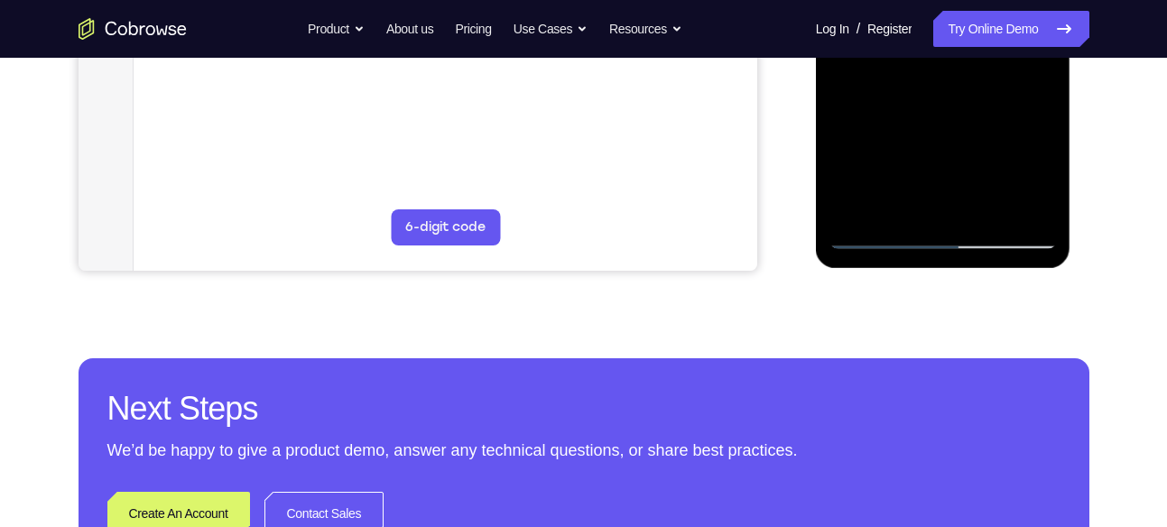
scroll to position [580, 0]
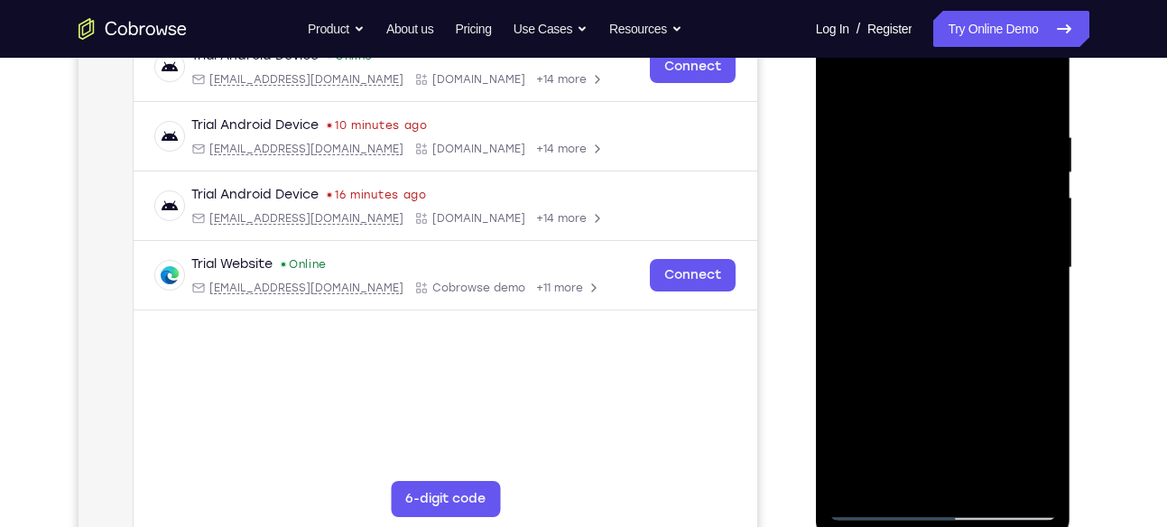
scroll to position [299, 0]
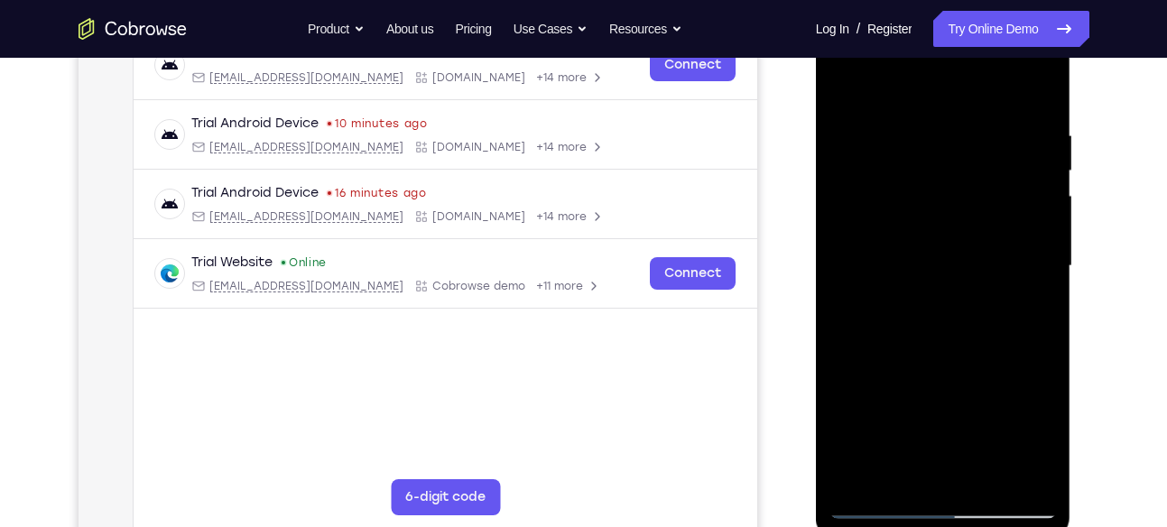
drag, startPoint x: 962, startPoint y: 180, endPoint x: 924, endPoint y: 407, distance: 229.6
click at [924, 407] on div at bounding box center [942, 266] width 227 height 505
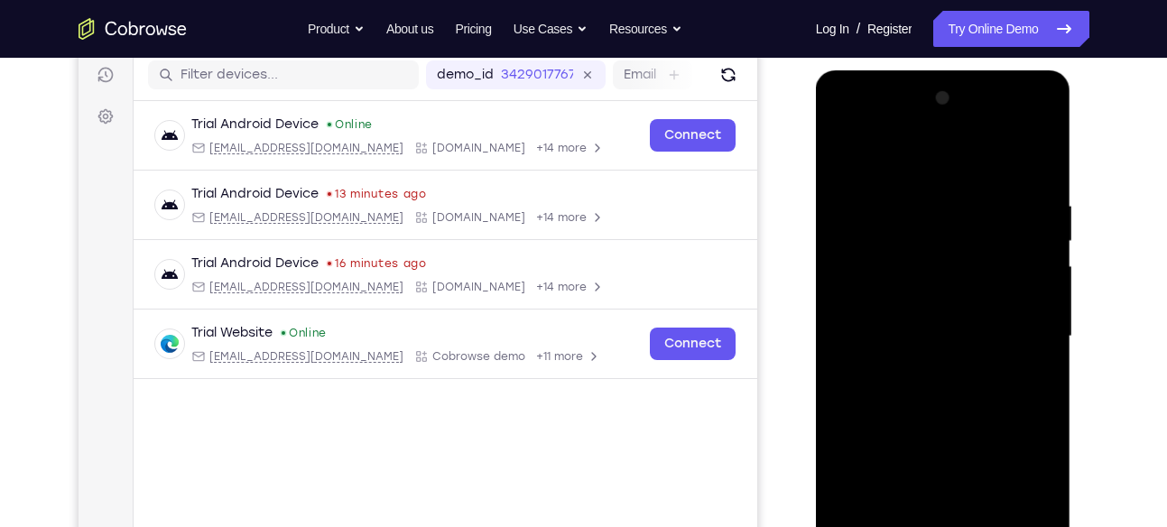
scroll to position [226, 0]
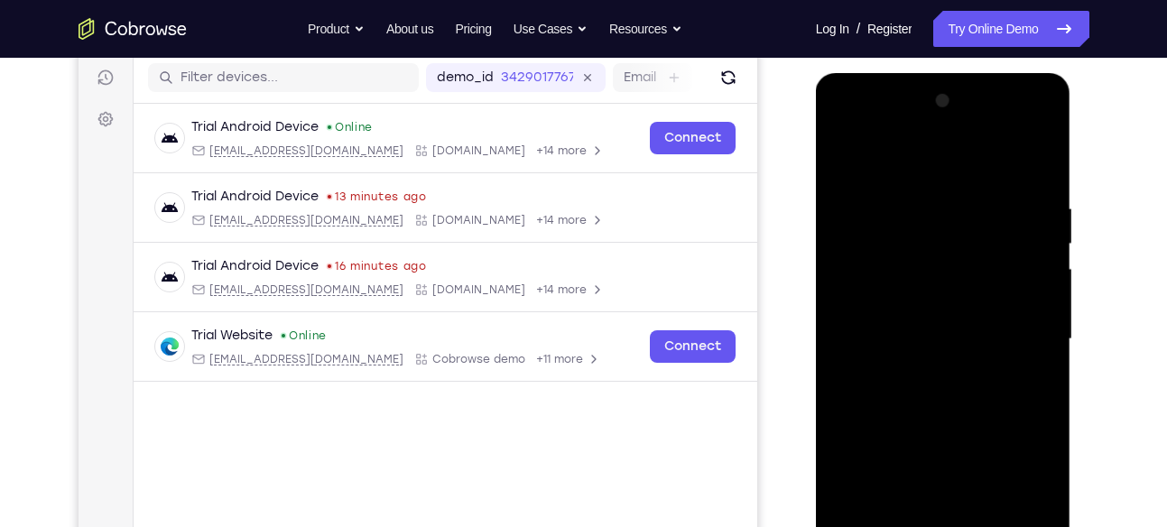
drag, startPoint x: 999, startPoint y: 189, endPoint x: 889, endPoint y: 182, distance: 110.3
click at [889, 182] on div at bounding box center [942, 339] width 227 height 505
drag, startPoint x: 1027, startPoint y: 184, endPoint x: 786, endPoint y: 206, distance: 241.9
click at [816, 206] on html "Online web based iOS Simulators and Android Emulators. Run iPhone, iPad, Mobile…" at bounding box center [944, 343] width 257 height 541
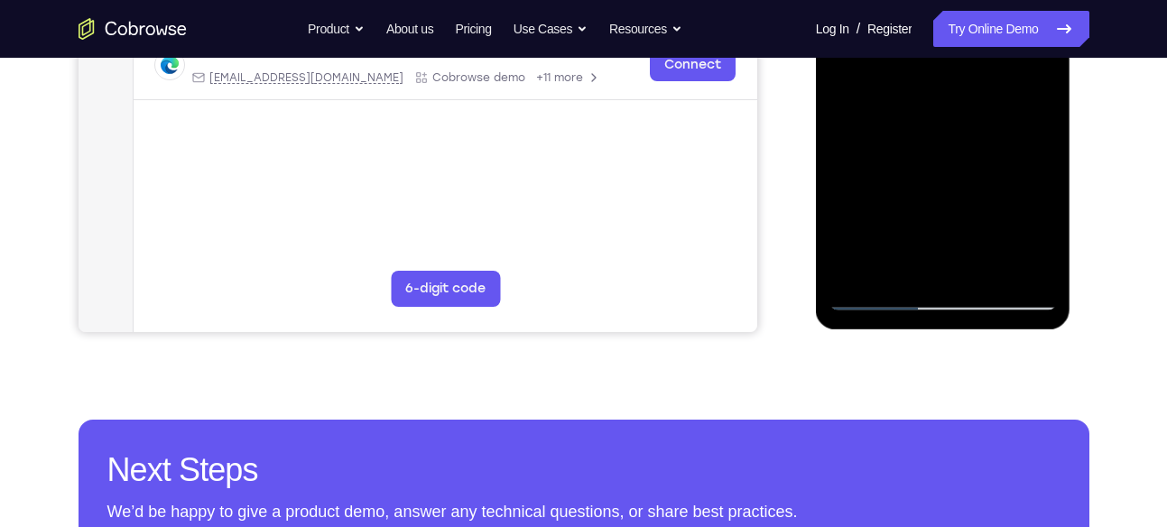
scroll to position [510, 0]
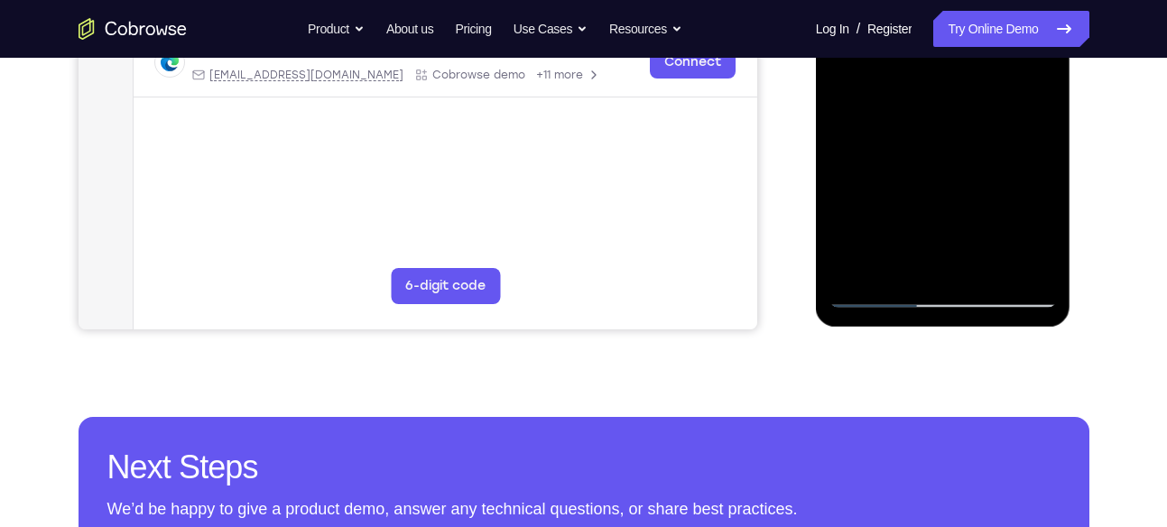
click at [946, 271] on div at bounding box center [942, 54] width 227 height 505
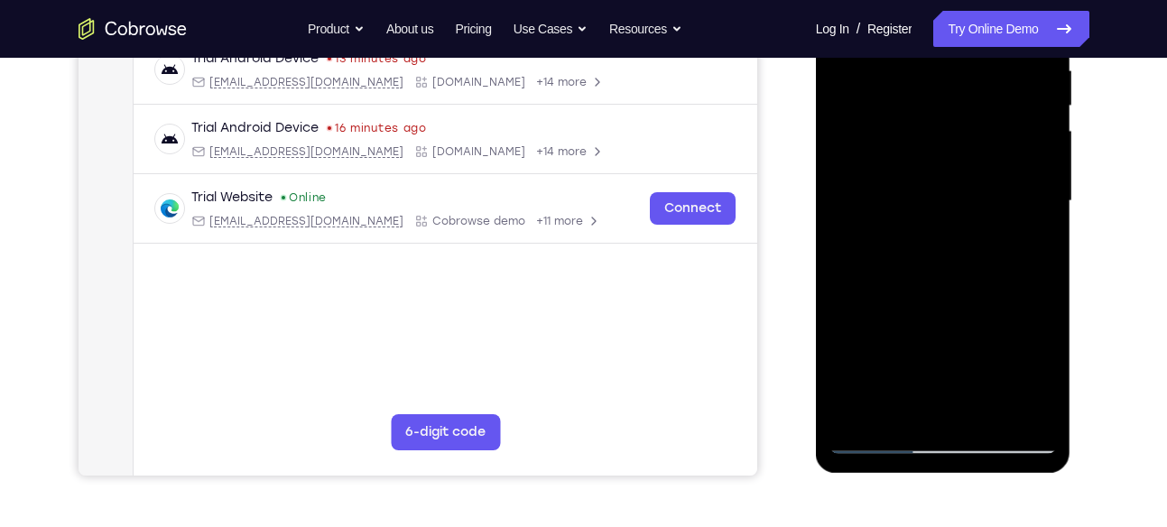
scroll to position [370, 0]
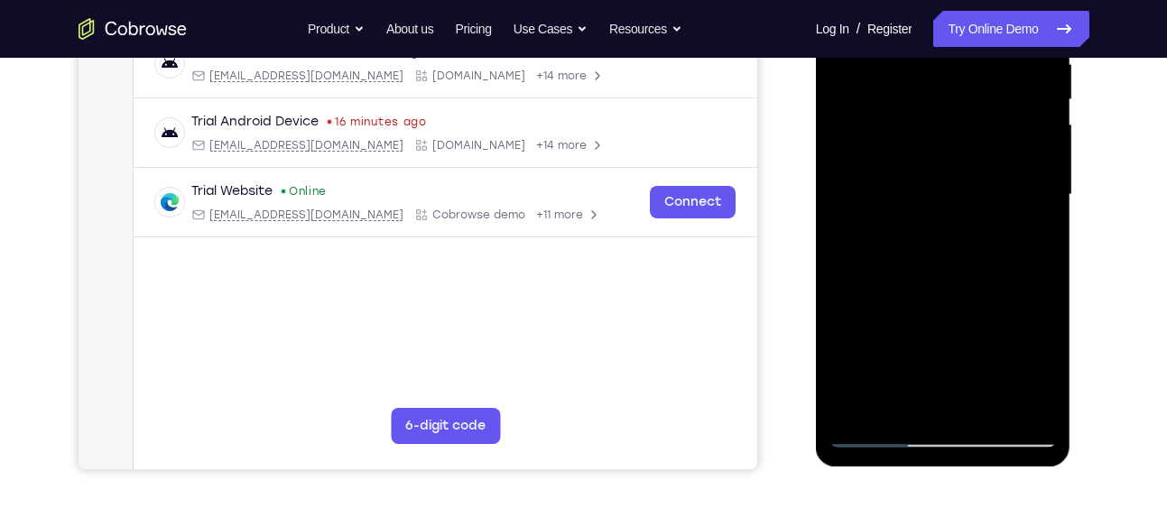
drag, startPoint x: 943, startPoint y: 315, endPoint x: 936, endPoint y: -71, distance: 386.2
click at [936, 0] on div at bounding box center [943, 198] width 255 height 538
drag, startPoint x: 946, startPoint y: 271, endPoint x: 958, endPoint y: -14, distance: 285.4
click at [958, 0] on div at bounding box center [942, 194] width 227 height 505
drag, startPoint x: 993, startPoint y: 244, endPoint x: 990, endPoint y: -81, distance: 324.8
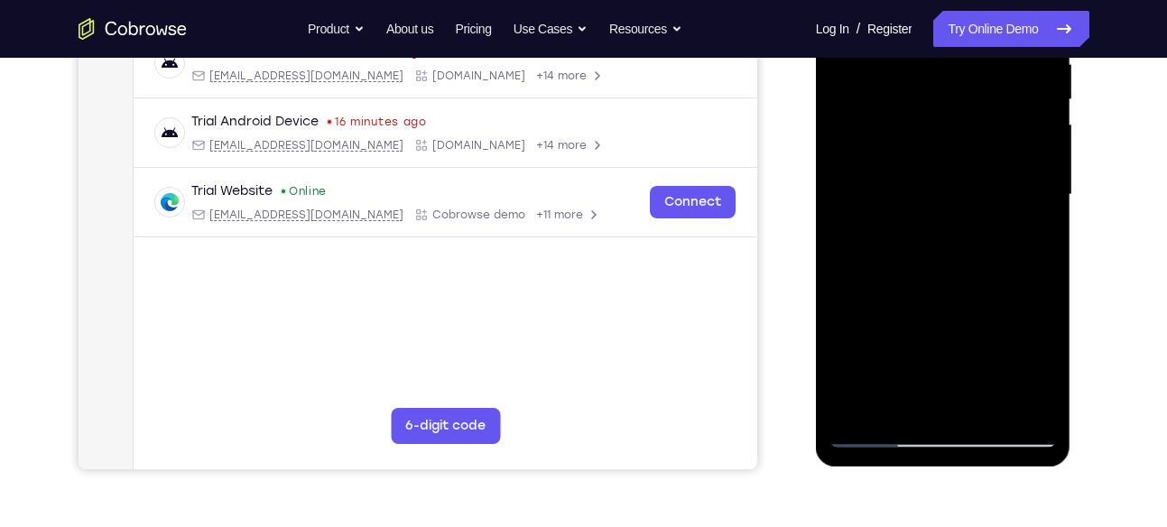
click at [990, 0] on html "Online web based iOS Simulators and Android Emulators. Run iPhone, iPad, Mobile…" at bounding box center [944, 199] width 257 height 541
drag, startPoint x: 925, startPoint y: 270, endPoint x: 940, endPoint y: -96, distance: 365.8
click at [940, 0] on html "Online web based iOS Simulators and Android Emulators. Run iPhone, iPad, Mobile…" at bounding box center [944, 199] width 257 height 541
drag, startPoint x: 976, startPoint y: 337, endPoint x: 1035, endPoint y: 32, distance: 310.6
click at [1035, 32] on div at bounding box center [942, 194] width 227 height 505
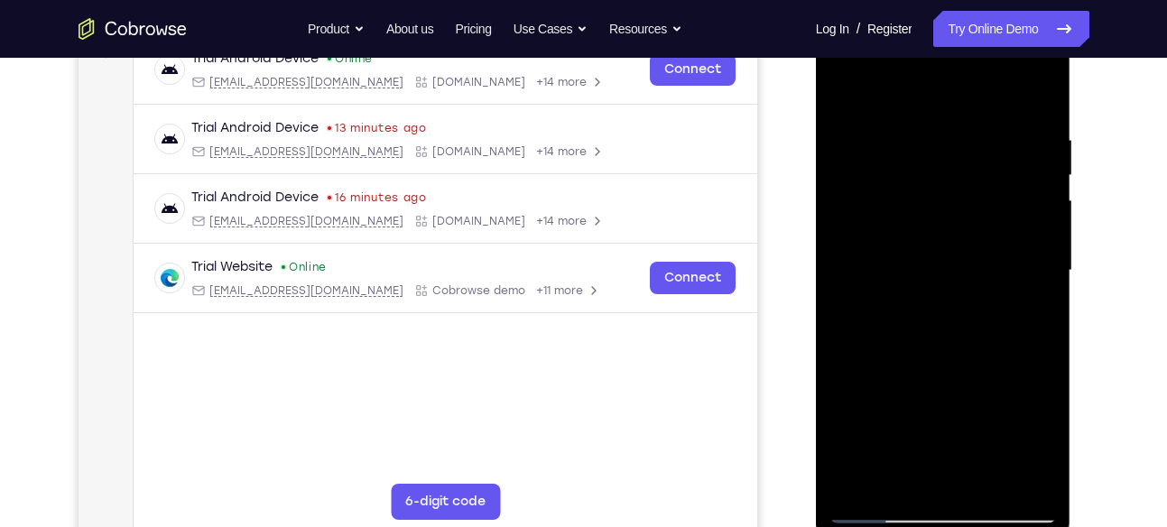
scroll to position [293, 0]
drag, startPoint x: 974, startPoint y: 373, endPoint x: 999, endPoint y: -87, distance: 460.0
click at [999, 5] on html "Online web based iOS Simulators and Android Emulators. Run iPhone, iPad, Mobile…" at bounding box center [944, 275] width 257 height 541
drag, startPoint x: 1016, startPoint y: 343, endPoint x: 1008, endPoint y: -71, distance: 414.2
click at [1008, 5] on html "Online web based iOS Simulators and Android Emulators. Run iPhone, iPad, Mobile…" at bounding box center [944, 275] width 257 height 541
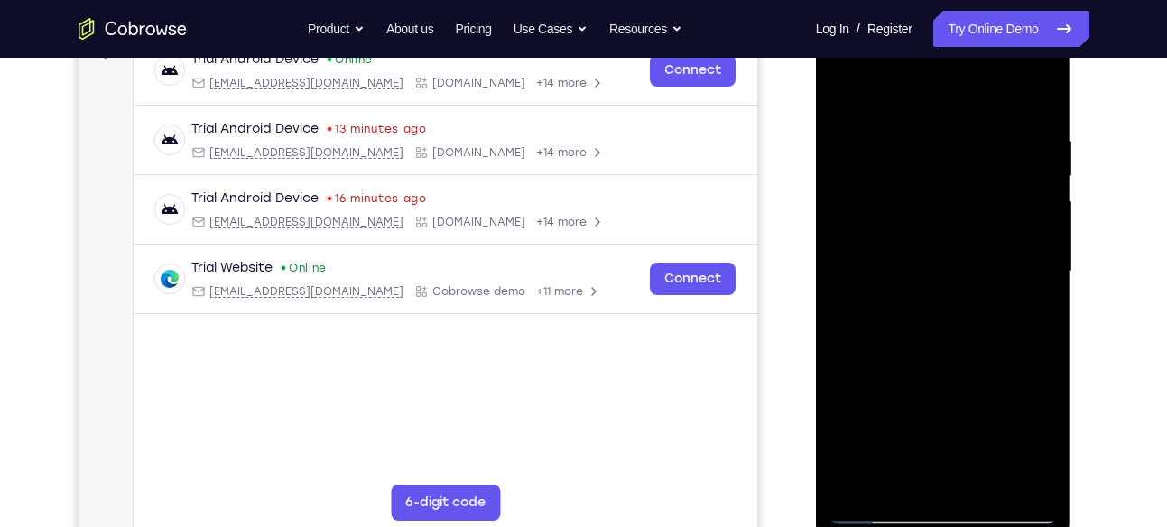
drag, startPoint x: 921, startPoint y: 383, endPoint x: 911, endPoint y: 131, distance: 251.9
click at [911, 131] on div at bounding box center [942, 271] width 227 height 505
drag, startPoint x: 957, startPoint y: 355, endPoint x: 937, endPoint y: 3, distance: 352.5
click at [937, 5] on html "Online web based iOS Simulators and Android Emulators. Run iPhone, iPad, Mobile…" at bounding box center [944, 275] width 257 height 541
drag, startPoint x: 996, startPoint y: 354, endPoint x: 984, endPoint y: -35, distance: 389.1
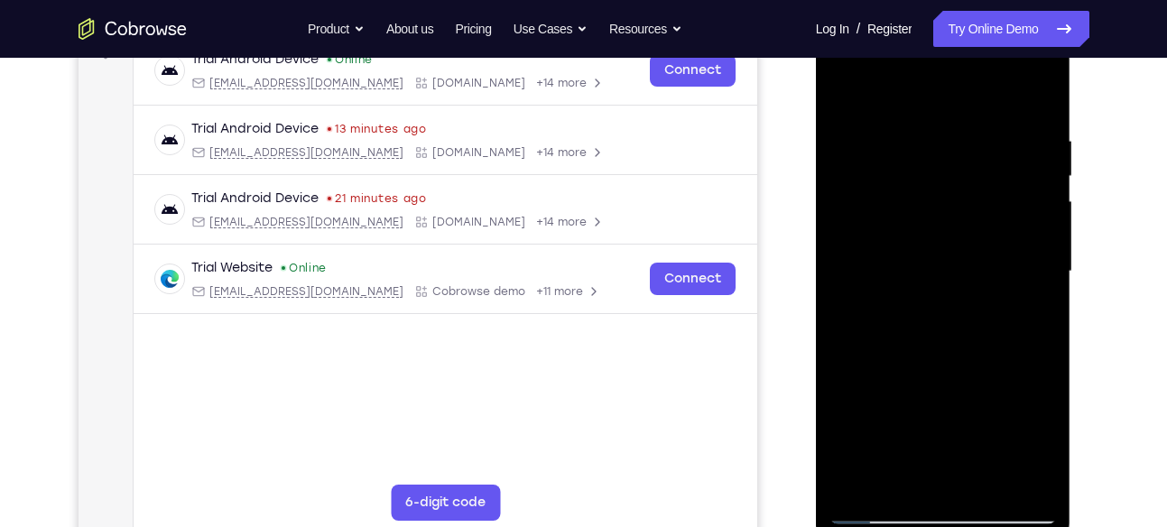
click at [984, 5] on html "Online web based iOS Simulators and Android Emulators. Run iPhone, iPad, Mobile…" at bounding box center [944, 275] width 257 height 541
drag, startPoint x: 980, startPoint y: 377, endPoint x: 961, endPoint y: 42, distance: 336.2
click at [961, 42] on div at bounding box center [942, 271] width 227 height 505
drag, startPoint x: 994, startPoint y: 411, endPoint x: 954, endPoint y: 139, distance: 275.5
click at [954, 139] on div at bounding box center [942, 271] width 227 height 505
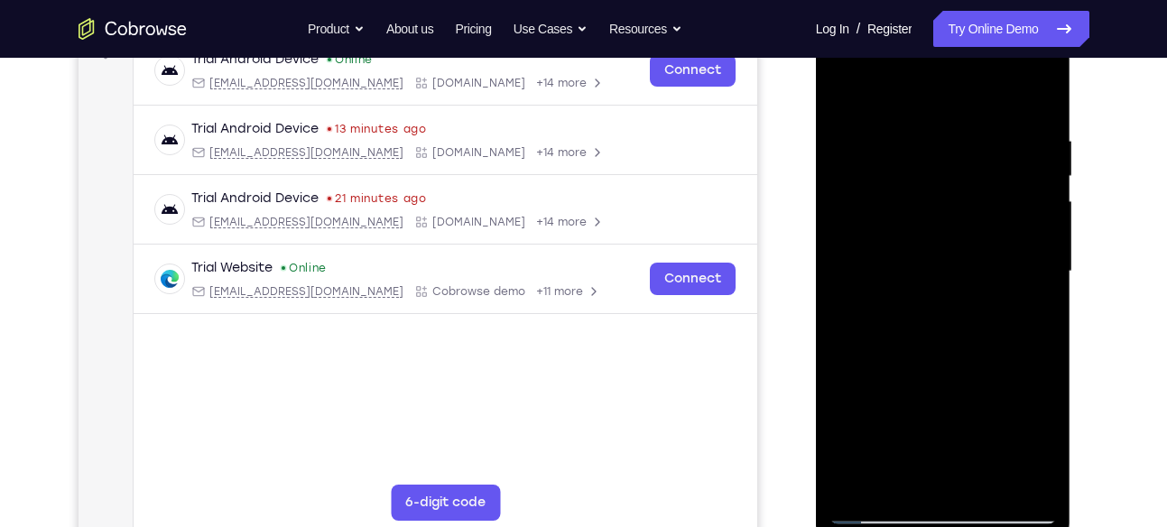
drag, startPoint x: 1000, startPoint y: 333, endPoint x: 982, endPoint y: 9, distance: 324.4
click at [982, 9] on div at bounding box center [943, 274] width 255 height 538
drag, startPoint x: 981, startPoint y: 395, endPoint x: 988, endPoint y: -36, distance: 431.4
click at [988, 5] on html "Online web based iOS Simulators and Android Emulators. Run iPhone, iPad, Mobile…" at bounding box center [944, 275] width 257 height 541
drag, startPoint x: 949, startPoint y: 331, endPoint x: 954, endPoint y: -45, distance: 376.3
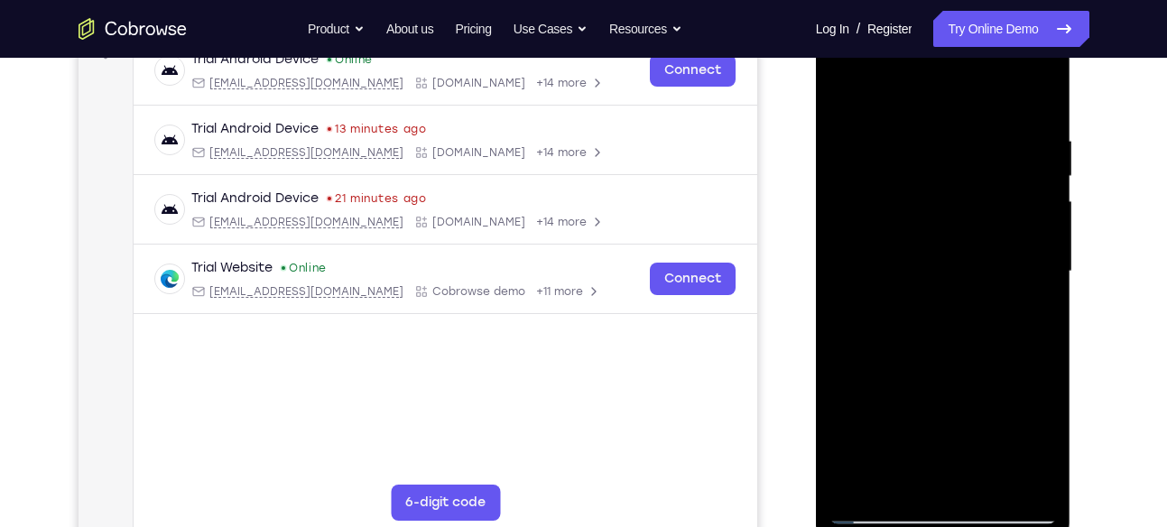
click at [954, 5] on html "Online web based iOS Simulators and Android Emulators. Run iPhone, iPad, Mobile…" at bounding box center [944, 275] width 257 height 541
drag, startPoint x: 987, startPoint y: 361, endPoint x: 983, endPoint y: 161, distance: 200.4
click at [983, 161] on div at bounding box center [942, 271] width 227 height 505
drag, startPoint x: 962, startPoint y: 365, endPoint x: 946, endPoint y: 107, distance: 257.7
click at [946, 107] on div at bounding box center [942, 271] width 227 height 505
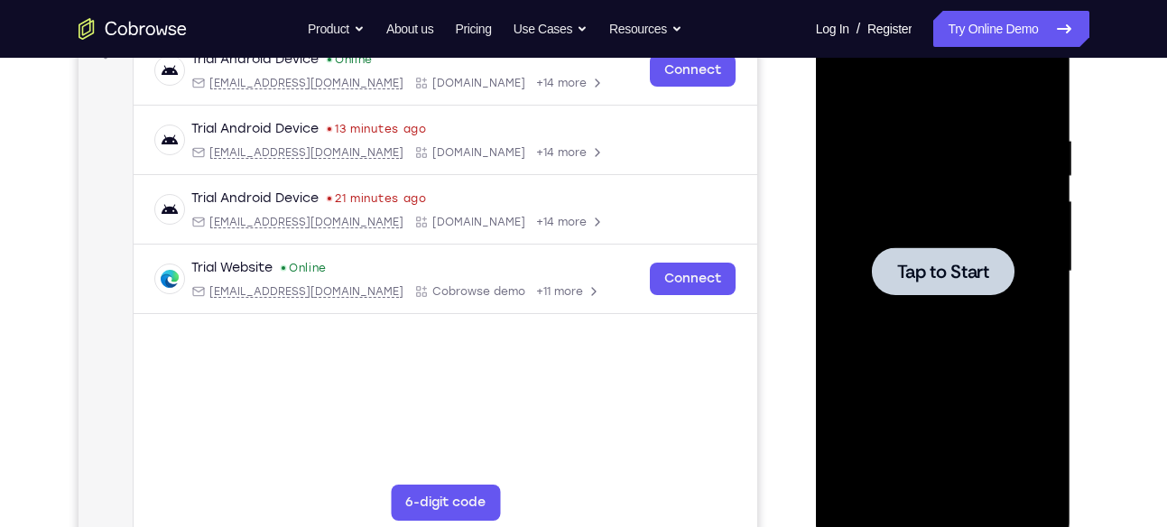
click at [929, 189] on div at bounding box center [942, 271] width 227 height 505
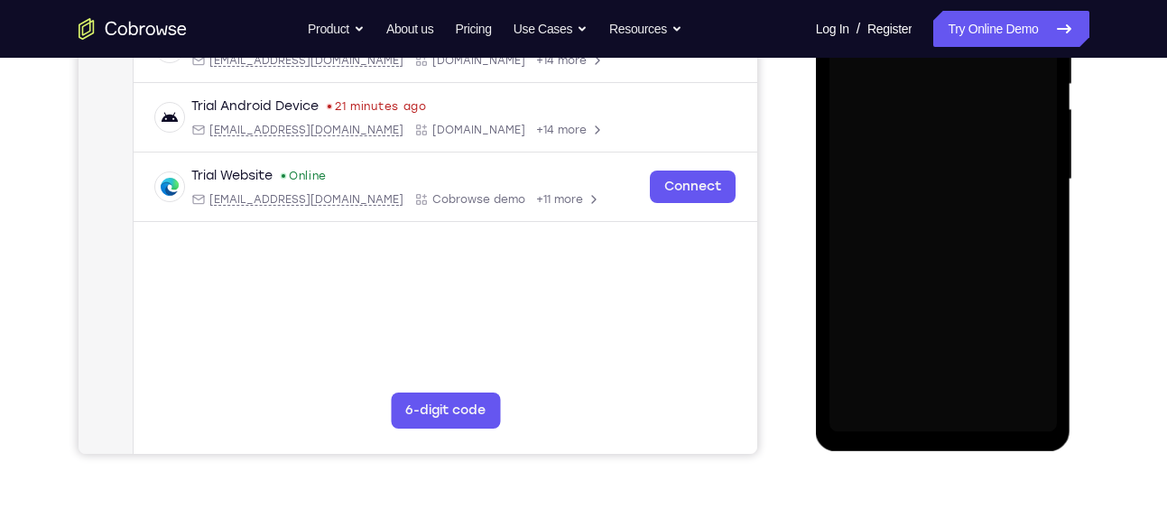
scroll to position [386, 0]
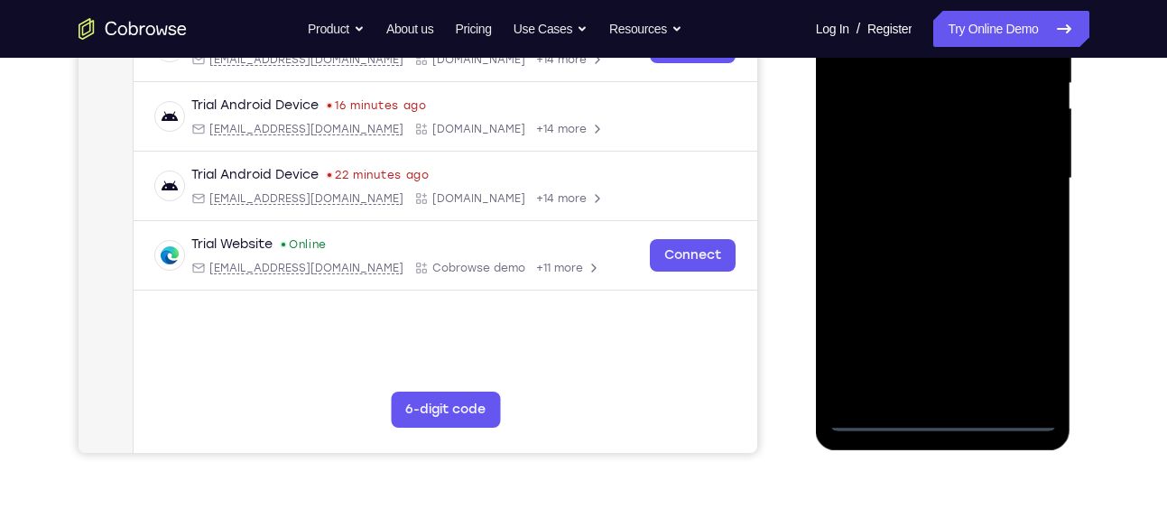
click at [942, 411] on div at bounding box center [942, 178] width 227 height 505
click at [945, 424] on div at bounding box center [942, 178] width 227 height 505
click at [1020, 343] on div at bounding box center [942, 178] width 227 height 505
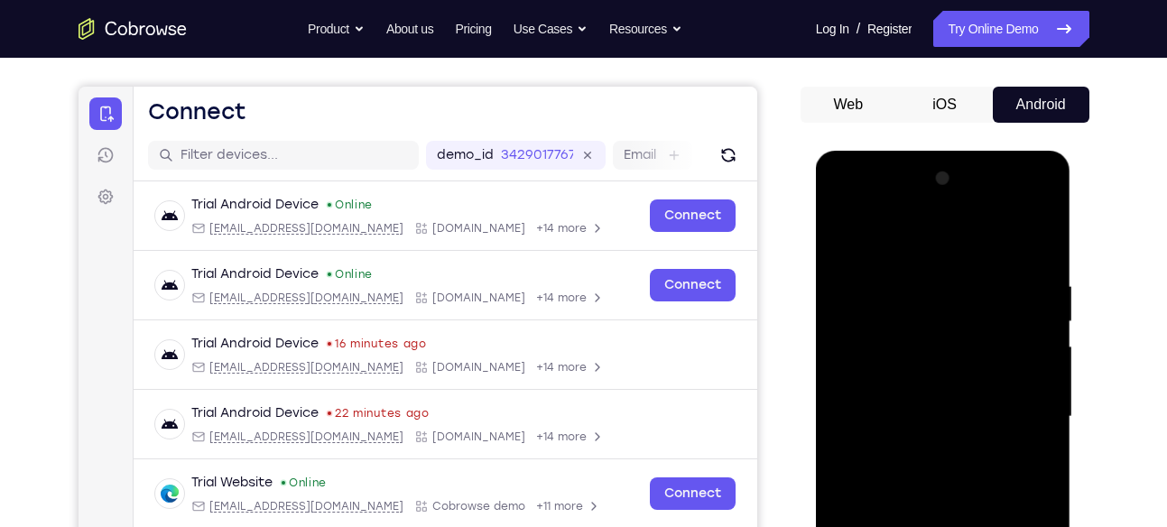
scroll to position [147, 0]
click at [923, 232] on div at bounding box center [942, 417] width 227 height 505
click at [1019, 416] on div at bounding box center [942, 417] width 227 height 505
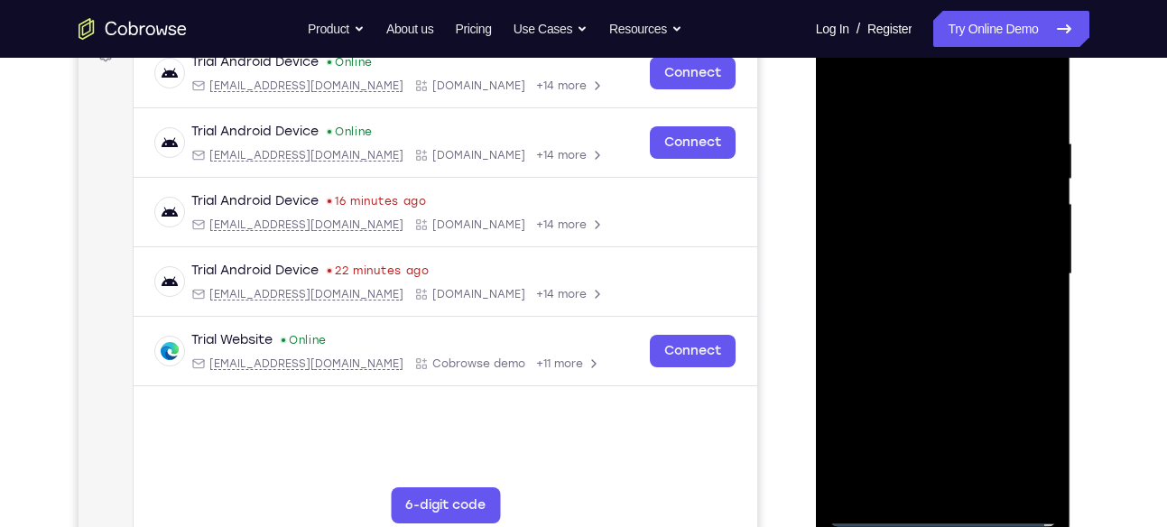
scroll to position [295, 0]
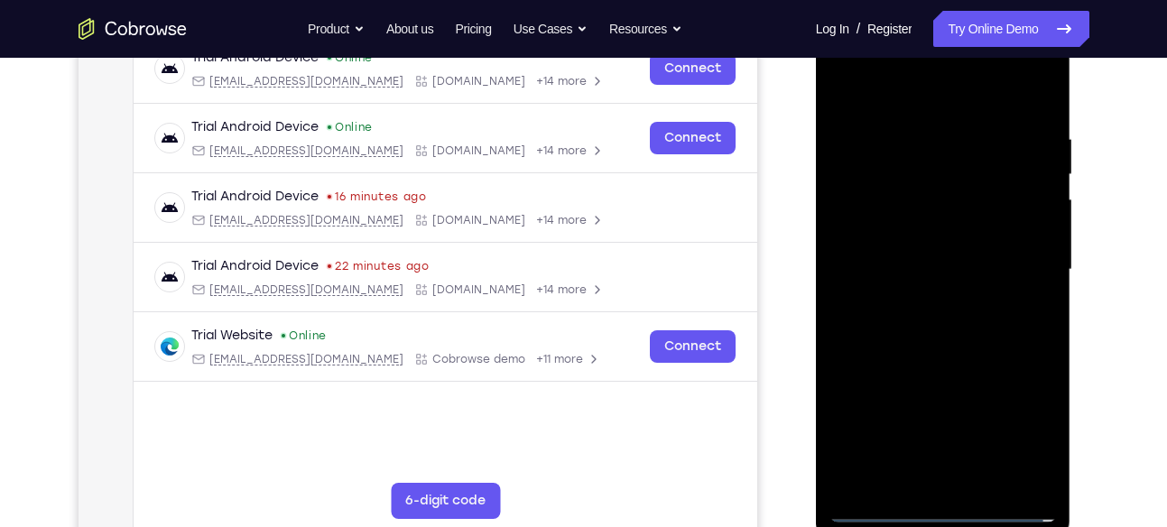
click at [920, 302] on div at bounding box center [942, 269] width 227 height 505
click at [915, 255] on div at bounding box center [942, 269] width 227 height 505
click at [918, 269] on div at bounding box center [942, 269] width 227 height 505
click at [996, 336] on div at bounding box center [942, 269] width 227 height 505
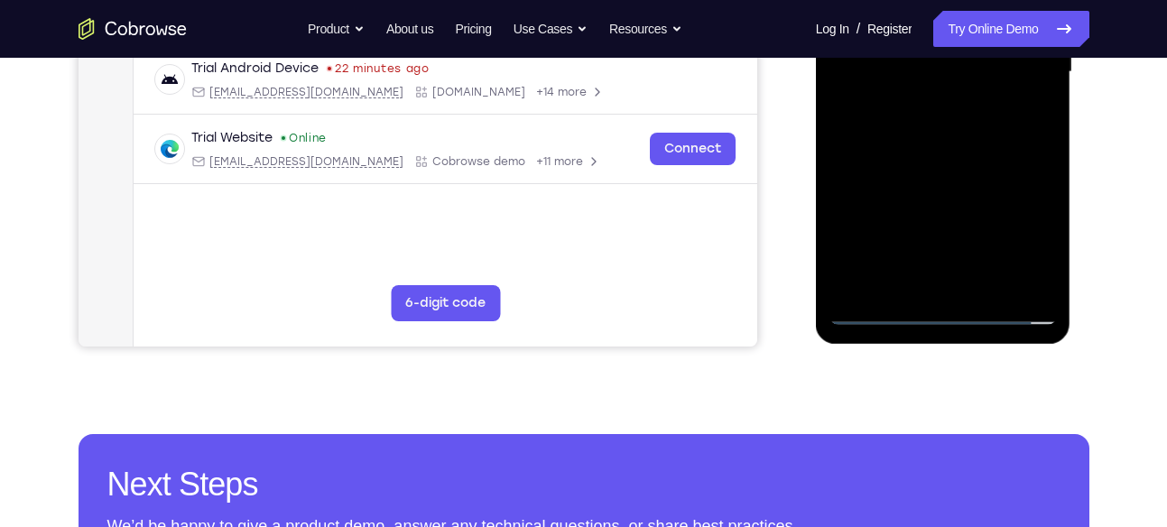
scroll to position [428, 0]
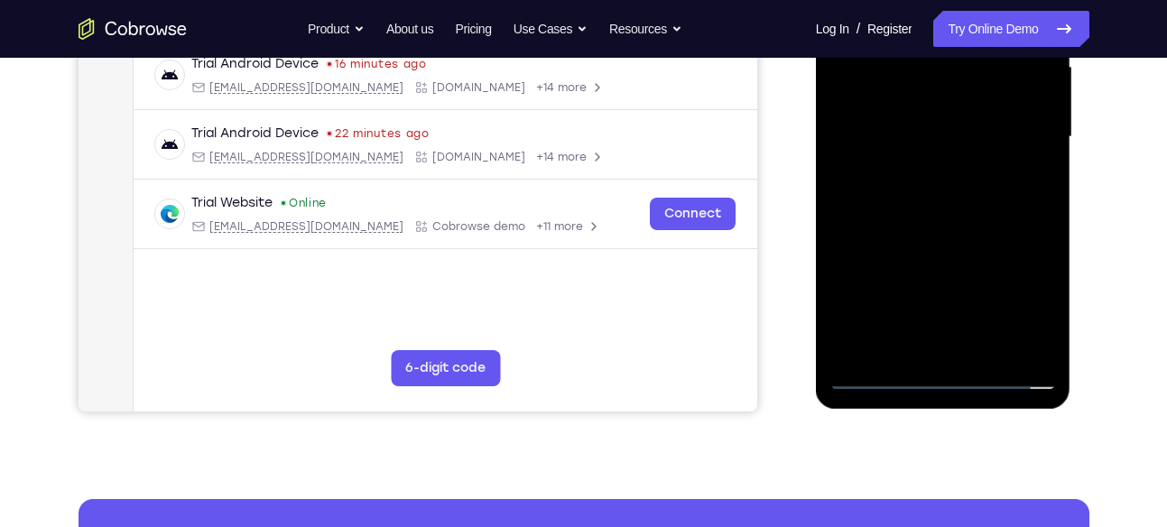
click at [917, 210] on div at bounding box center [942, 137] width 227 height 505
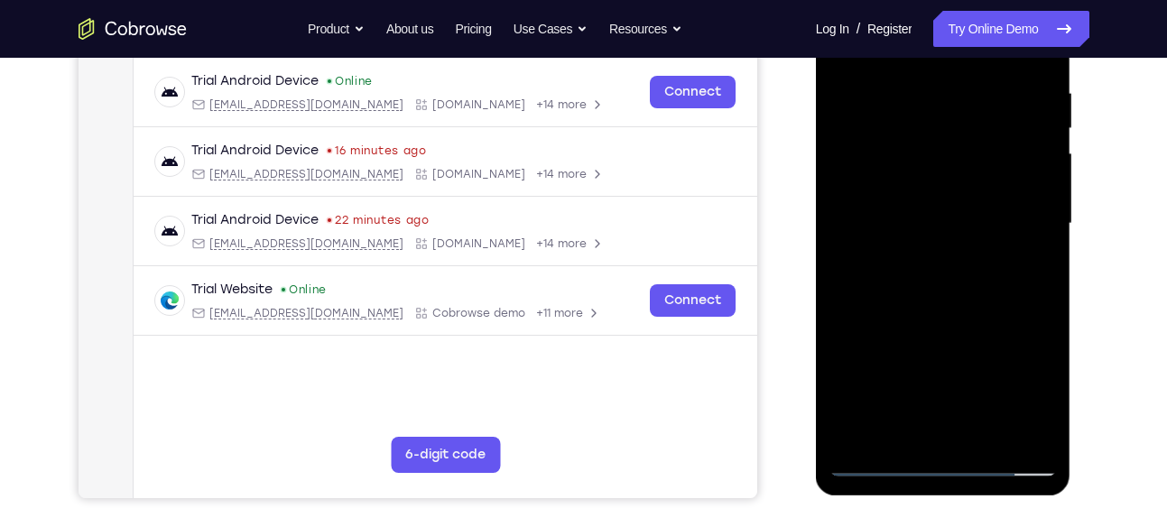
scroll to position [334, 0]
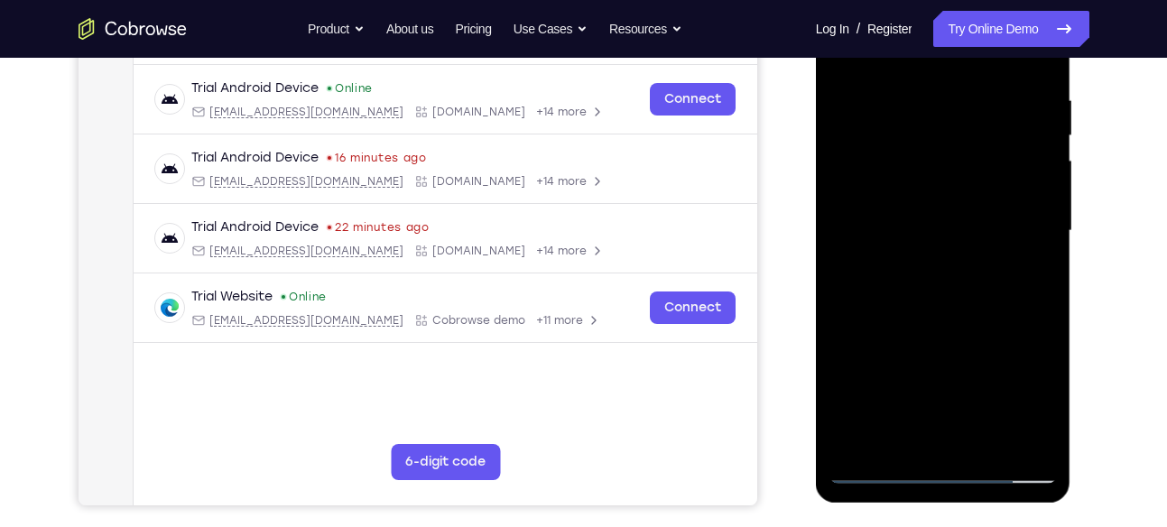
click at [1026, 446] on div at bounding box center [942, 230] width 227 height 505
click at [933, 275] on div at bounding box center [942, 230] width 227 height 505
click at [889, 95] on div at bounding box center [942, 230] width 227 height 505
drag, startPoint x: 968, startPoint y: 319, endPoint x: 976, endPoint y: 171, distance: 148.2
click at [976, 171] on div at bounding box center [942, 230] width 227 height 505
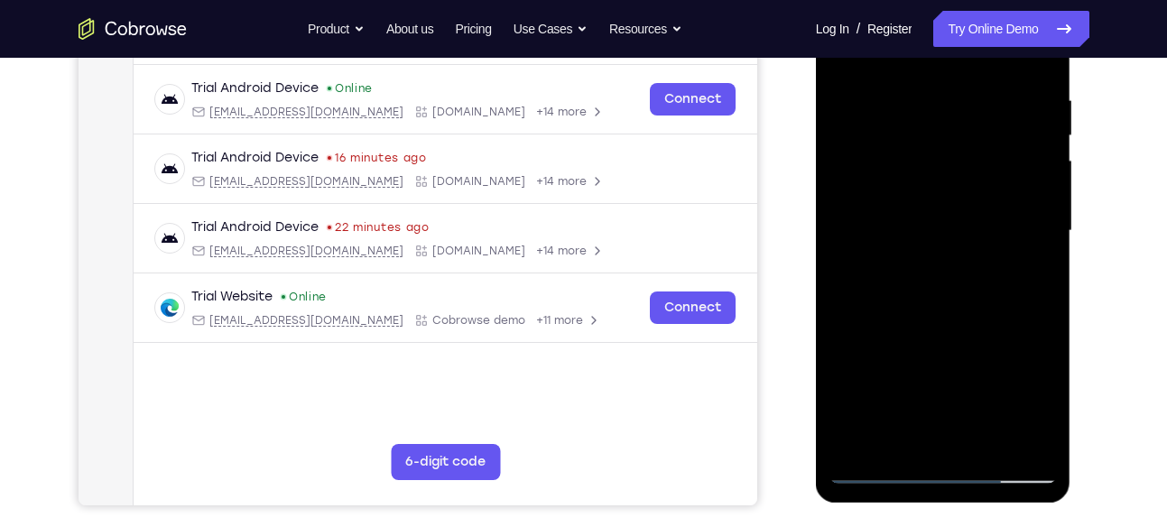
drag, startPoint x: 996, startPoint y: 303, endPoint x: 987, endPoint y: 208, distance: 96.1
click at [987, 208] on div at bounding box center [942, 230] width 227 height 505
drag, startPoint x: 955, startPoint y: 267, endPoint x: 972, endPoint y: 161, distance: 107.8
click at [972, 161] on div at bounding box center [942, 230] width 227 height 505
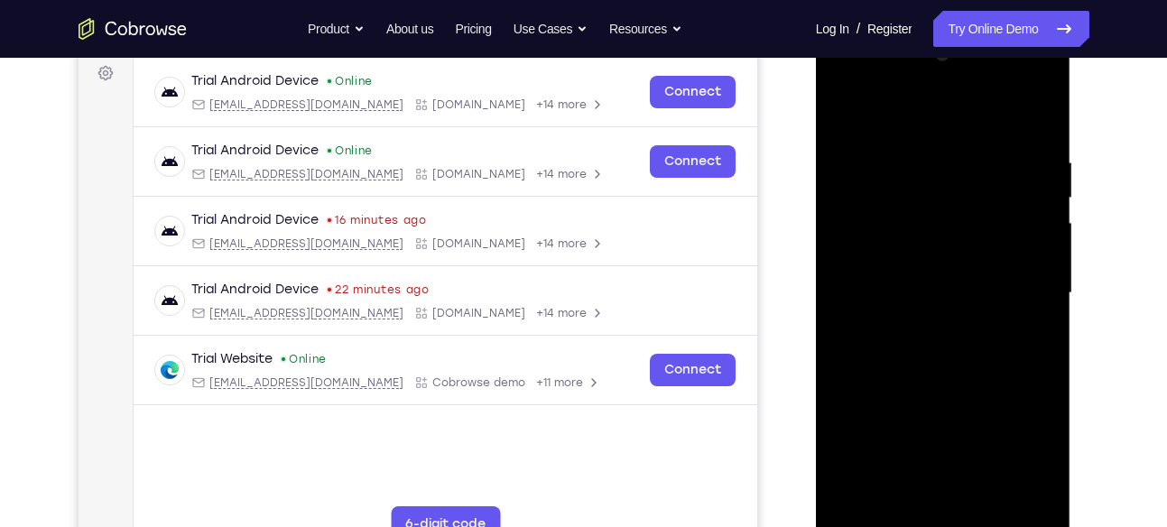
scroll to position [269, 0]
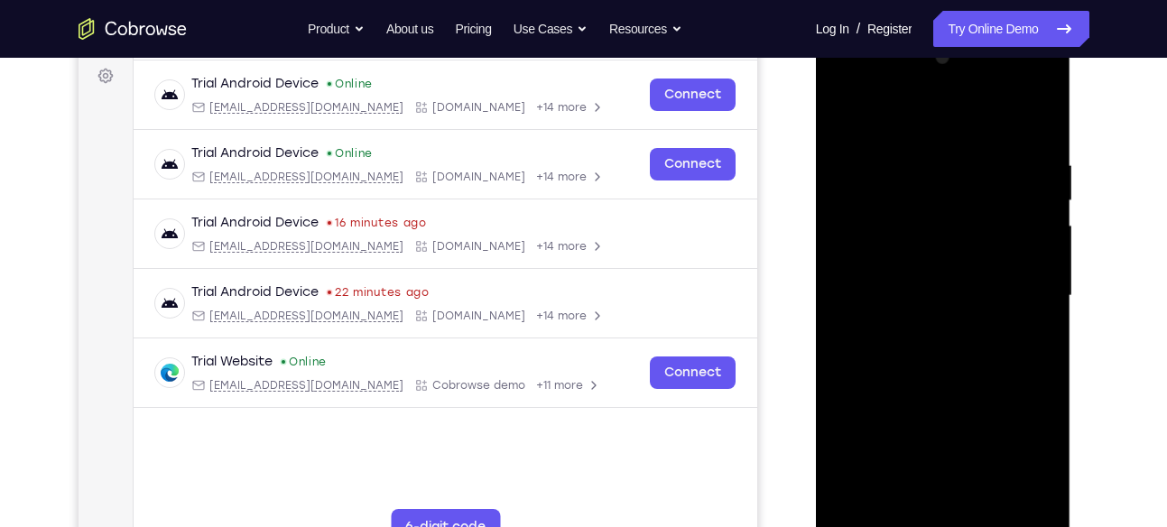
drag, startPoint x: 948, startPoint y: 213, endPoint x: 966, endPoint y: 338, distance: 126.7
click at [966, 338] on div at bounding box center [942, 295] width 227 height 505
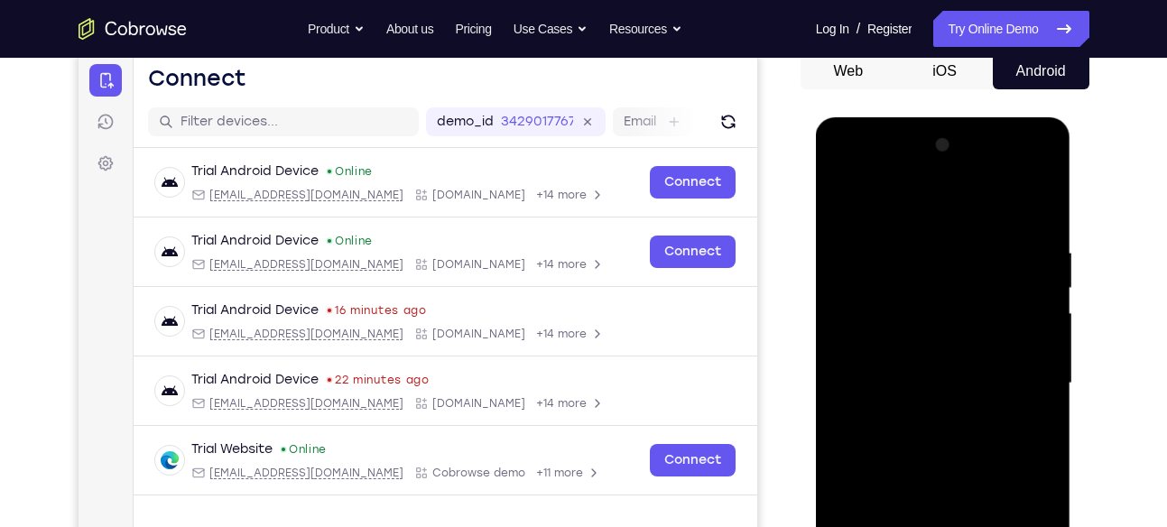
scroll to position [180, 0]
drag, startPoint x: 979, startPoint y: 235, endPoint x: 959, endPoint y: 362, distance: 127.9
click at [959, 362] on div at bounding box center [942, 384] width 227 height 505
click at [929, 270] on div at bounding box center [942, 384] width 227 height 505
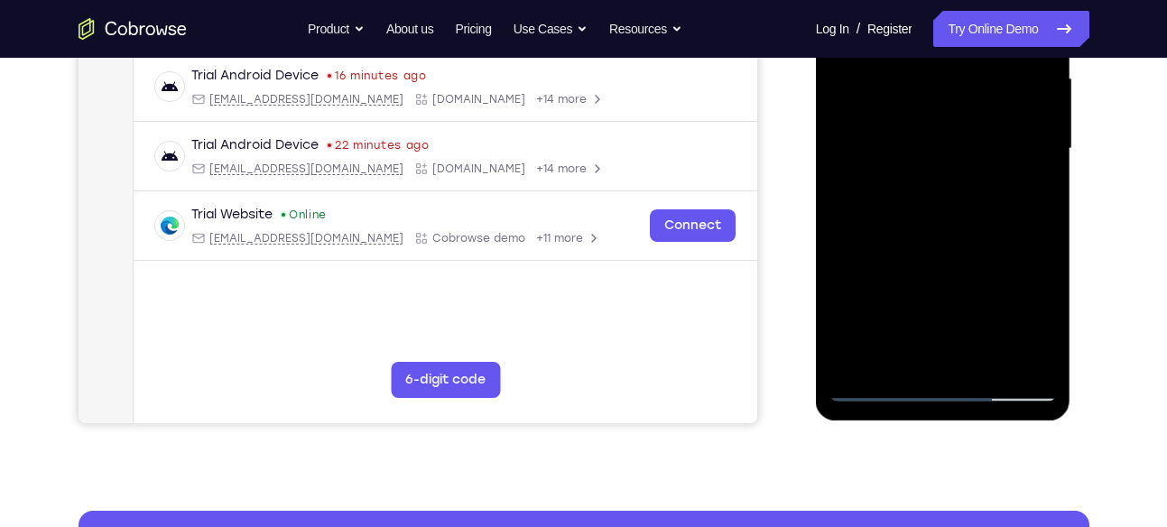
scroll to position [417, 0]
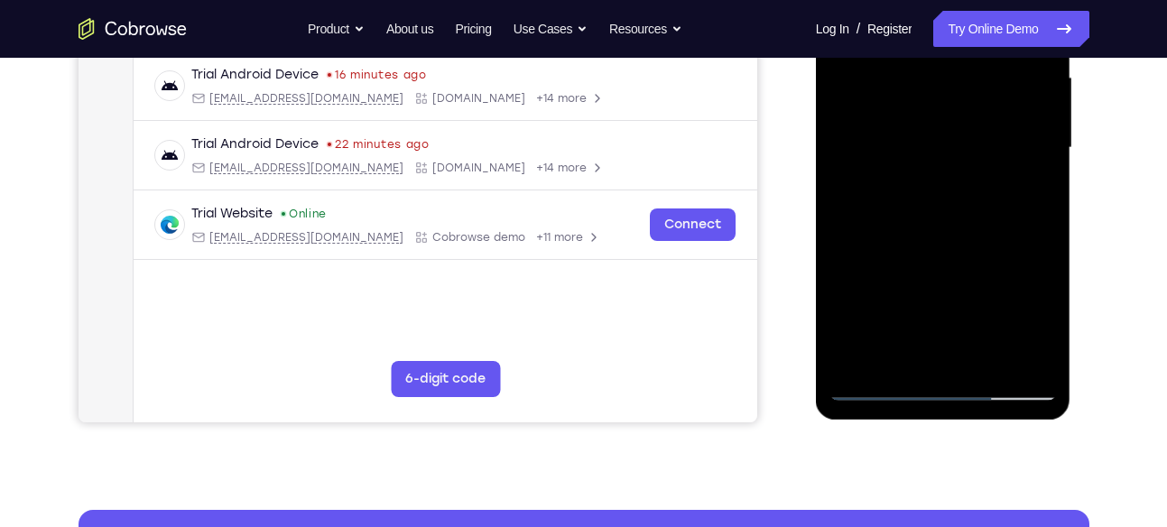
click at [876, 357] on div at bounding box center [942, 147] width 227 height 505
click at [990, 363] on div at bounding box center [942, 147] width 227 height 505
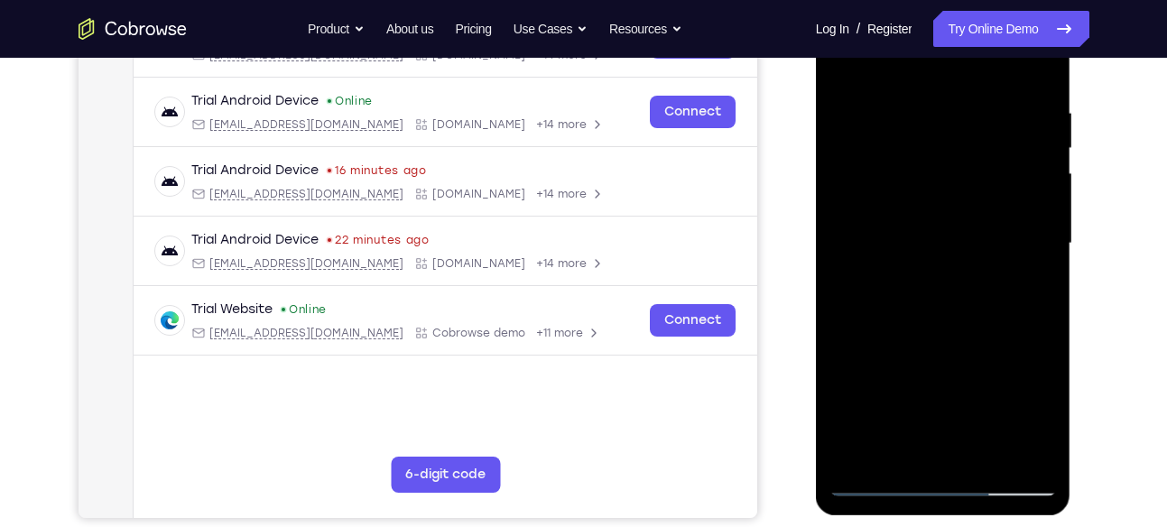
scroll to position [320, 0]
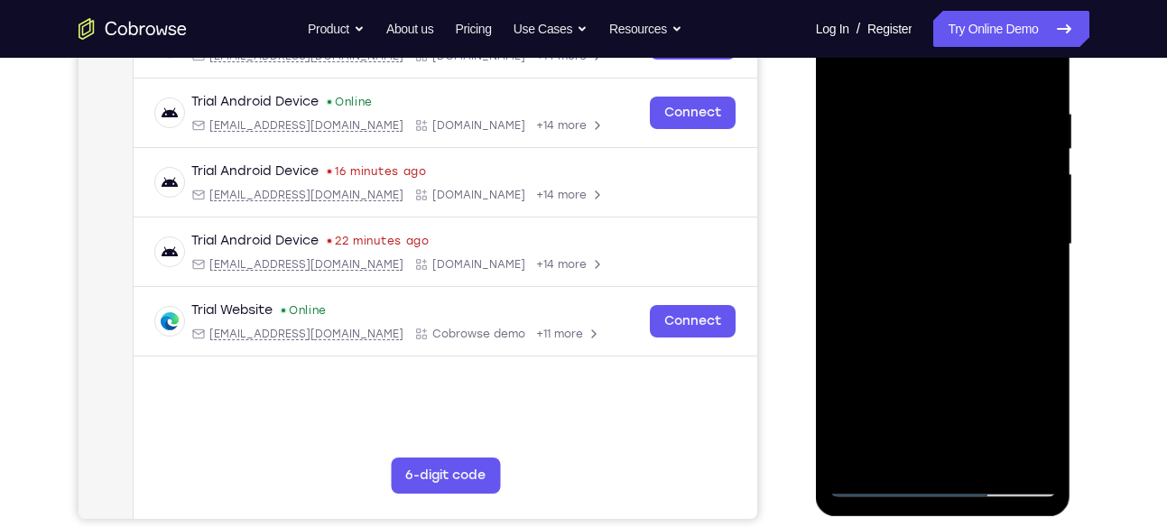
click at [941, 335] on div at bounding box center [942, 244] width 227 height 505
click at [978, 234] on div at bounding box center [942, 244] width 227 height 505
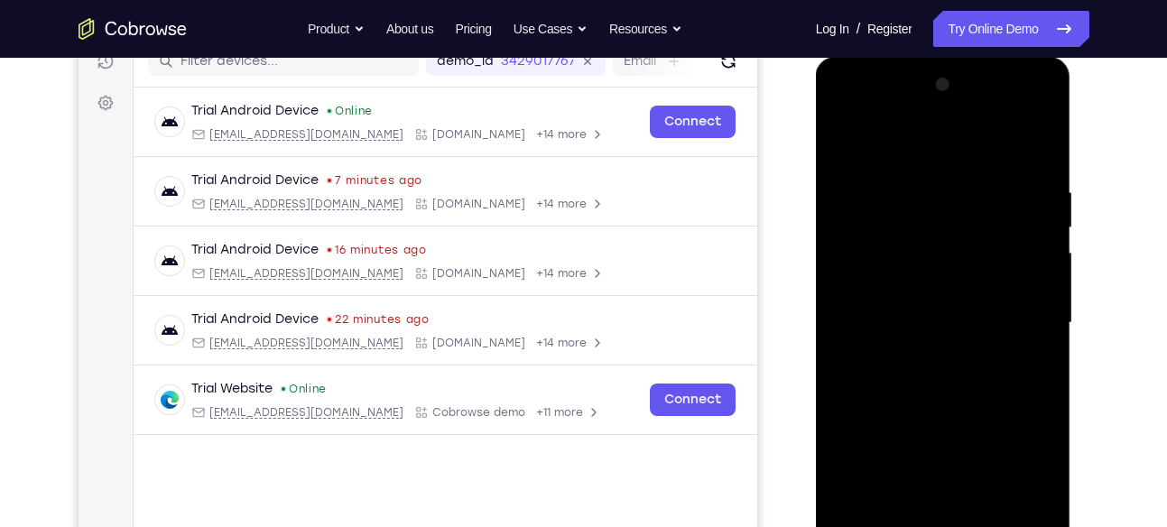
scroll to position [241, 0]
click at [844, 144] on div at bounding box center [942, 323] width 227 height 505
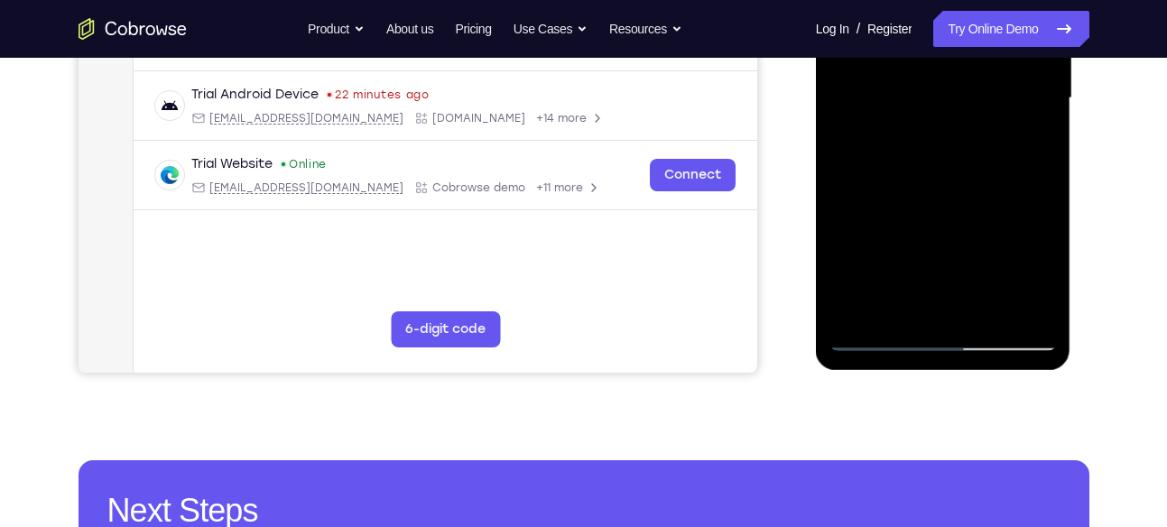
scroll to position [467, 0]
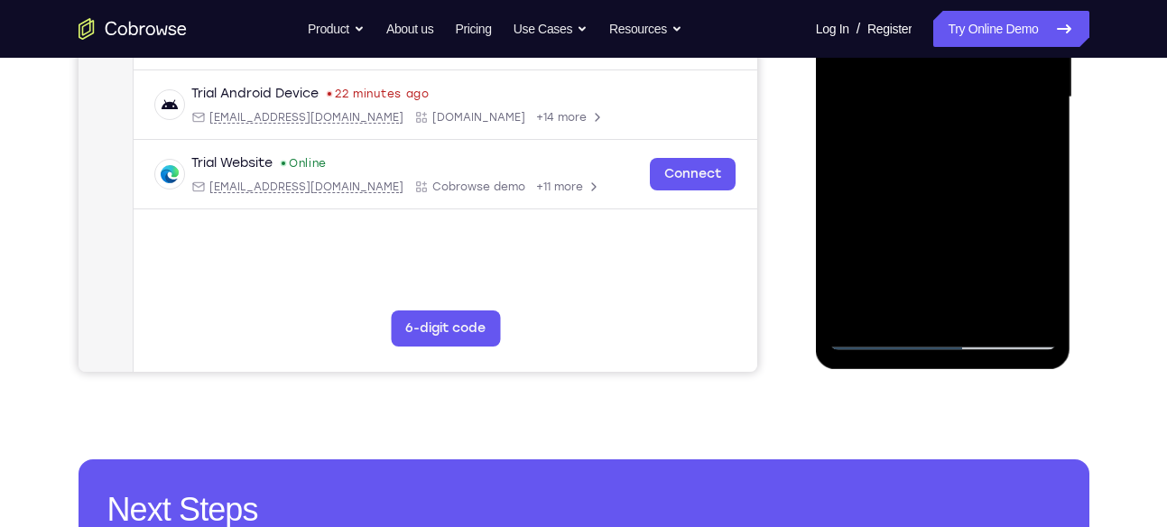
click at [1030, 315] on div at bounding box center [942, 97] width 227 height 505
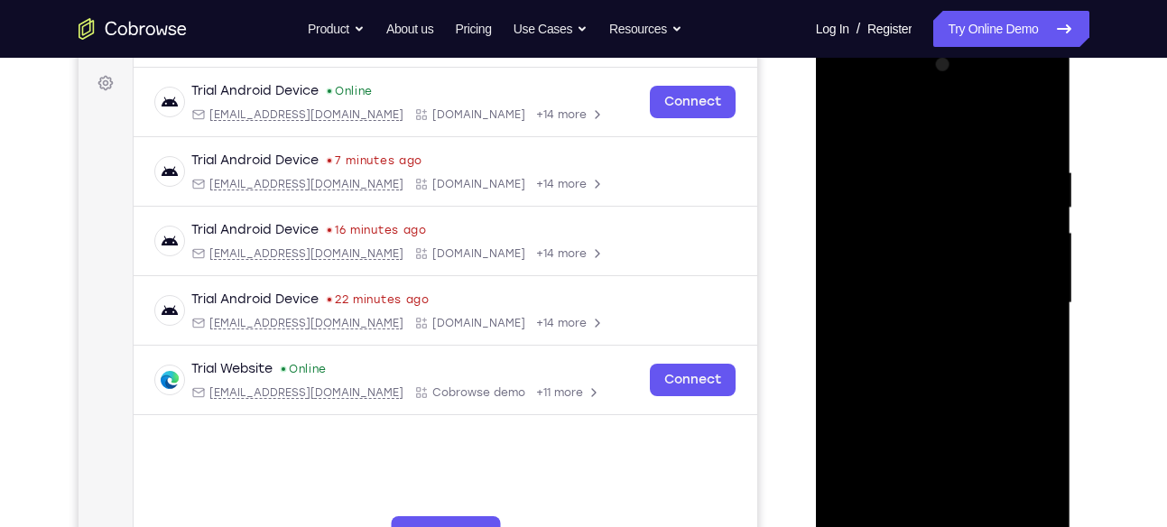
scroll to position [261, 0]
drag, startPoint x: 995, startPoint y: 200, endPoint x: 1135, endPoint y: 408, distance: 250.3
click at [1073, 408] on html "Online web based iOS Simulators and Android Emulators. Run iPhone, iPad, Mobile…" at bounding box center [944, 308] width 257 height 541
drag, startPoint x: 1010, startPoint y: 212, endPoint x: 1019, endPoint y: 408, distance: 196.0
click at [1019, 408] on div at bounding box center [942, 303] width 227 height 505
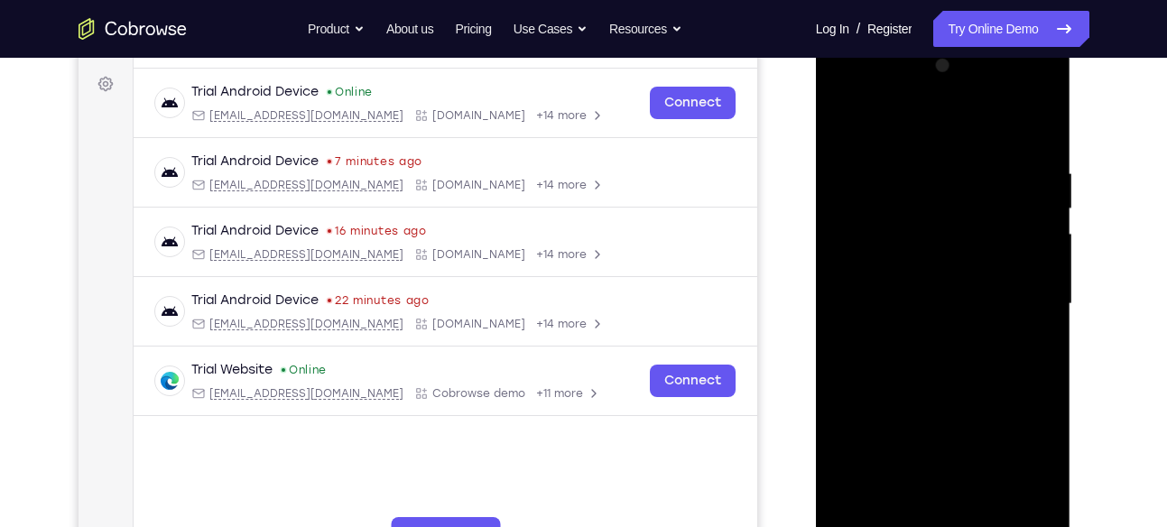
drag, startPoint x: 947, startPoint y: 202, endPoint x: 993, endPoint y: 408, distance: 211.0
click at [993, 408] on div at bounding box center [942, 303] width 227 height 505
drag, startPoint x: 1020, startPoint y: 183, endPoint x: 1001, endPoint y: 361, distance: 178.8
click at [1001, 361] on div at bounding box center [942, 303] width 227 height 505
click at [937, 233] on div at bounding box center [942, 303] width 227 height 505
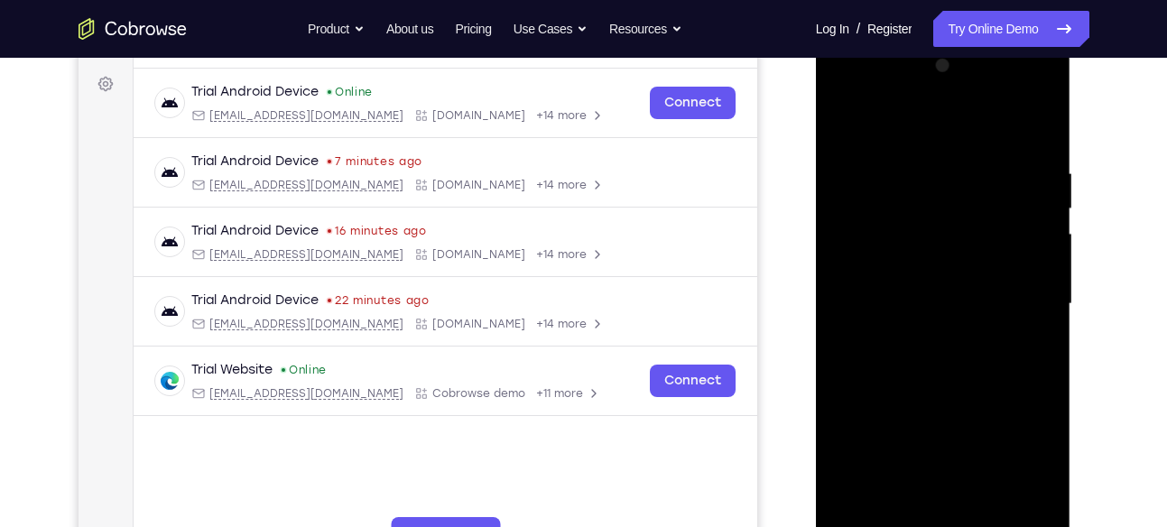
click at [930, 263] on div at bounding box center [942, 303] width 227 height 505
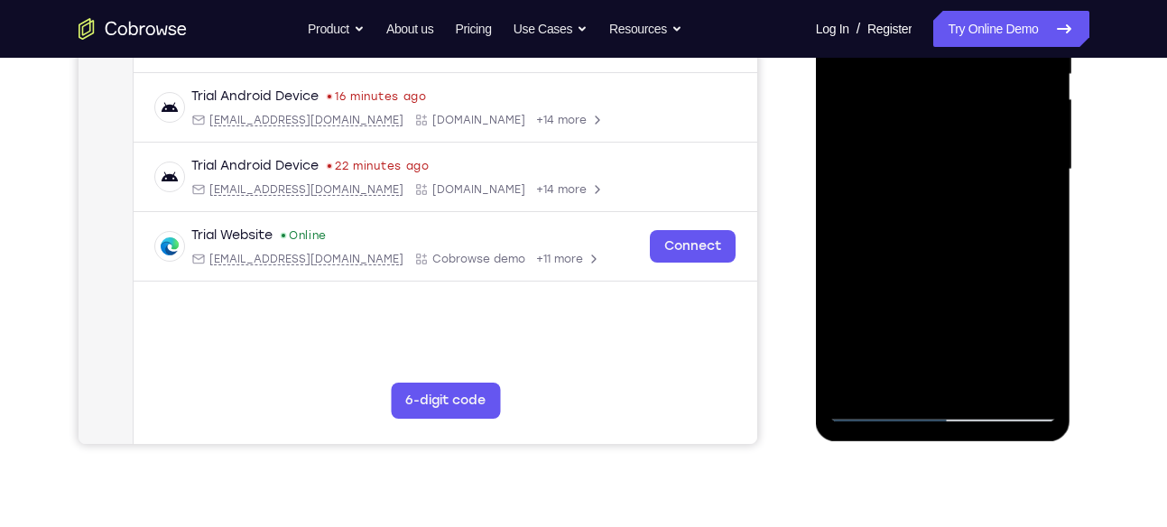
scroll to position [472, 0]
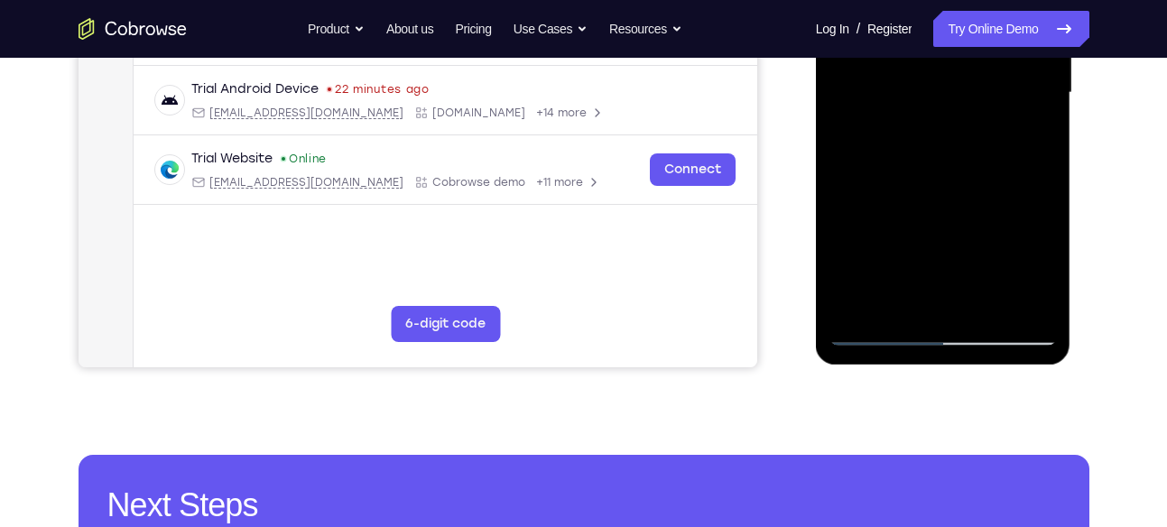
click at [997, 292] on div at bounding box center [942, 92] width 227 height 505
drag, startPoint x: 929, startPoint y: 210, endPoint x: 924, endPoint y: 101, distance: 109.3
click at [924, 101] on div at bounding box center [942, 92] width 227 height 505
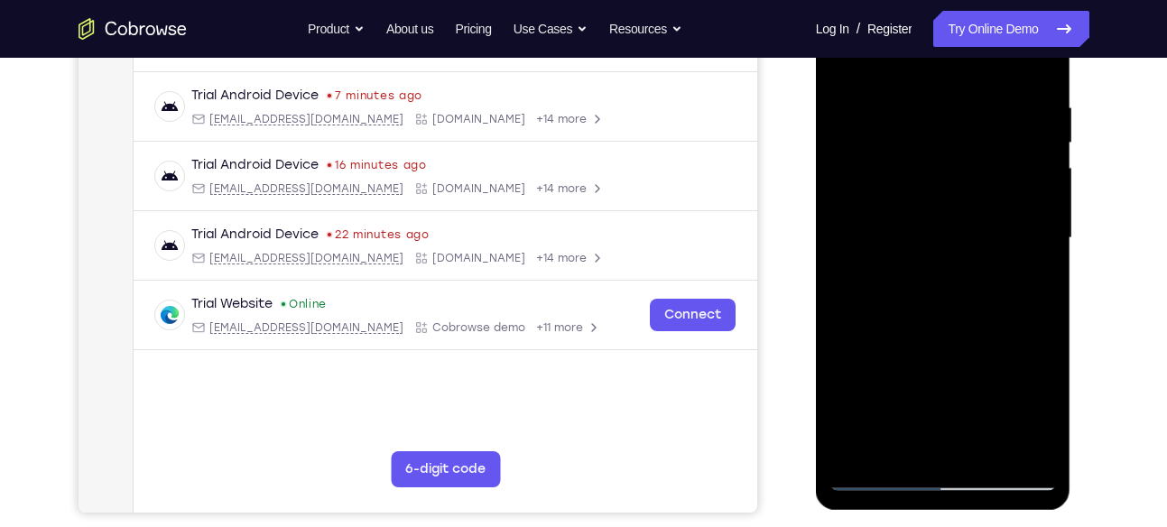
scroll to position [326, 0]
drag, startPoint x: 946, startPoint y: 282, endPoint x: 952, endPoint y: 89, distance: 193.2
click at [952, 89] on div at bounding box center [942, 238] width 227 height 505
drag, startPoint x: 968, startPoint y: 323, endPoint x: 978, endPoint y: 78, distance: 244.7
click at [978, 78] on div at bounding box center [942, 238] width 227 height 505
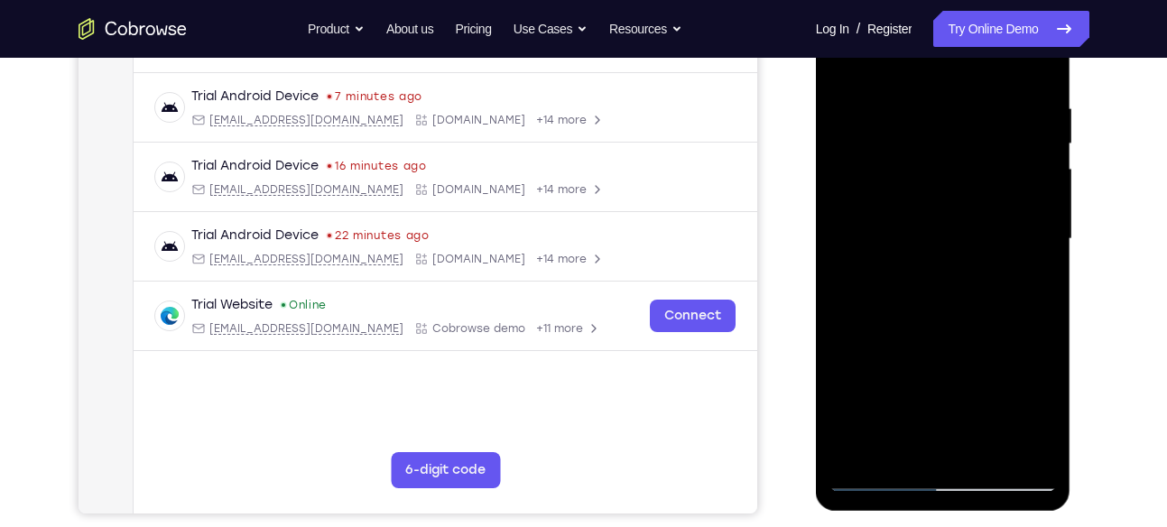
drag, startPoint x: 976, startPoint y: 295, endPoint x: 983, endPoint y: 79, distance: 215.8
click at [983, 79] on div at bounding box center [942, 238] width 227 height 505
drag, startPoint x: 945, startPoint y: 263, endPoint x: 1763, endPoint y: 25, distance: 852.3
click at [947, 52] on div at bounding box center [942, 238] width 227 height 505
drag, startPoint x: 961, startPoint y: 78, endPoint x: 1157, endPoint y: 408, distance: 383.1
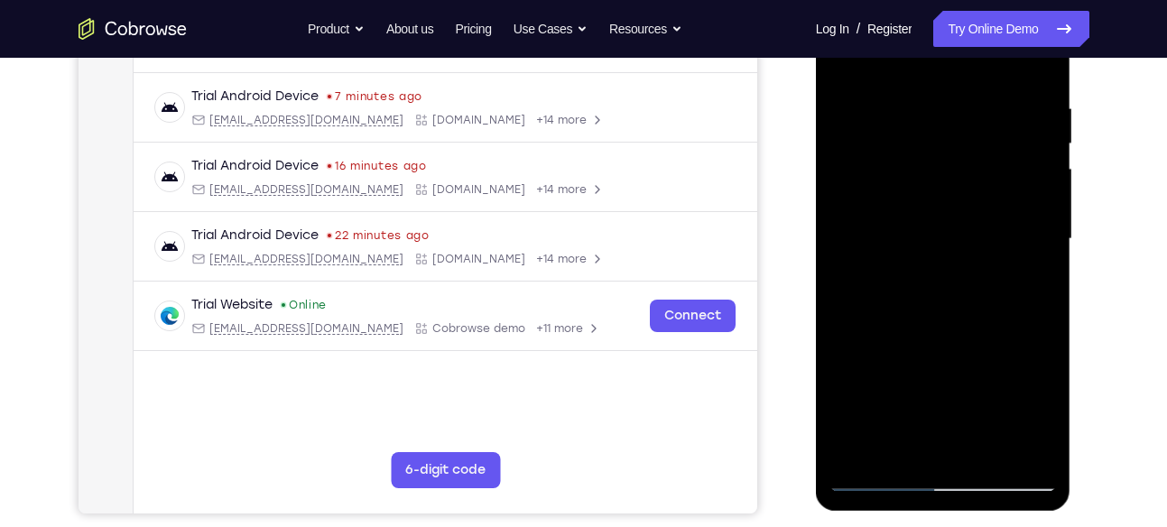
click at [1073, 408] on html "Online web based iOS Simulators and Android Emulators. Run iPhone, iPad, Mobile…" at bounding box center [944, 243] width 257 height 541
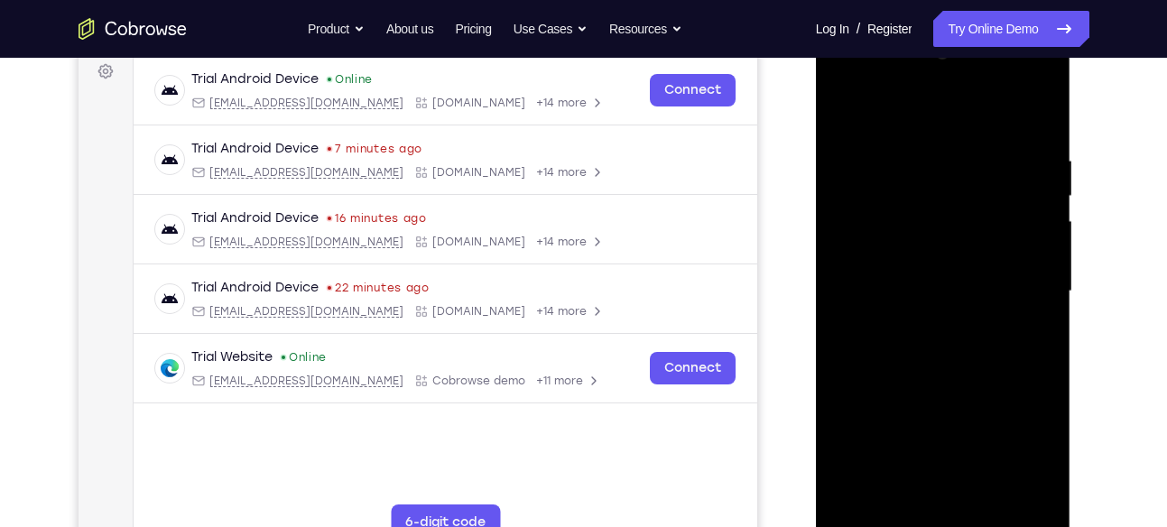
scroll to position [272, 0]
click at [991, 176] on div at bounding box center [942, 292] width 227 height 505
click at [921, 173] on div at bounding box center [942, 292] width 227 height 505
click at [848, 113] on div at bounding box center [942, 292] width 227 height 505
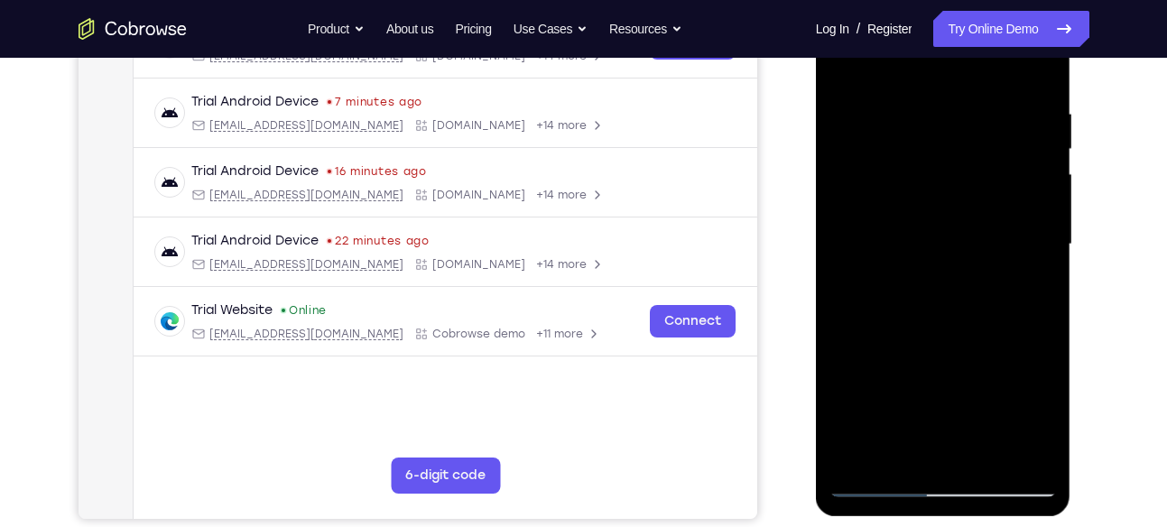
click at [949, 68] on div at bounding box center [942, 244] width 227 height 505
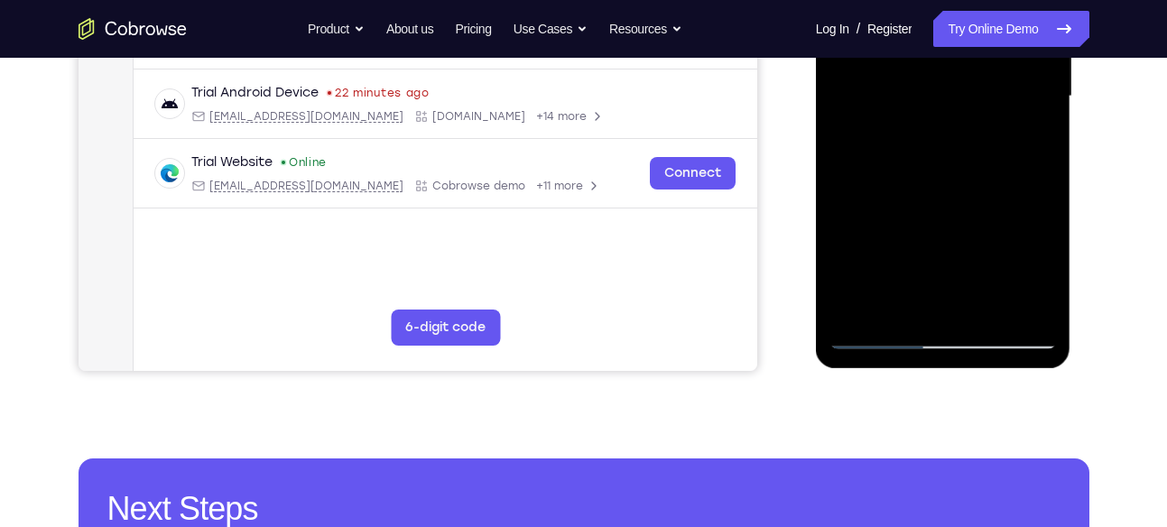
scroll to position [459, 0]
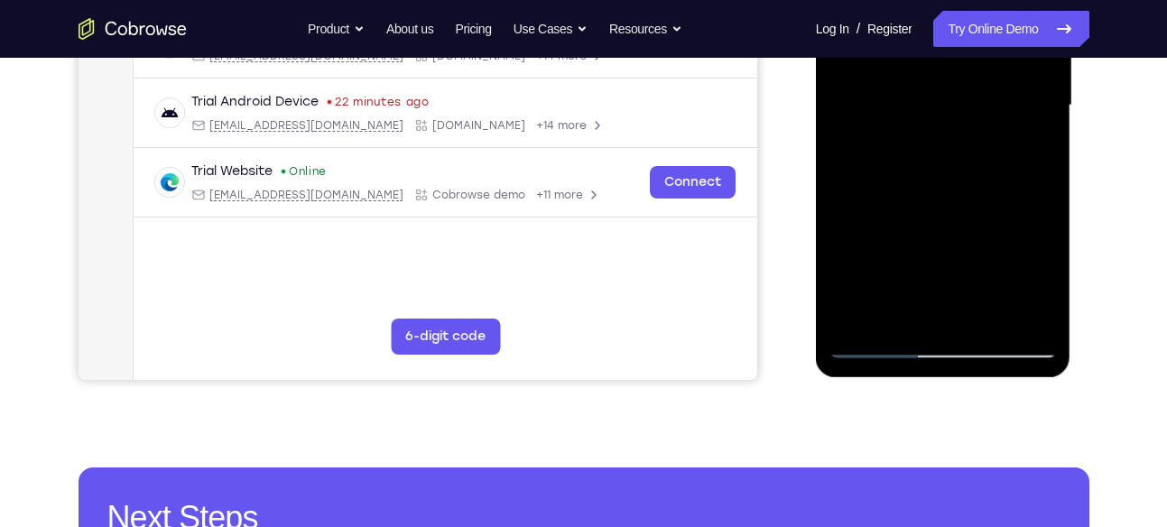
click at [877, 339] on div at bounding box center [942, 105] width 227 height 505
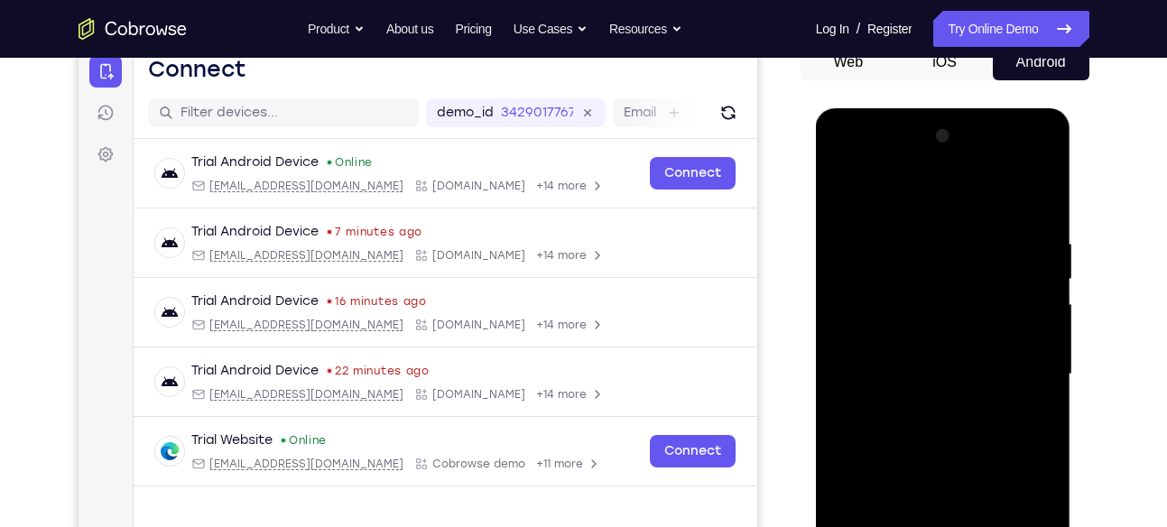
scroll to position [191, 0]
click at [911, 457] on div at bounding box center [942, 373] width 227 height 505
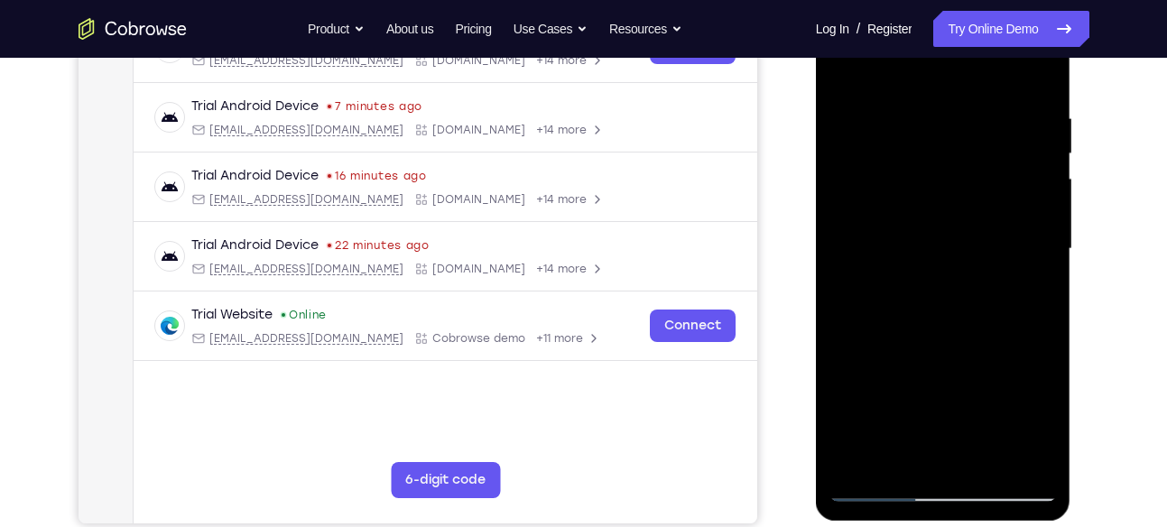
scroll to position [317, 0]
click at [891, 456] on div at bounding box center [942, 247] width 227 height 505
click at [916, 68] on div at bounding box center [942, 247] width 227 height 505
click at [1040, 121] on div at bounding box center [942, 247] width 227 height 505
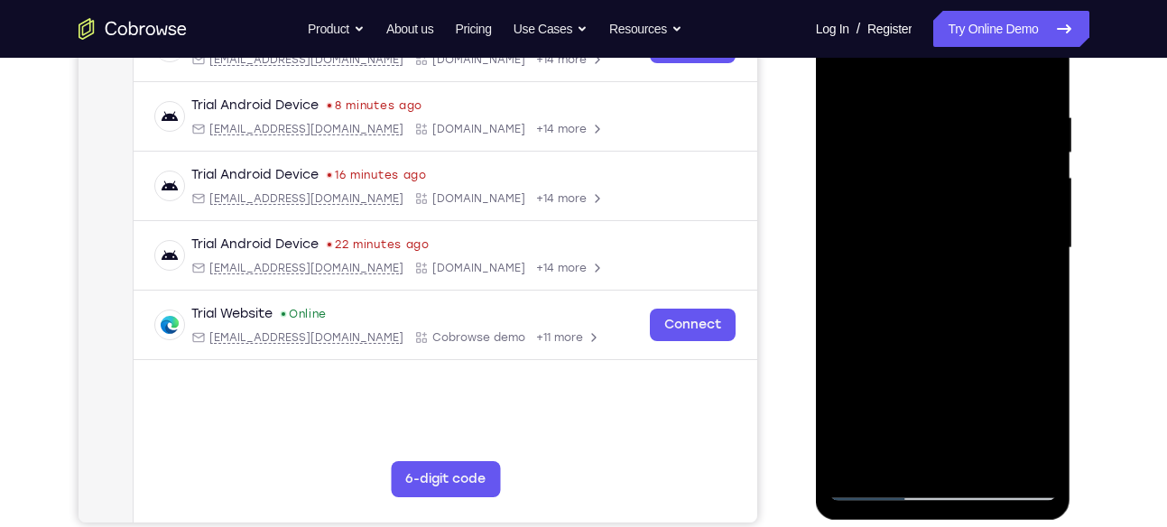
click at [1040, 121] on div at bounding box center [942, 247] width 227 height 505
click at [909, 160] on div at bounding box center [942, 247] width 227 height 505
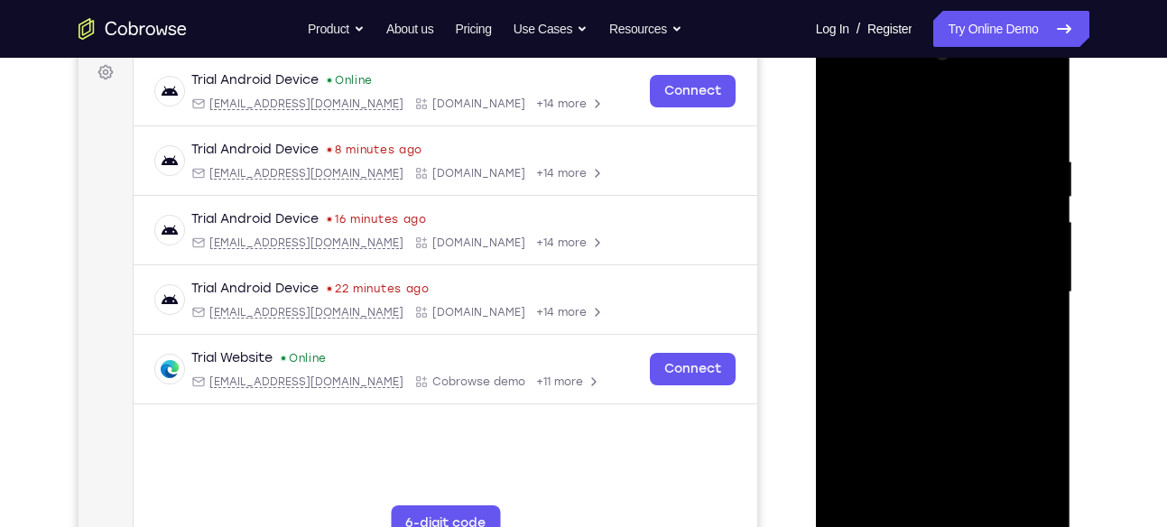
scroll to position [272, 0]
click at [845, 105] on div at bounding box center [942, 293] width 227 height 505
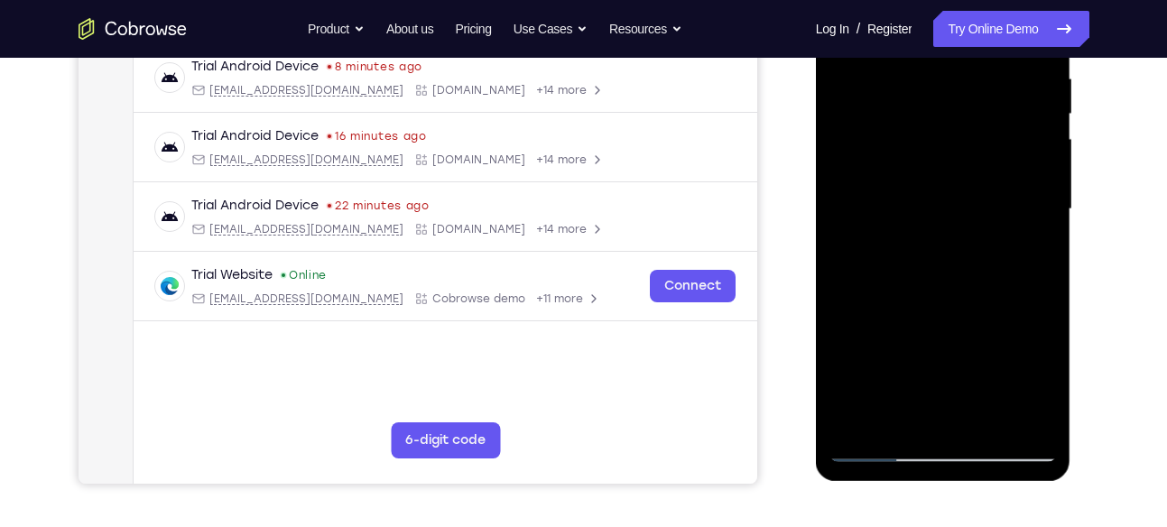
scroll to position [303, 0]
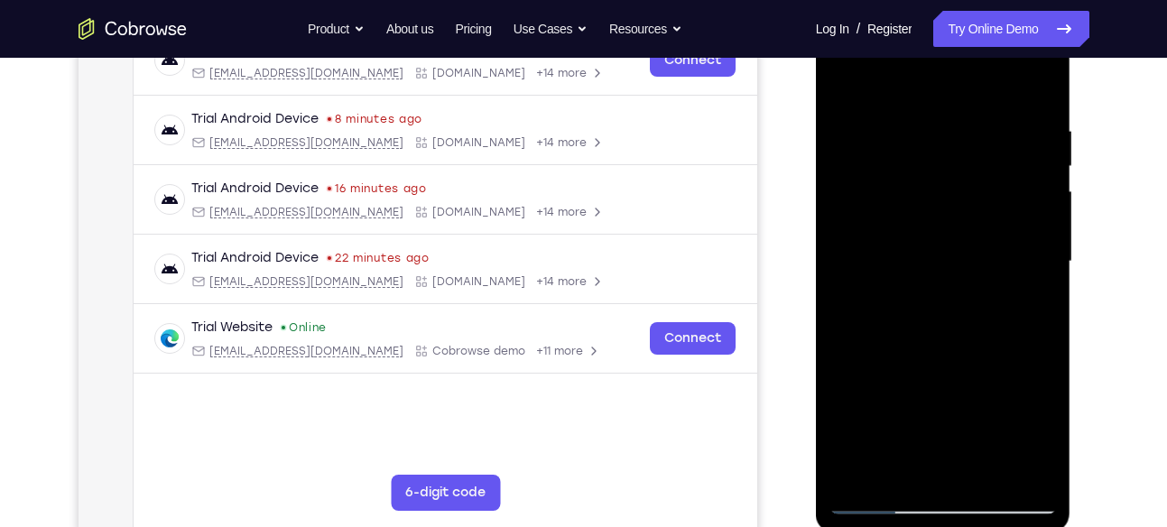
click at [916, 245] on div at bounding box center [942, 261] width 227 height 505
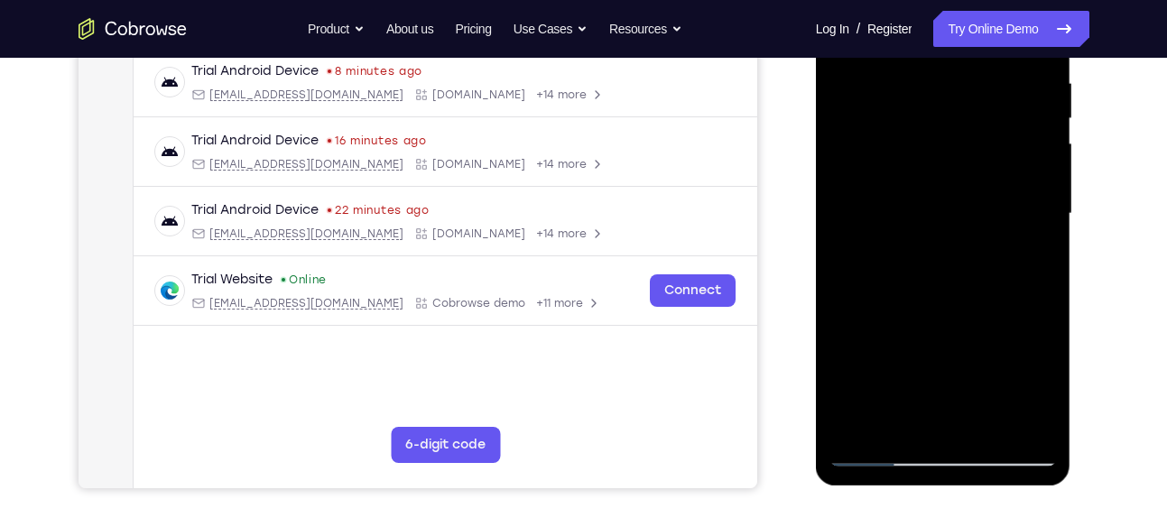
scroll to position [352, 0]
click at [849, 167] on div at bounding box center [942, 212] width 227 height 505
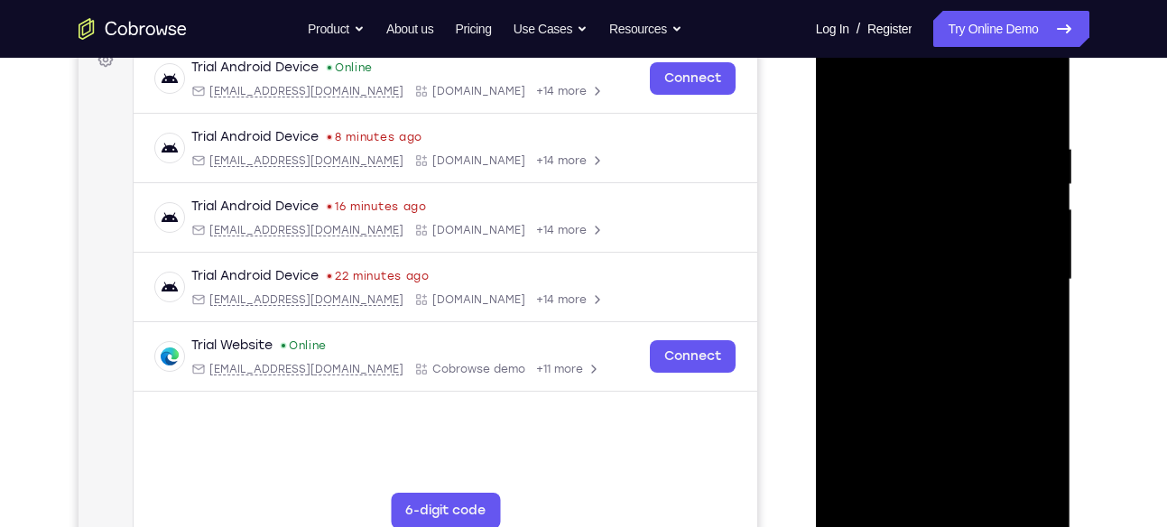
scroll to position [284, 0]
click at [1027, 221] on div at bounding box center [942, 280] width 227 height 505
click at [1027, 223] on div at bounding box center [942, 280] width 227 height 505
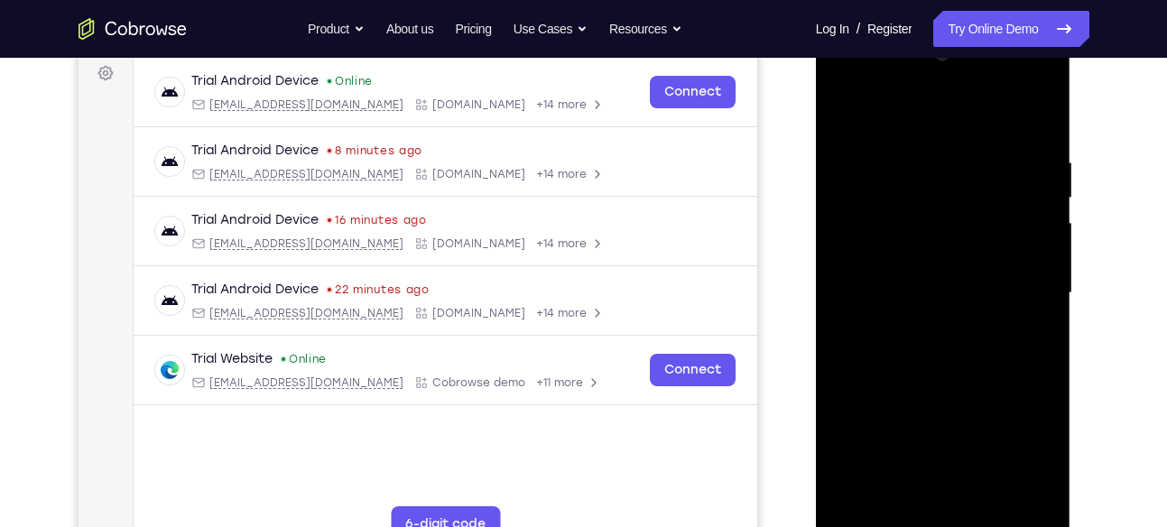
scroll to position [272, 0]
click at [1027, 223] on div at bounding box center [942, 292] width 227 height 505
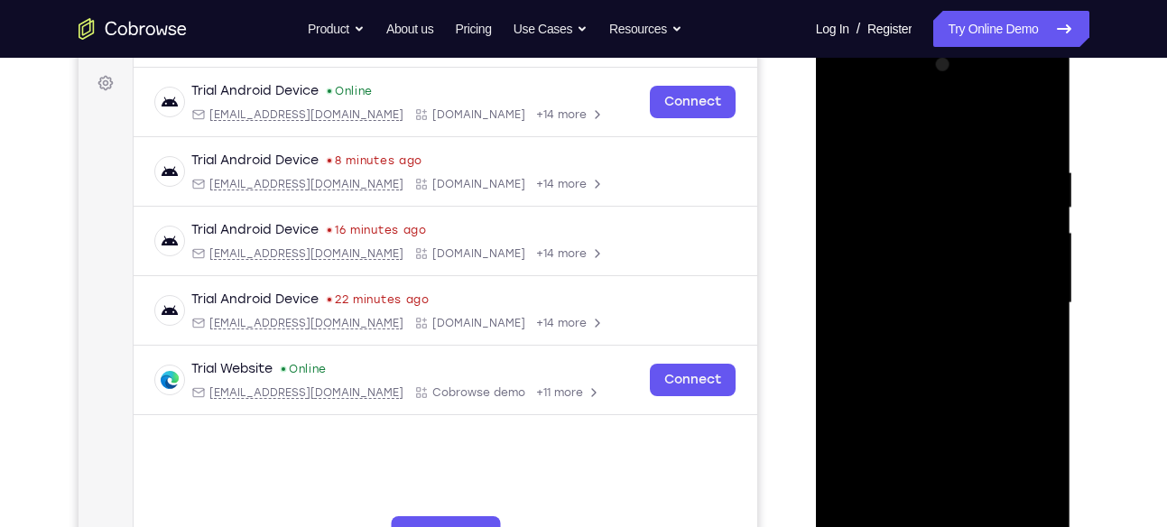
scroll to position [258, 0]
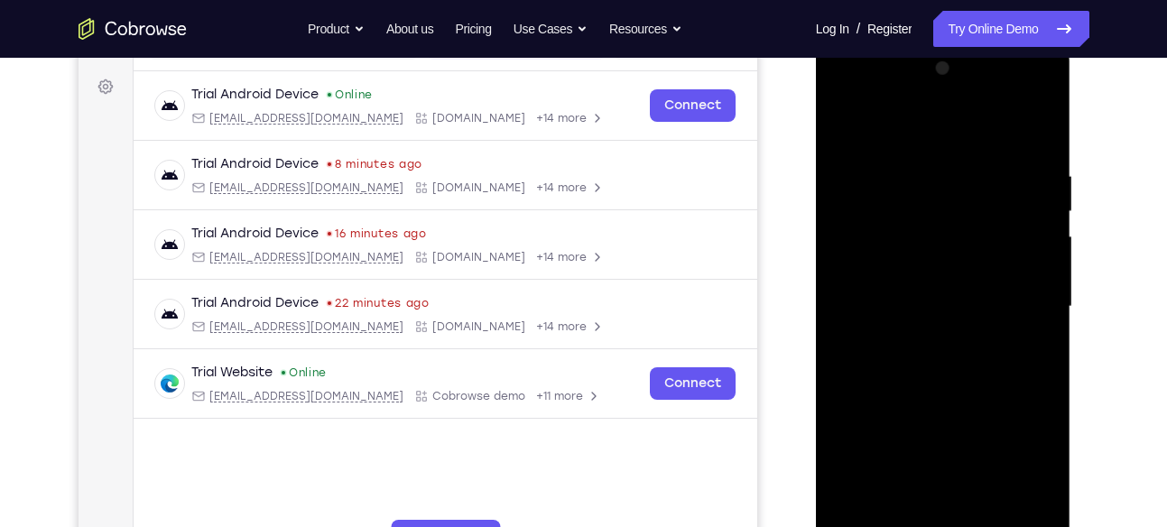
click at [1027, 223] on div at bounding box center [942, 306] width 227 height 505
click at [842, 221] on div at bounding box center [942, 306] width 227 height 505
click at [1025, 257] on div at bounding box center [942, 306] width 227 height 505
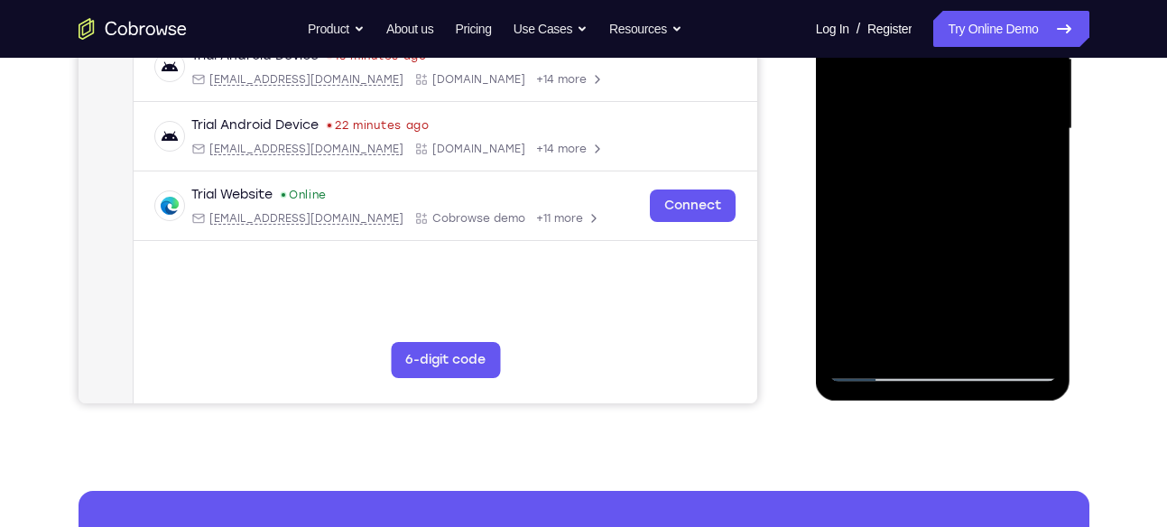
scroll to position [439, 0]
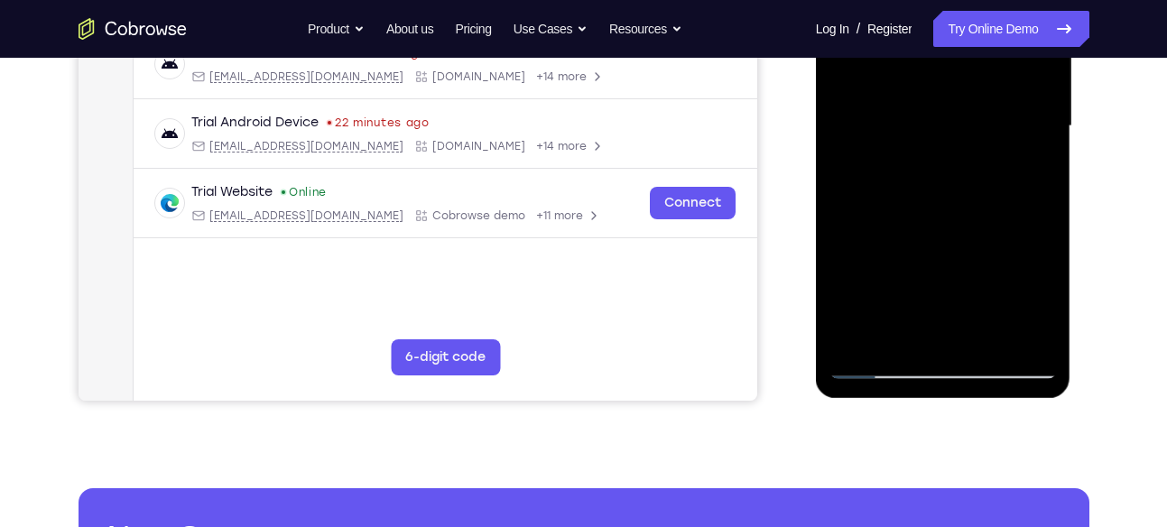
click at [854, 337] on div at bounding box center [942, 126] width 227 height 505
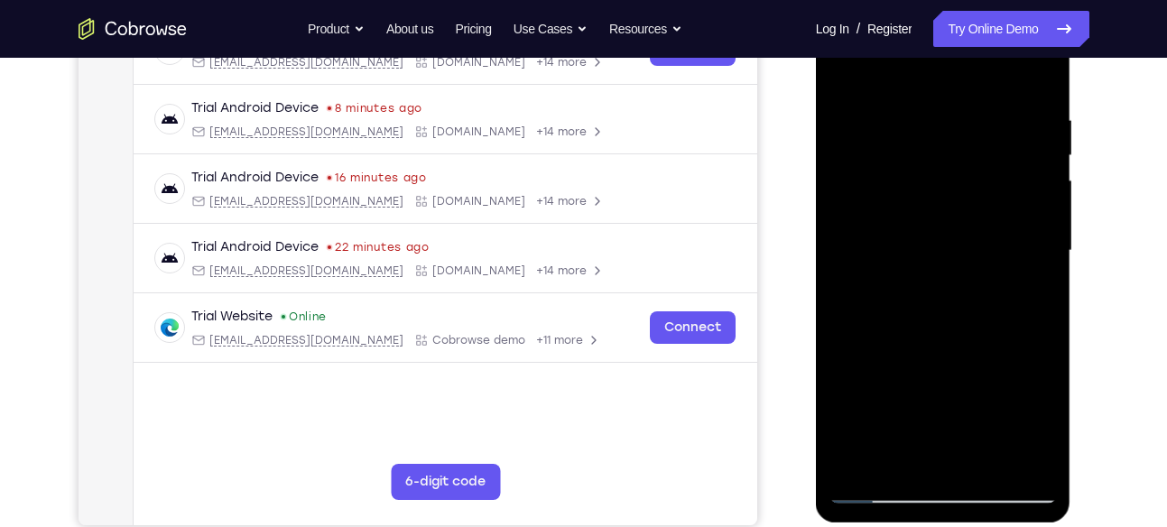
scroll to position [304, 0]
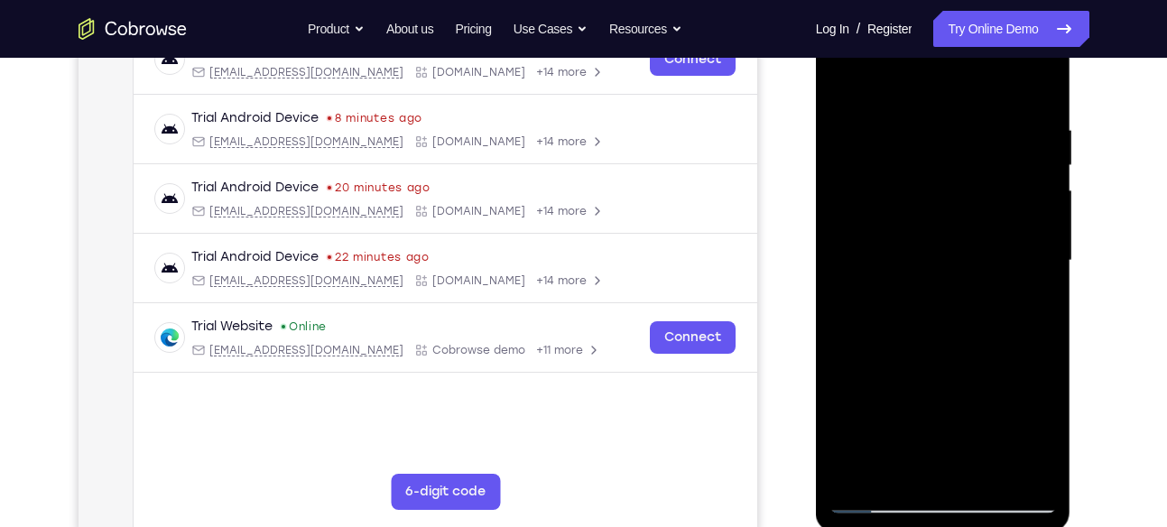
drag, startPoint x: 954, startPoint y: 309, endPoint x: 927, endPoint y: 402, distance: 96.8
click at [927, 402] on div at bounding box center [942, 260] width 227 height 505
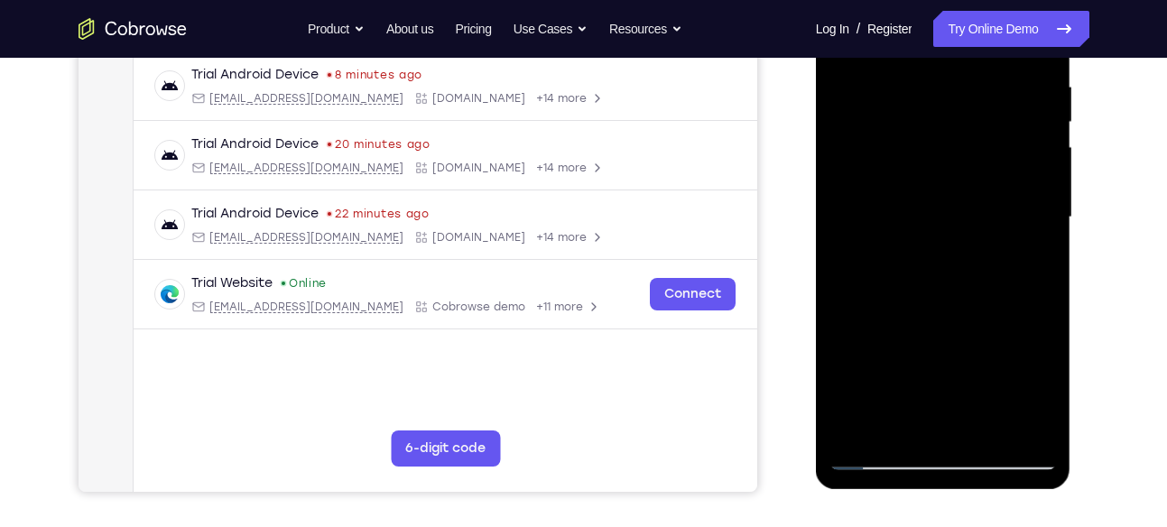
scroll to position [346, 0]
click at [1041, 234] on div at bounding box center [942, 218] width 227 height 505
click at [826, 240] on div at bounding box center [943, 221] width 255 height 538
click at [840, 246] on div at bounding box center [942, 218] width 227 height 505
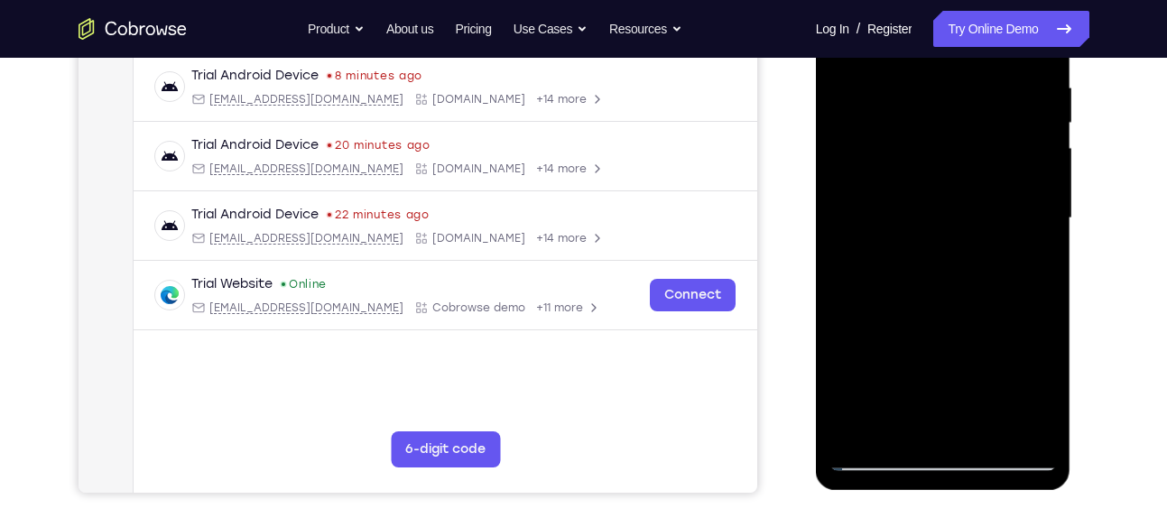
click at [1047, 246] on div at bounding box center [942, 218] width 227 height 505
click at [836, 238] on div at bounding box center [942, 218] width 227 height 505
click at [1042, 238] on div at bounding box center [942, 218] width 227 height 505
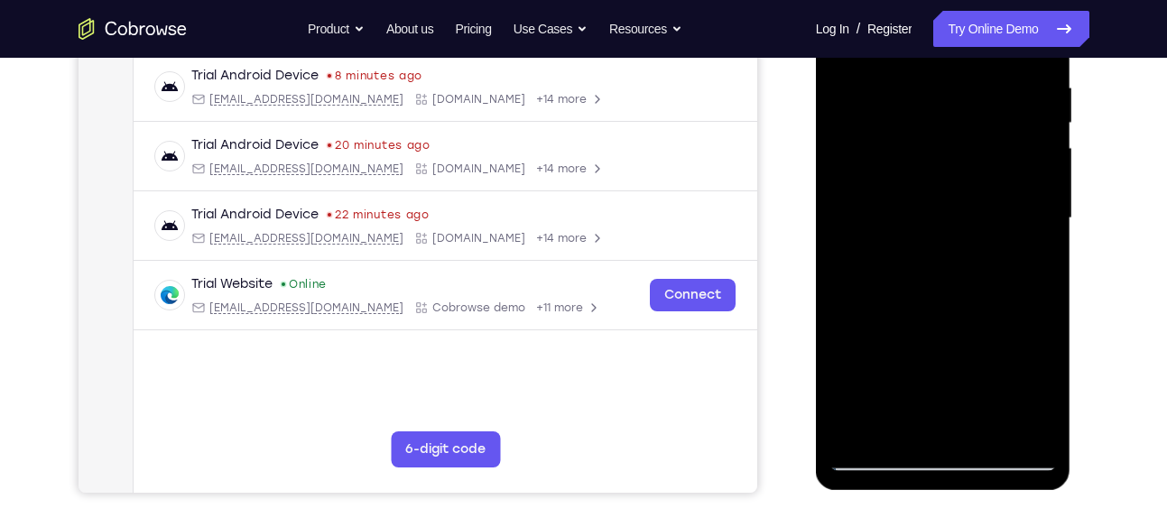
click at [1042, 238] on div at bounding box center [942, 218] width 227 height 505
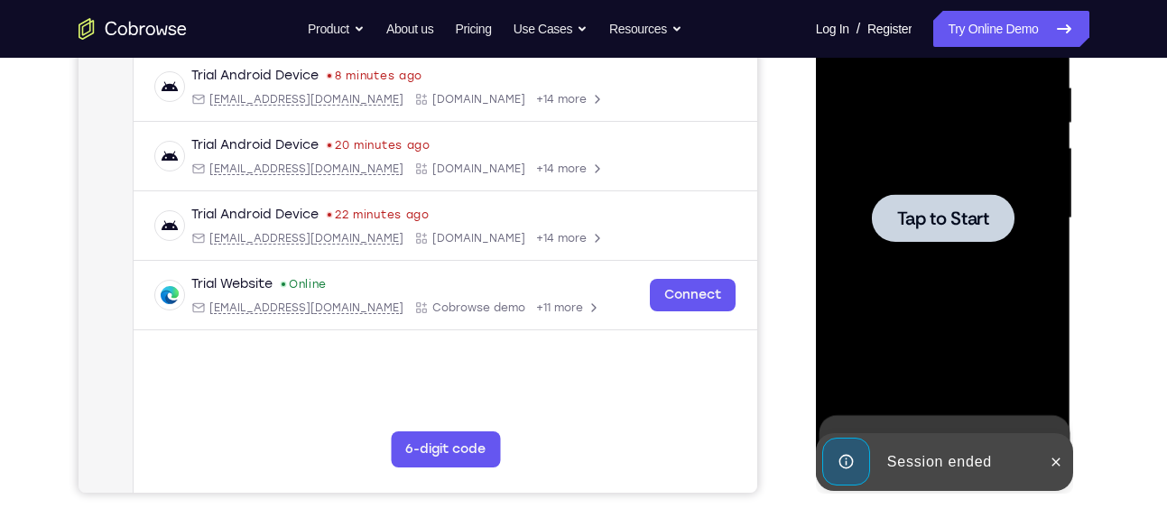
click at [942, 269] on div at bounding box center [942, 218] width 227 height 505
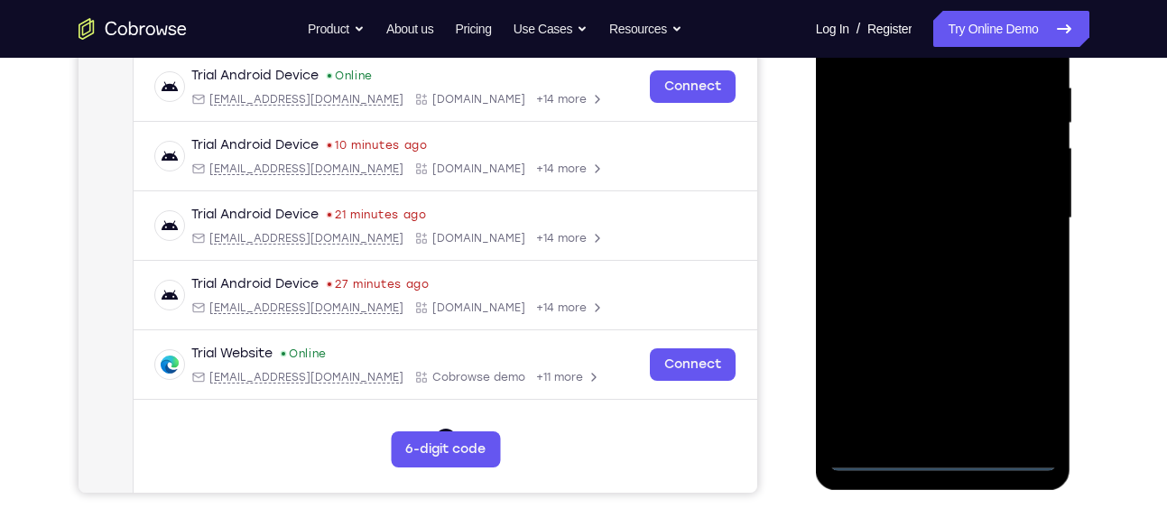
click at [942, 466] on div at bounding box center [942, 218] width 227 height 505
click at [1024, 363] on div at bounding box center [942, 218] width 227 height 505
click at [1022, 386] on div at bounding box center [942, 218] width 227 height 505
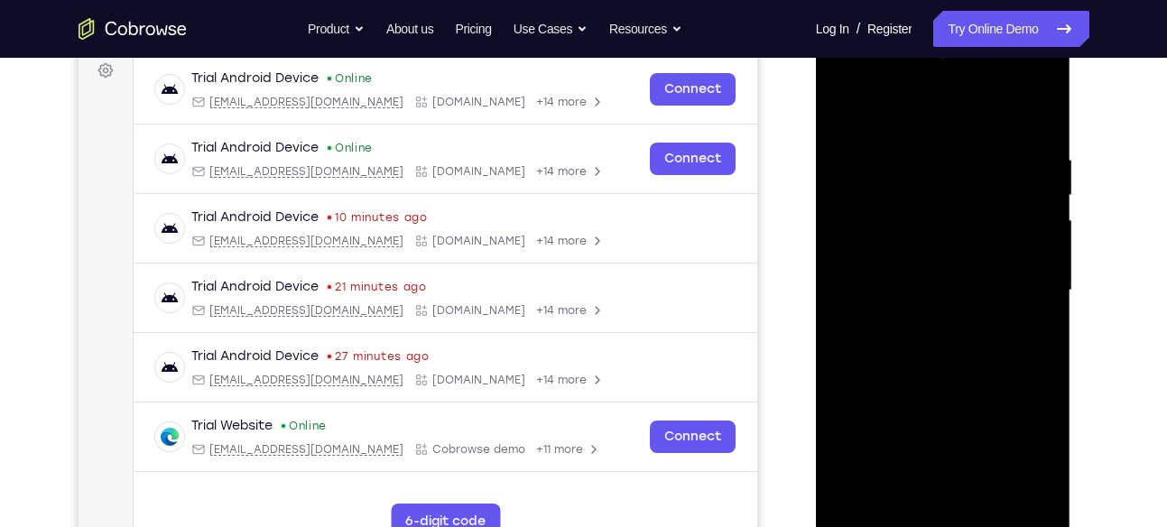
scroll to position [273, 0]
click at [927, 124] on div at bounding box center [942, 291] width 227 height 505
click at [1025, 282] on div at bounding box center [942, 291] width 227 height 505
click at [924, 325] on div at bounding box center [942, 291] width 227 height 505
click at [903, 280] on div at bounding box center [942, 291] width 227 height 505
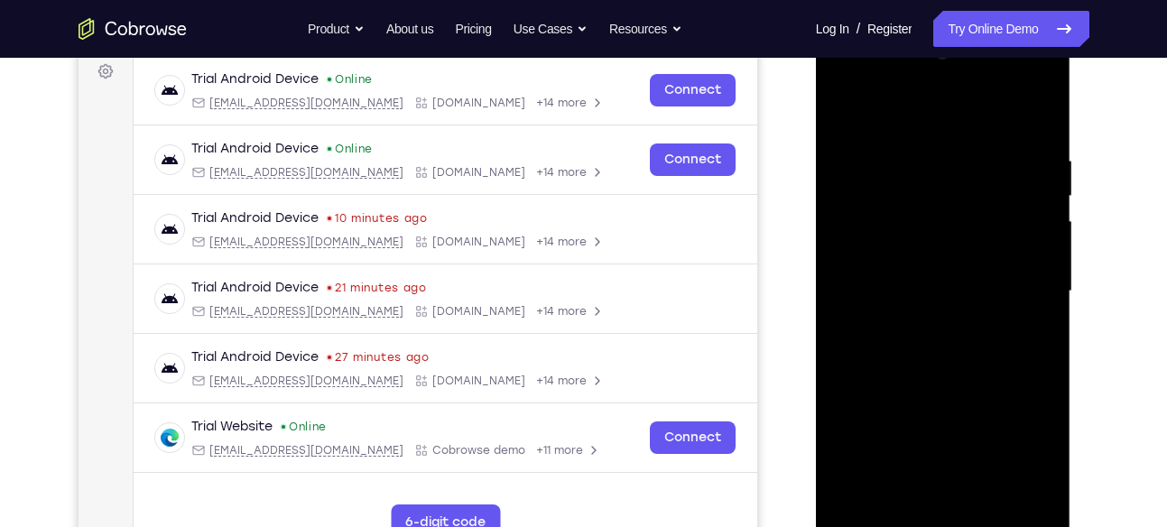
click at [947, 318] on div at bounding box center [942, 291] width 227 height 505
click at [989, 292] on div at bounding box center [942, 291] width 227 height 505
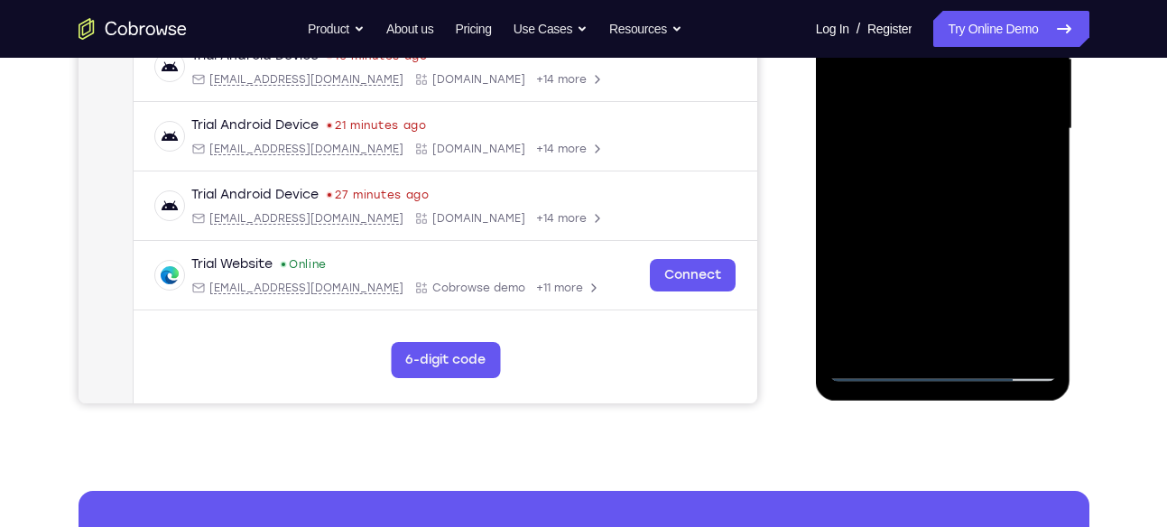
scroll to position [437, 0]
click at [955, 192] on div at bounding box center [942, 127] width 227 height 505
click at [987, 340] on div at bounding box center [942, 127] width 227 height 505
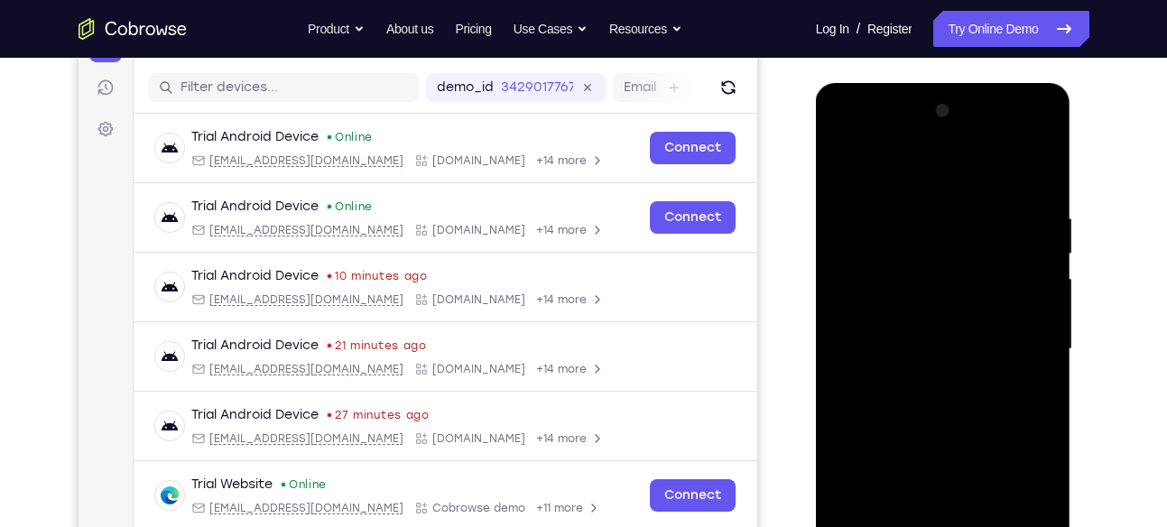
scroll to position [215, 0]
click at [924, 448] on div at bounding box center [942, 349] width 227 height 505
click at [938, 351] on div at bounding box center [942, 349] width 227 height 505
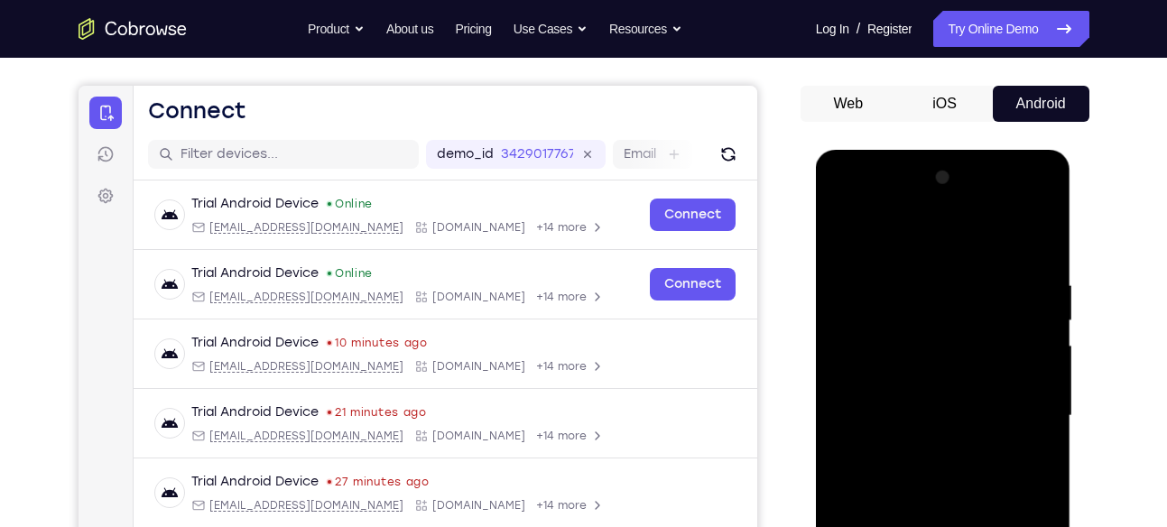
scroll to position [148, 0]
click at [851, 247] on div at bounding box center [942, 416] width 227 height 505
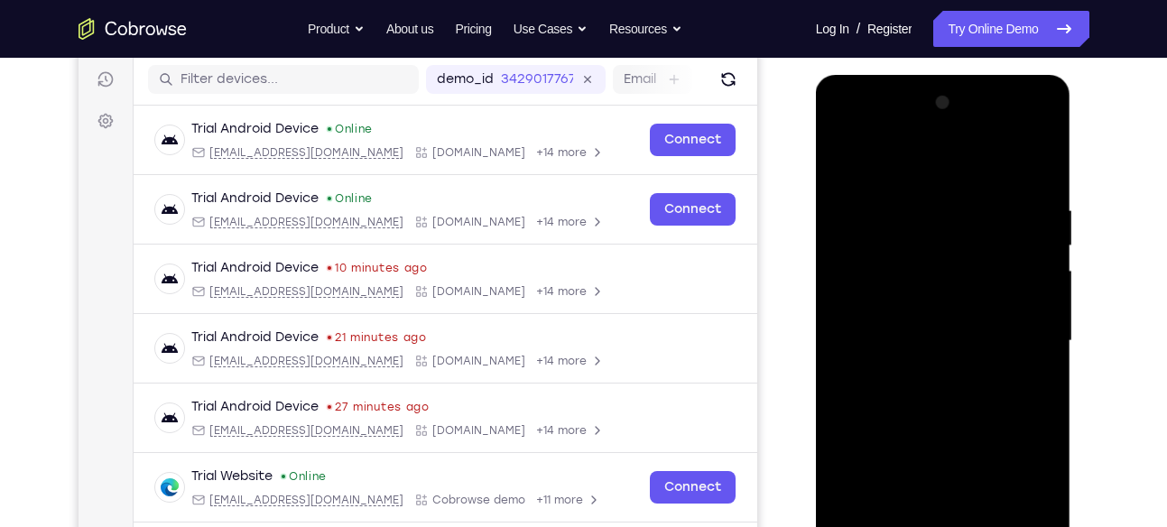
scroll to position [223, 0]
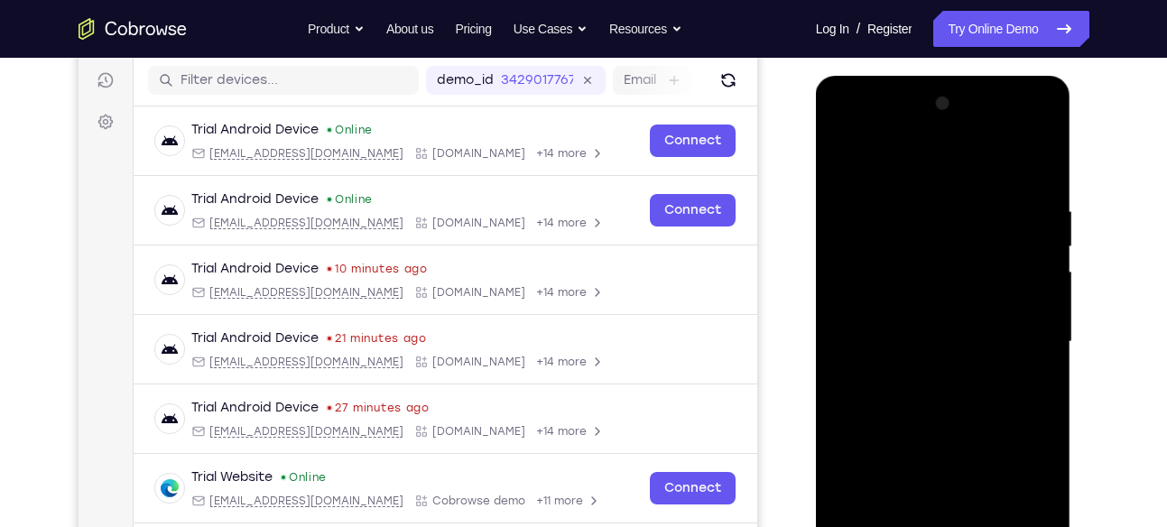
click at [844, 155] on div at bounding box center [942, 341] width 227 height 505
click at [1028, 323] on div at bounding box center [942, 341] width 227 height 505
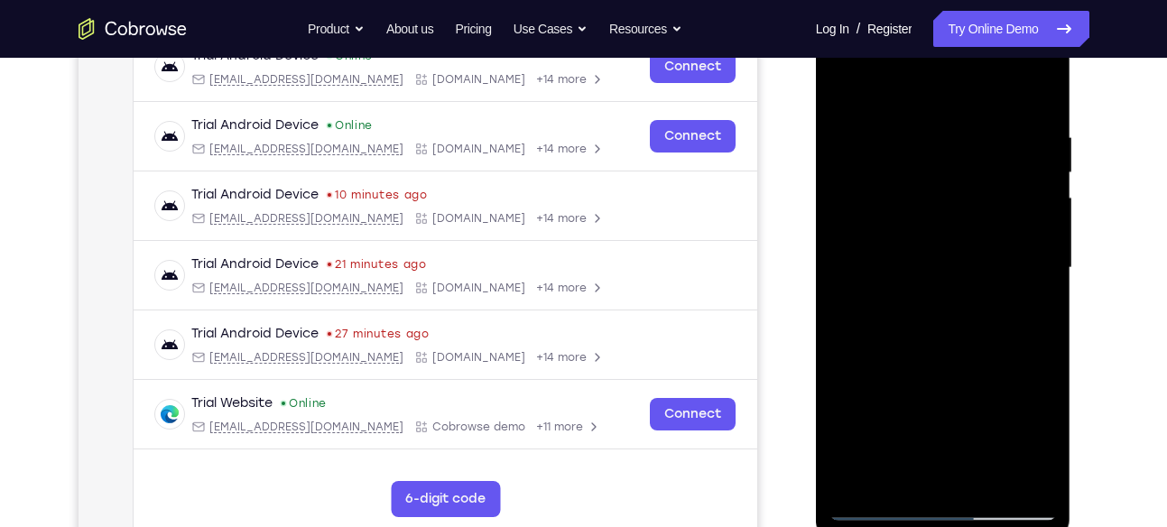
scroll to position [436, 0]
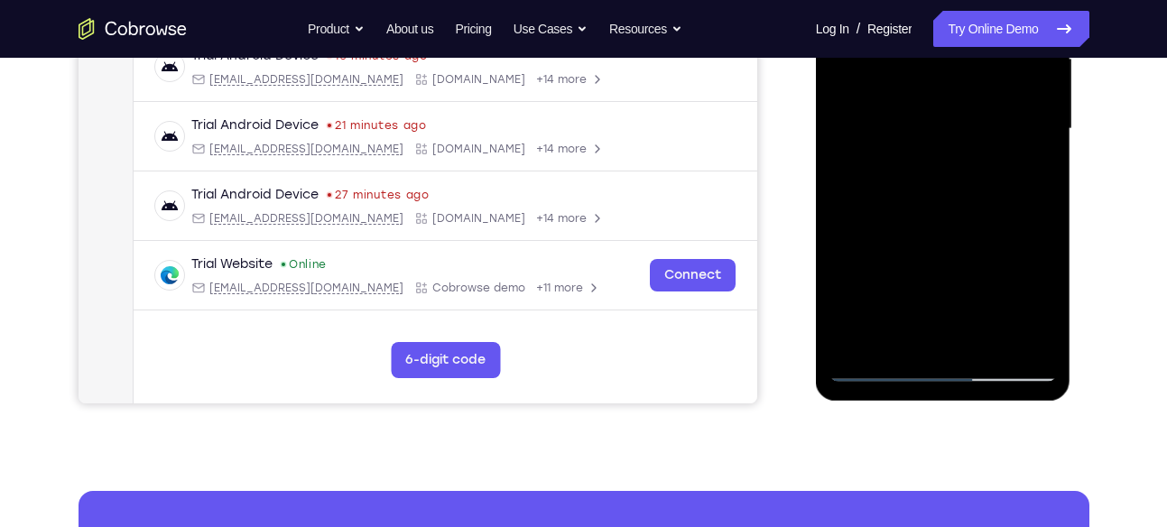
click at [1020, 343] on div at bounding box center [942, 128] width 227 height 505
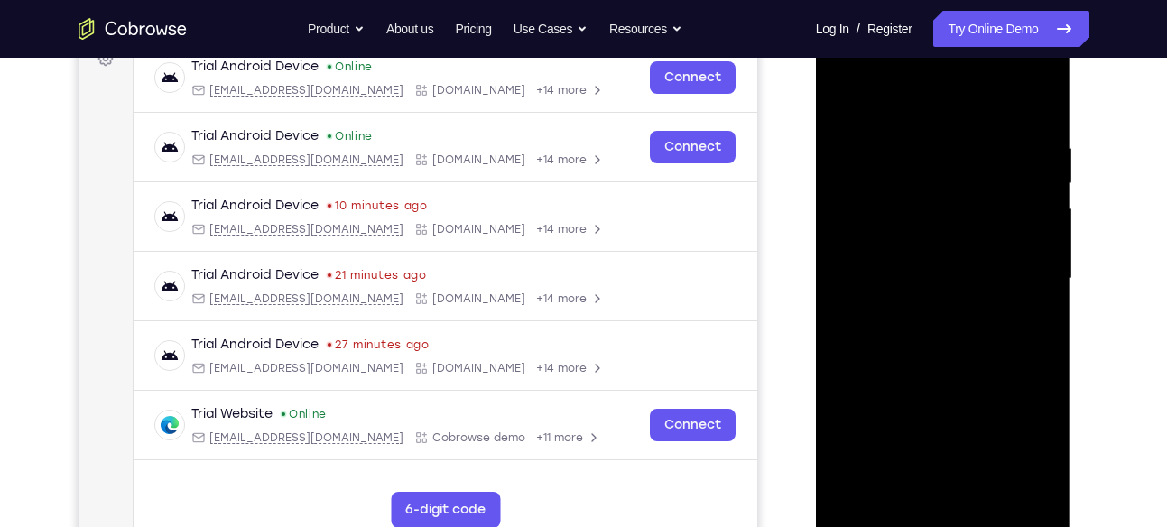
scroll to position [285, 0]
drag, startPoint x: 998, startPoint y: 403, endPoint x: 996, endPoint y: 182, distance: 221.1
click at [996, 182] on div at bounding box center [942, 279] width 227 height 505
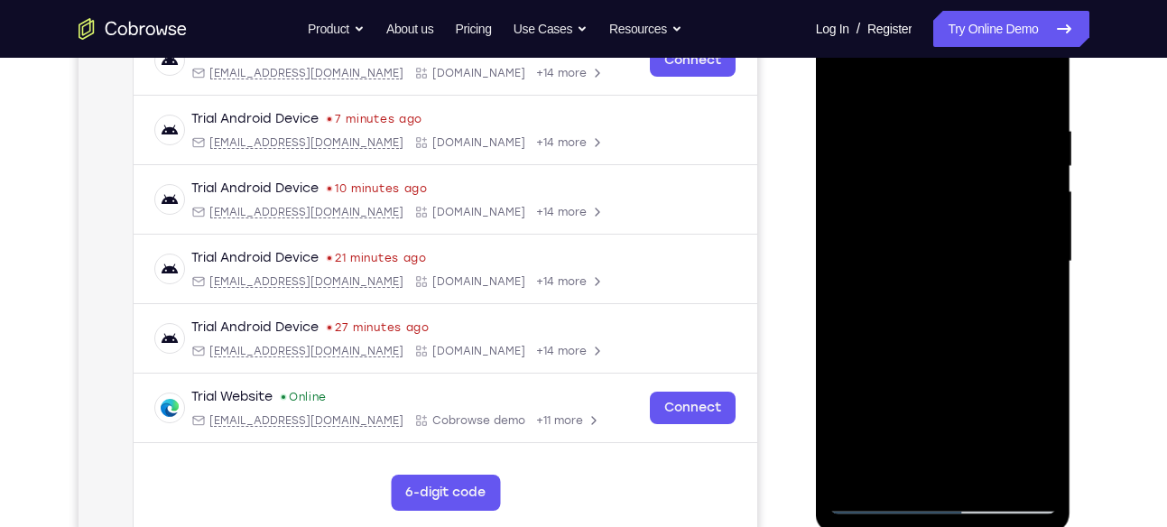
scroll to position [300, 0]
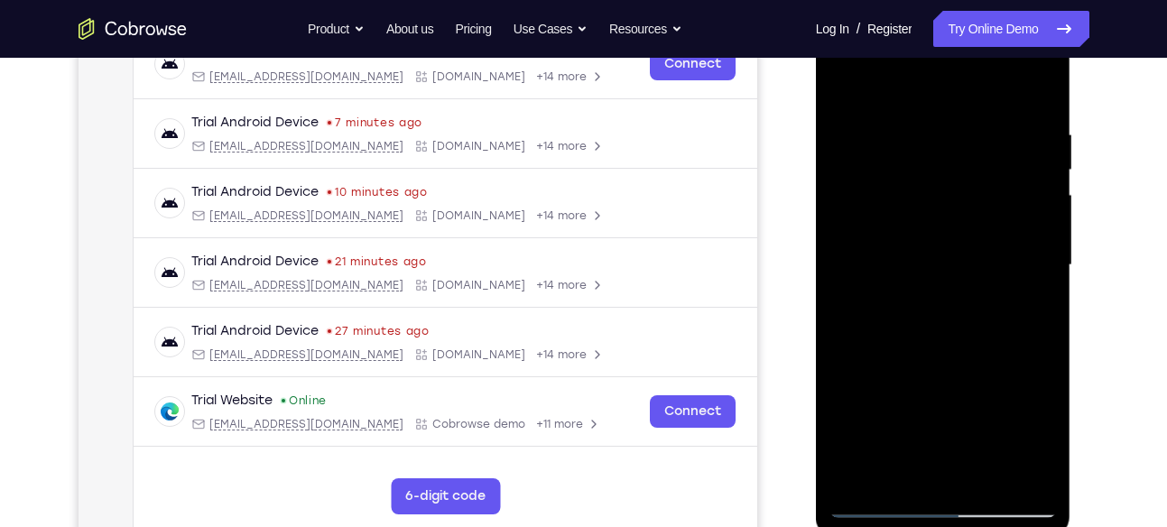
click at [937, 134] on div at bounding box center [942, 265] width 227 height 505
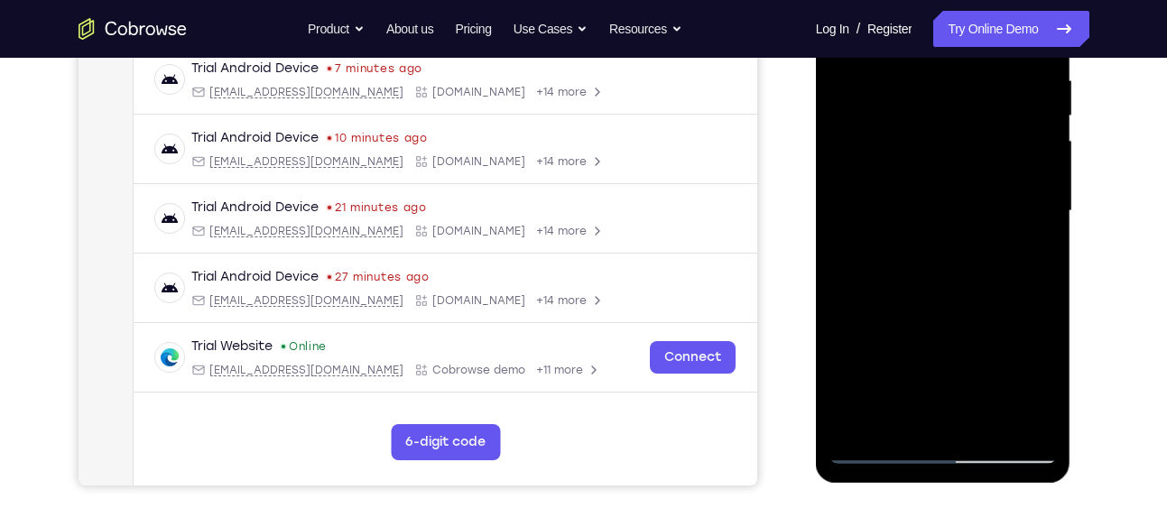
scroll to position [355, 0]
click at [869, 338] on div at bounding box center [942, 210] width 227 height 505
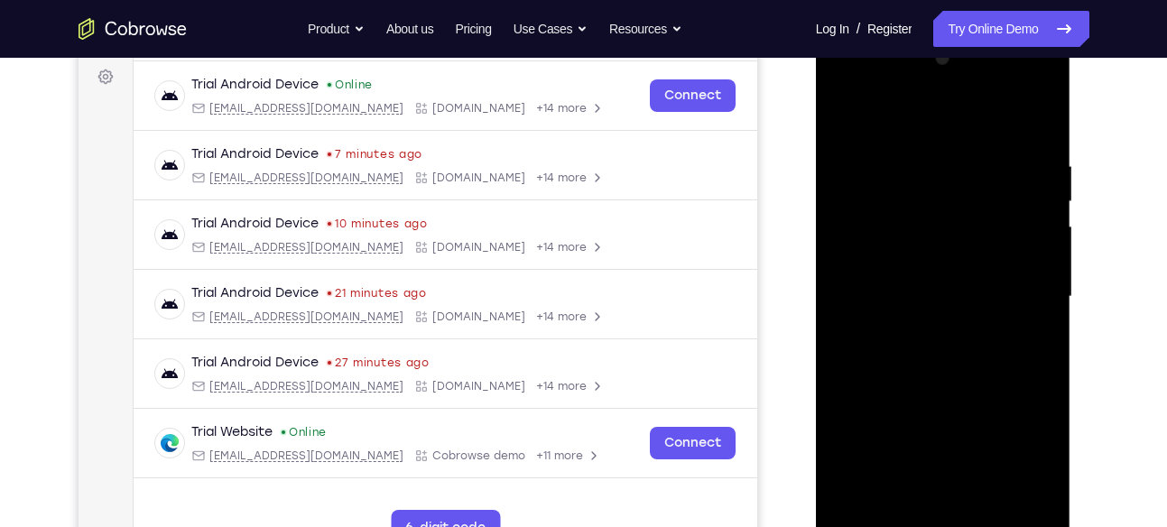
scroll to position [358, 0]
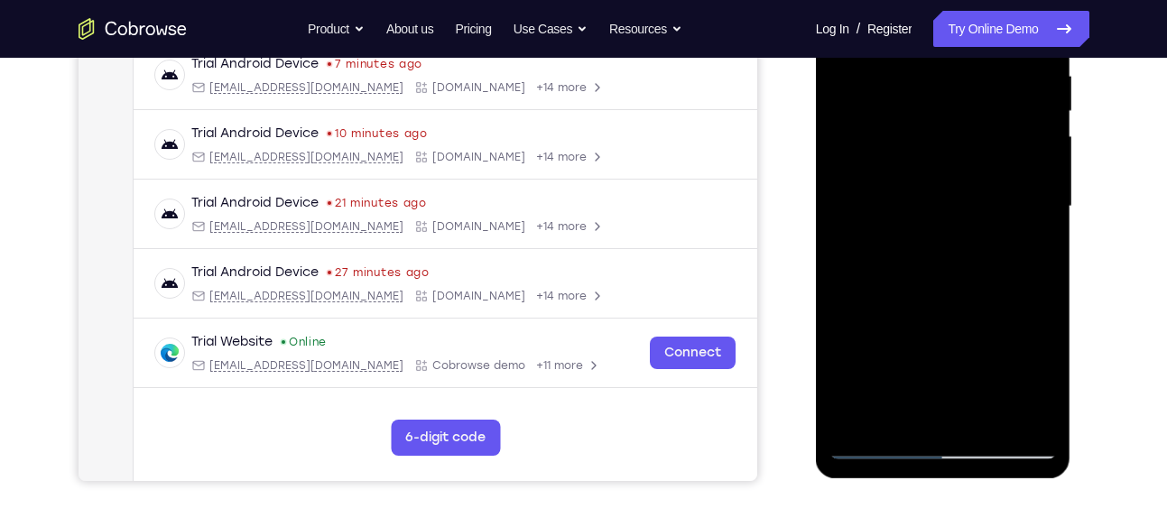
click at [971, 337] on div at bounding box center [942, 206] width 227 height 505
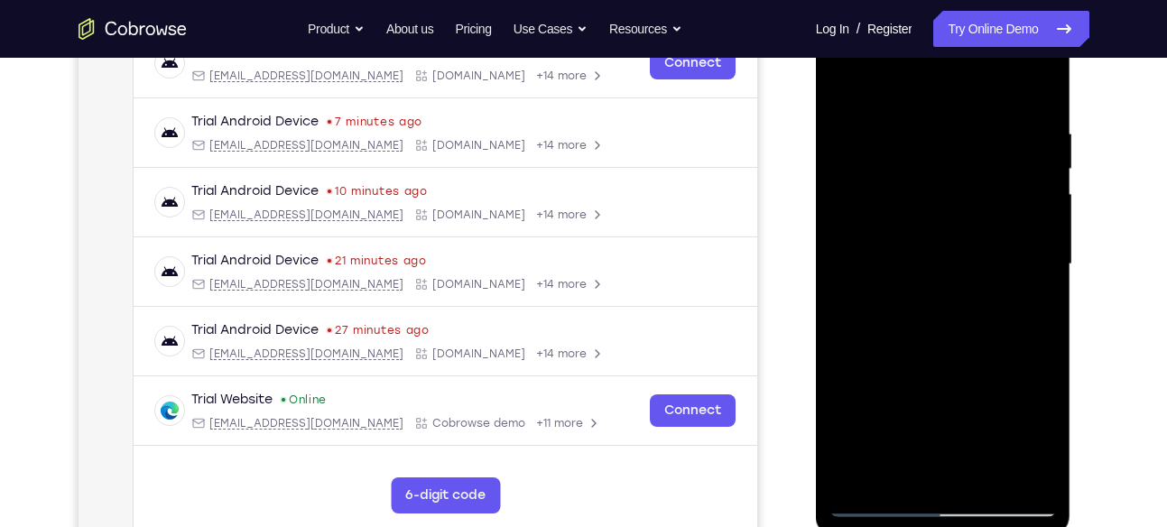
scroll to position [300, 0]
drag, startPoint x: 923, startPoint y: 359, endPoint x: 1743, endPoint y: 56, distance: 874.4
click at [928, 57] on div at bounding box center [942, 265] width 227 height 505
drag, startPoint x: 907, startPoint y: 361, endPoint x: 928, endPoint y: 66, distance: 295.8
click at [928, 66] on div at bounding box center [942, 265] width 227 height 505
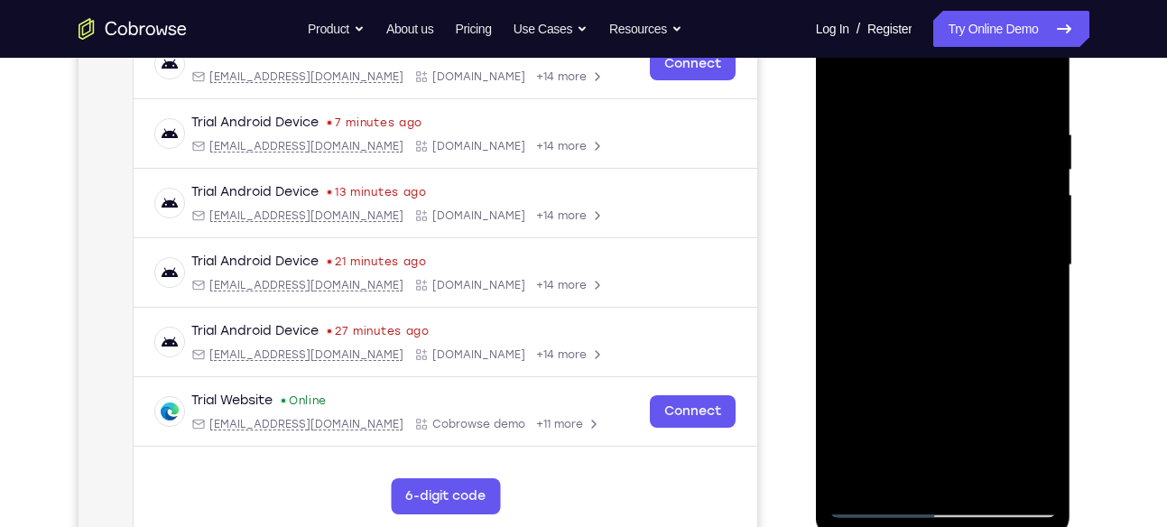
drag, startPoint x: 937, startPoint y: 368, endPoint x: 937, endPoint y: 84, distance: 284.2
click at [937, 84] on div at bounding box center [942, 265] width 227 height 505
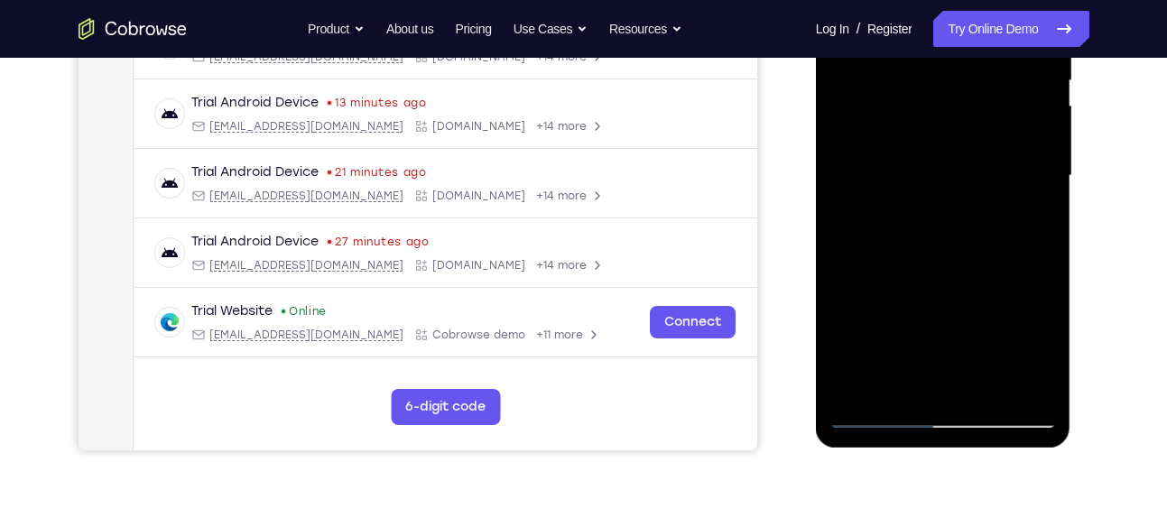
scroll to position [391, 0]
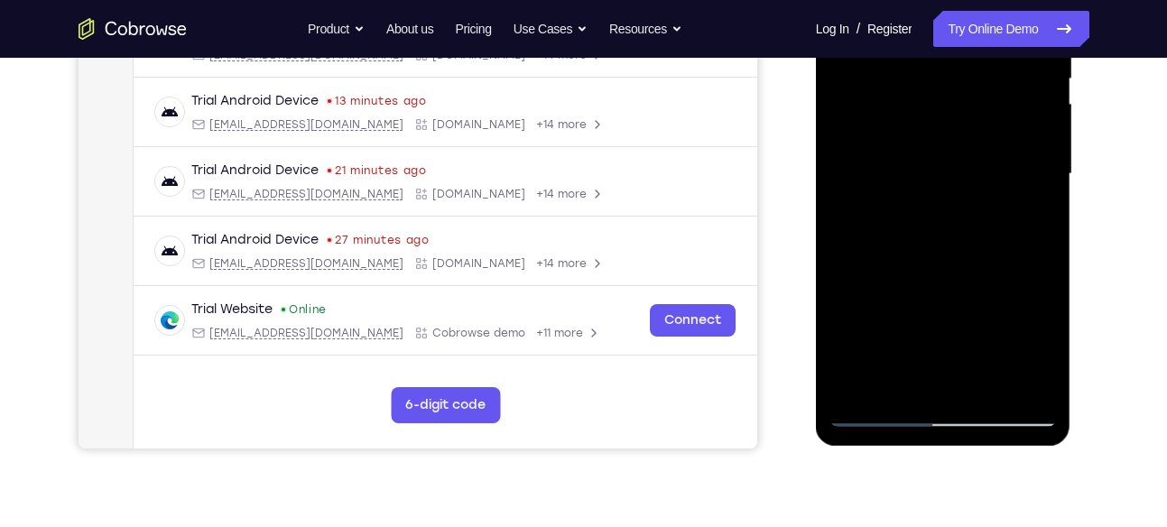
drag, startPoint x: 947, startPoint y: 196, endPoint x: 943, endPoint y: 91, distance: 104.8
click at [943, 91] on div at bounding box center [942, 174] width 227 height 505
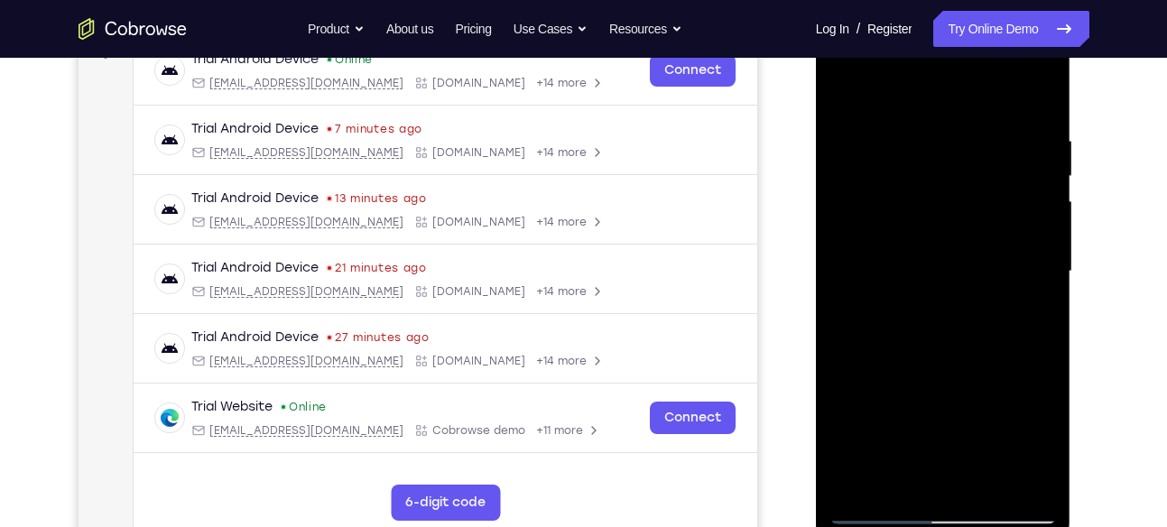
scroll to position [289, 0]
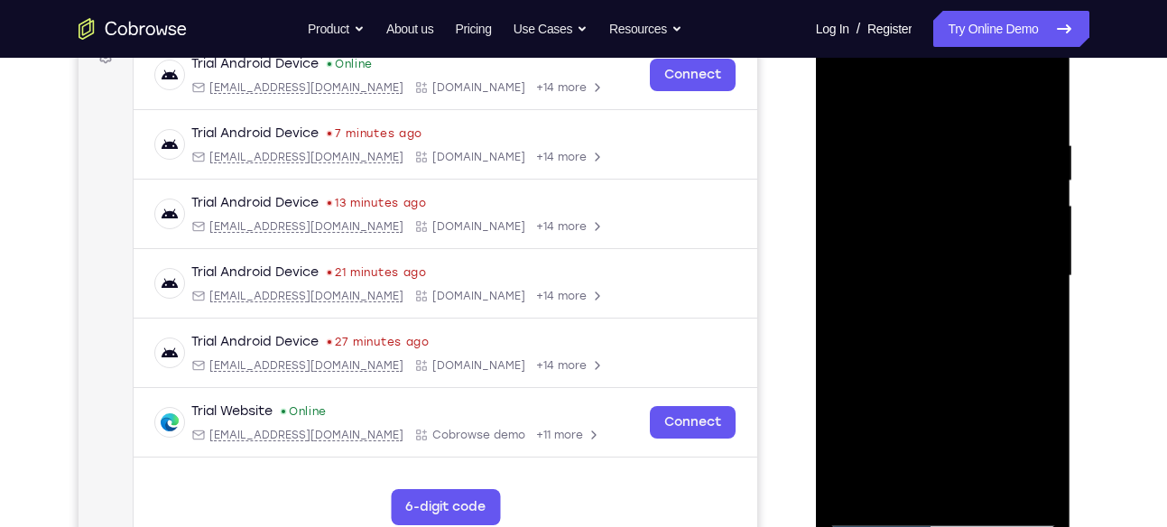
drag, startPoint x: 920, startPoint y: 329, endPoint x: 941, endPoint y: 78, distance: 251.7
click at [941, 78] on div at bounding box center [942, 275] width 227 height 505
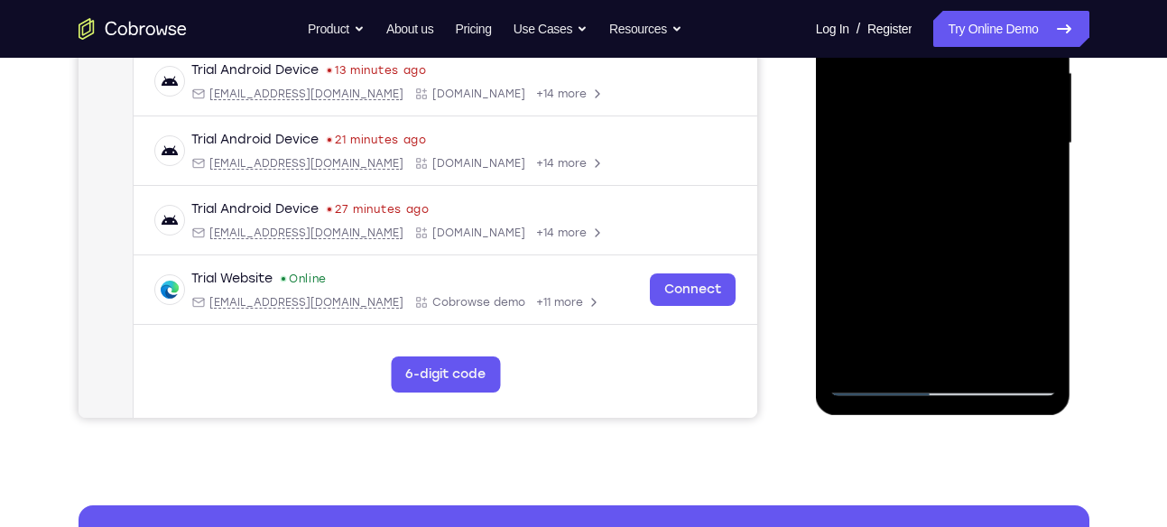
scroll to position [422, 0]
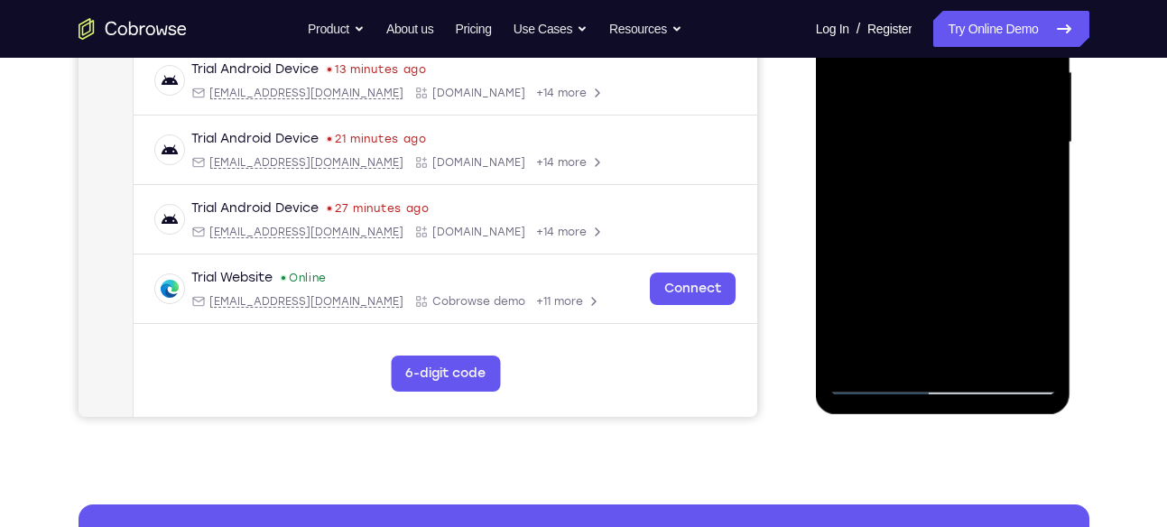
click at [988, 362] on div at bounding box center [942, 142] width 227 height 505
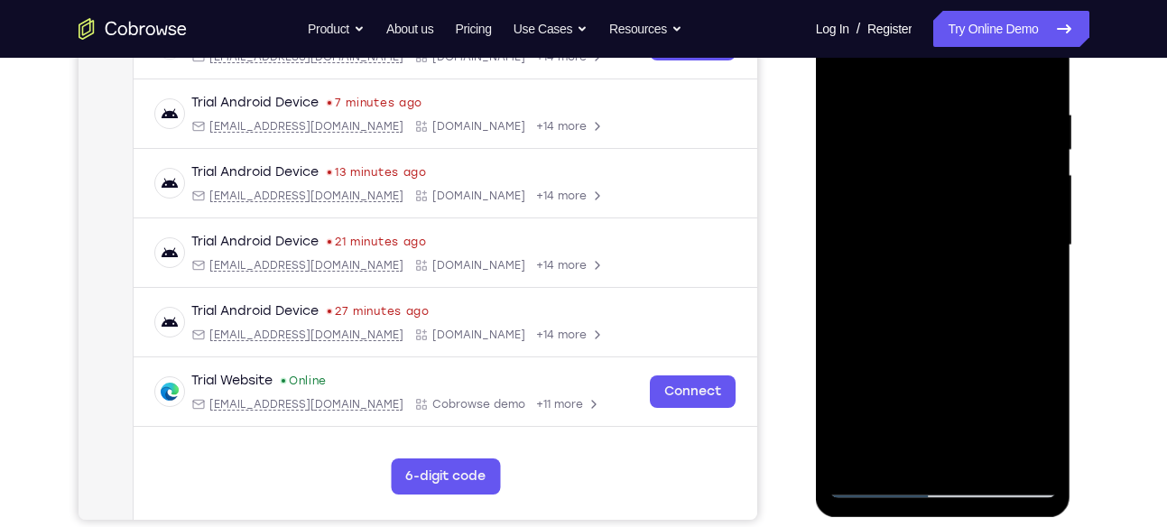
scroll to position [300, 0]
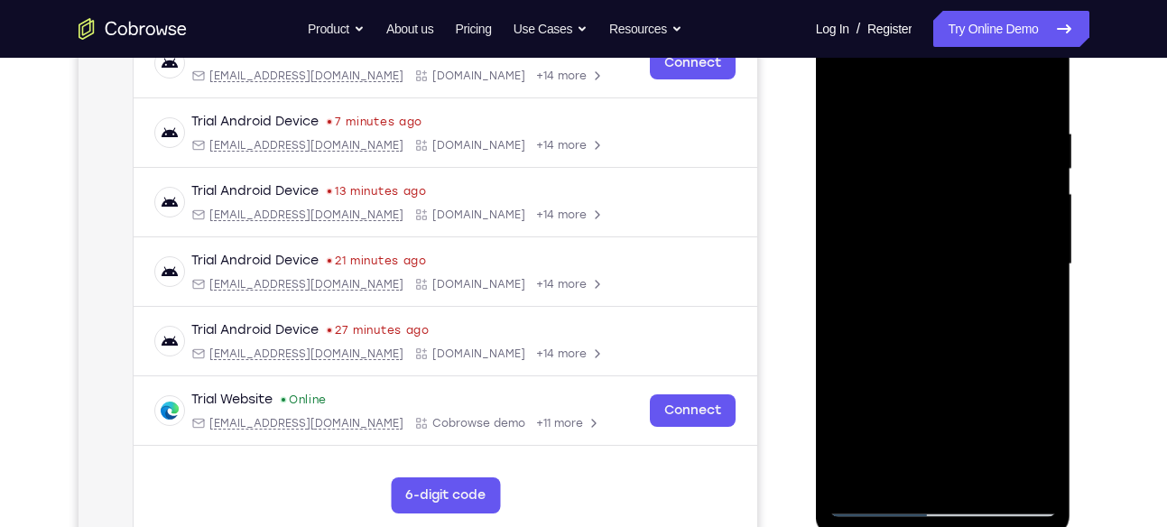
click at [937, 252] on div at bounding box center [942, 264] width 227 height 505
click at [848, 86] on div at bounding box center [942, 264] width 227 height 505
click at [849, 84] on div at bounding box center [942, 264] width 227 height 505
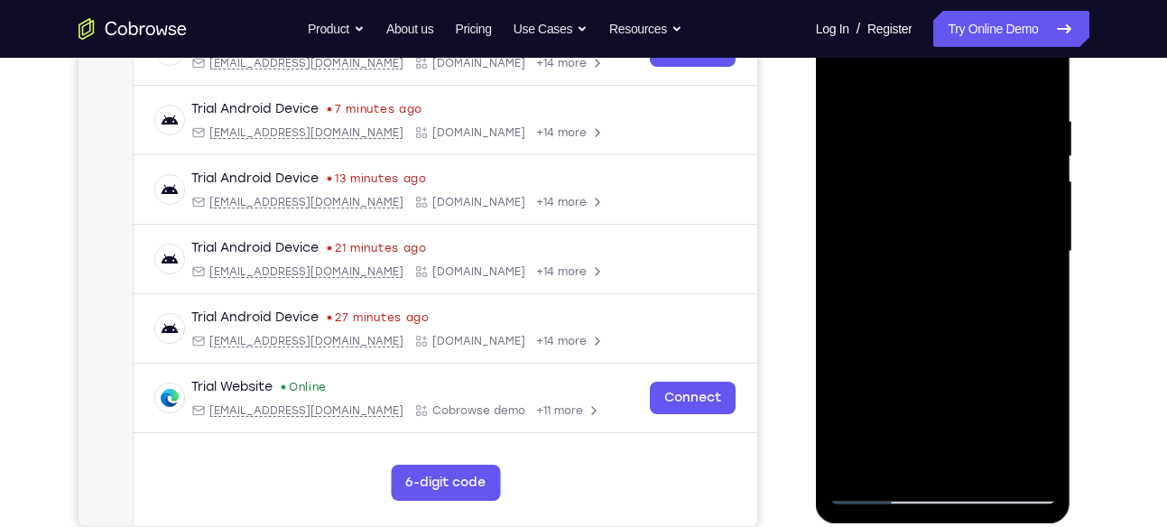
scroll to position [312, 0]
click at [975, 272] on div at bounding box center [942, 252] width 227 height 505
drag, startPoint x: 994, startPoint y: 350, endPoint x: 974, endPoint y: -54, distance: 404.8
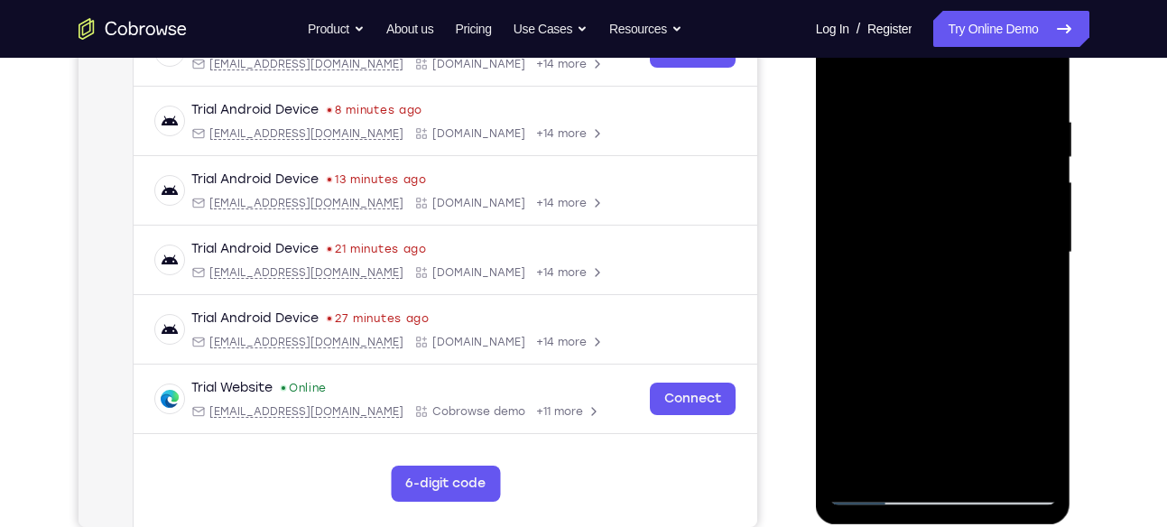
click at [974, 0] on html "Online web based iOS Simulators and Android Emulators. Run iPhone, iPad, Mobile…" at bounding box center [944, 256] width 257 height 541
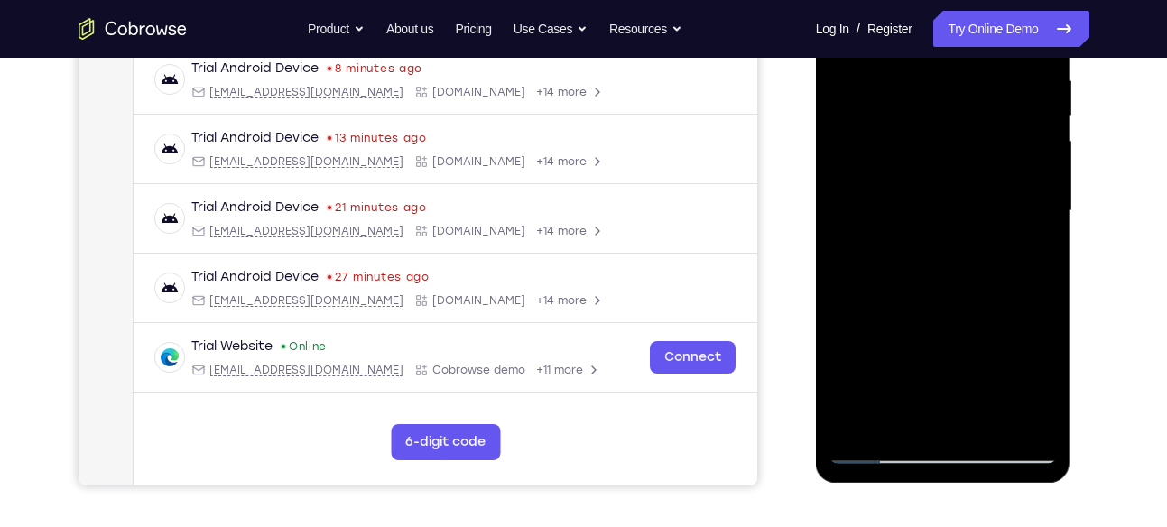
scroll to position [350, 0]
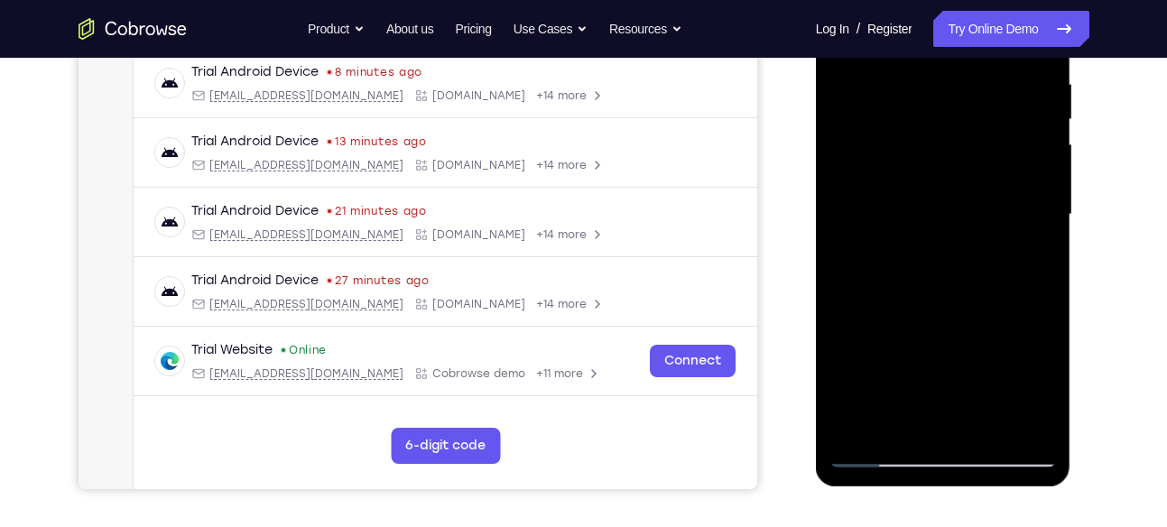
click at [1040, 153] on div at bounding box center [942, 214] width 227 height 505
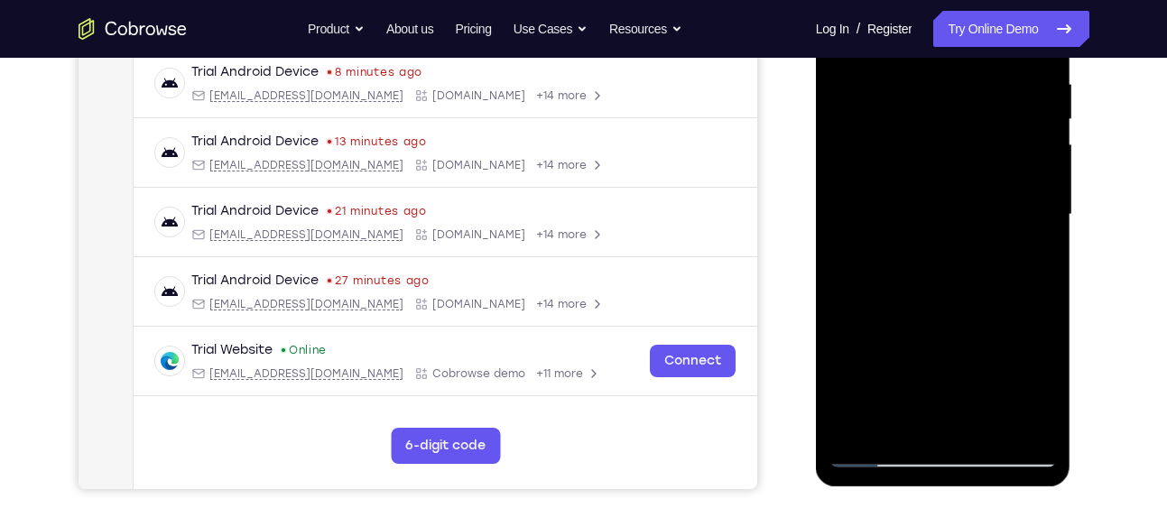
click at [1040, 153] on div at bounding box center [942, 214] width 227 height 505
drag, startPoint x: 942, startPoint y: 286, endPoint x: 948, endPoint y: 70, distance: 215.7
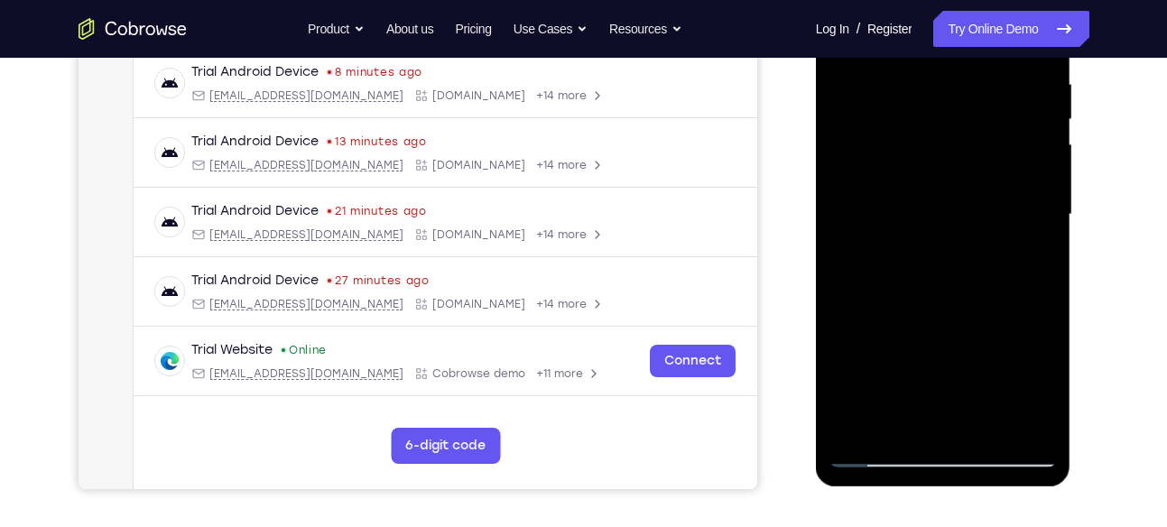
click at [948, 70] on div at bounding box center [942, 214] width 227 height 505
drag, startPoint x: 939, startPoint y: 288, endPoint x: 920, endPoint y: 10, distance: 278.6
click at [920, 10] on div at bounding box center [942, 214] width 227 height 505
drag, startPoint x: 880, startPoint y: 279, endPoint x: 879, endPoint y: 68, distance: 211.1
click at [879, 68] on div at bounding box center [942, 214] width 227 height 505
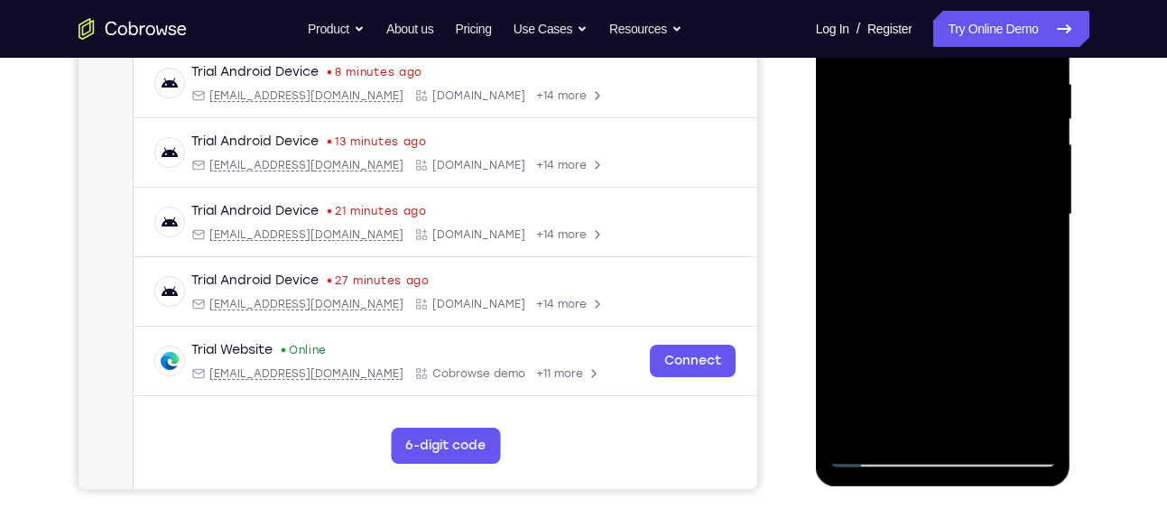
click at [1035, 202] on div at bounding box center [942, 214] width 227 height 505
